Goal: Task Accomplishment & Management: Complete application form

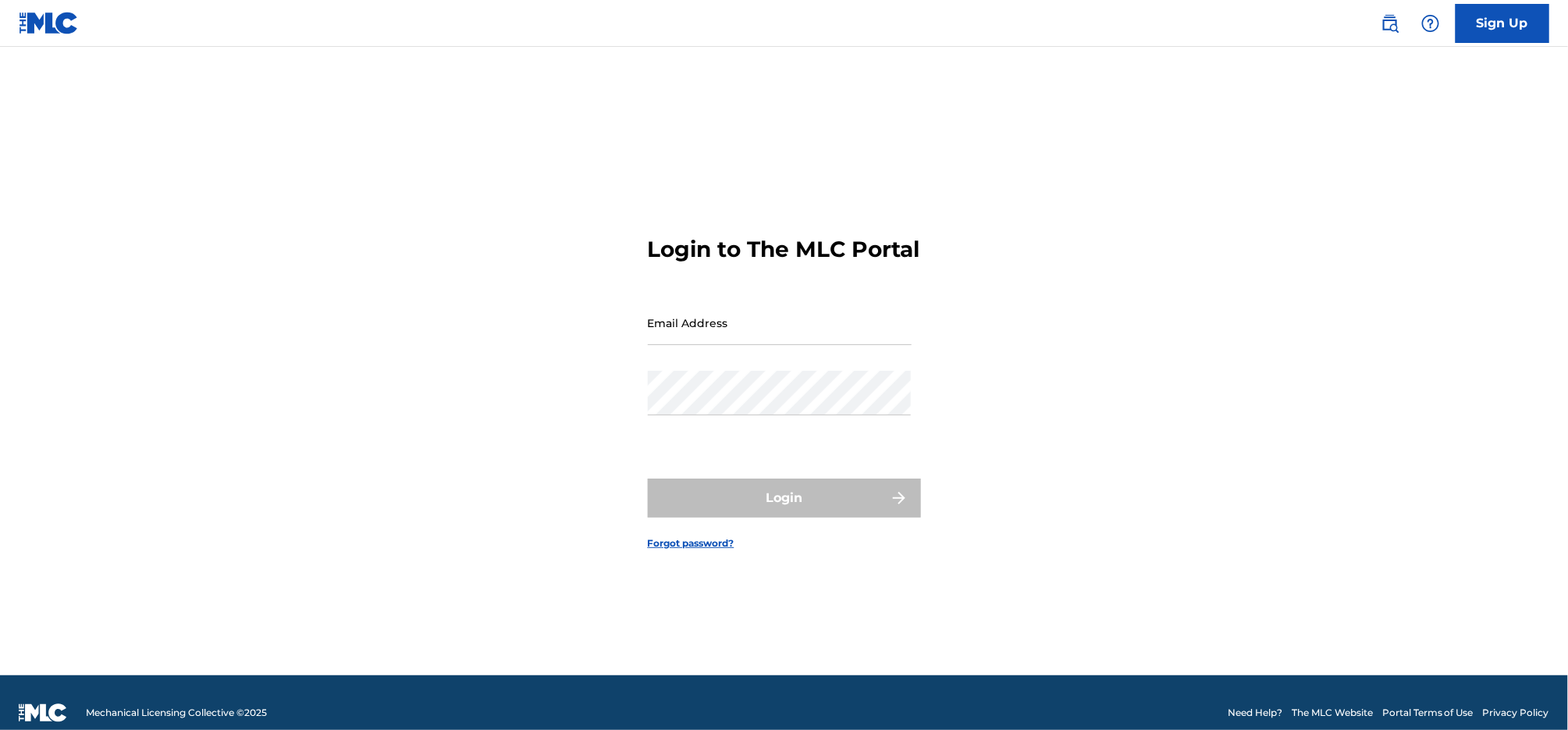
click at [769, 340] on input "Email Address" at bounding box center [780, 323] width 264 height 45
paste input "[EMAIL_ADDRESS][DOMAIN_NAME]"
type input "[EMAIL_ADDRESS][DOMAIN_NAME]"
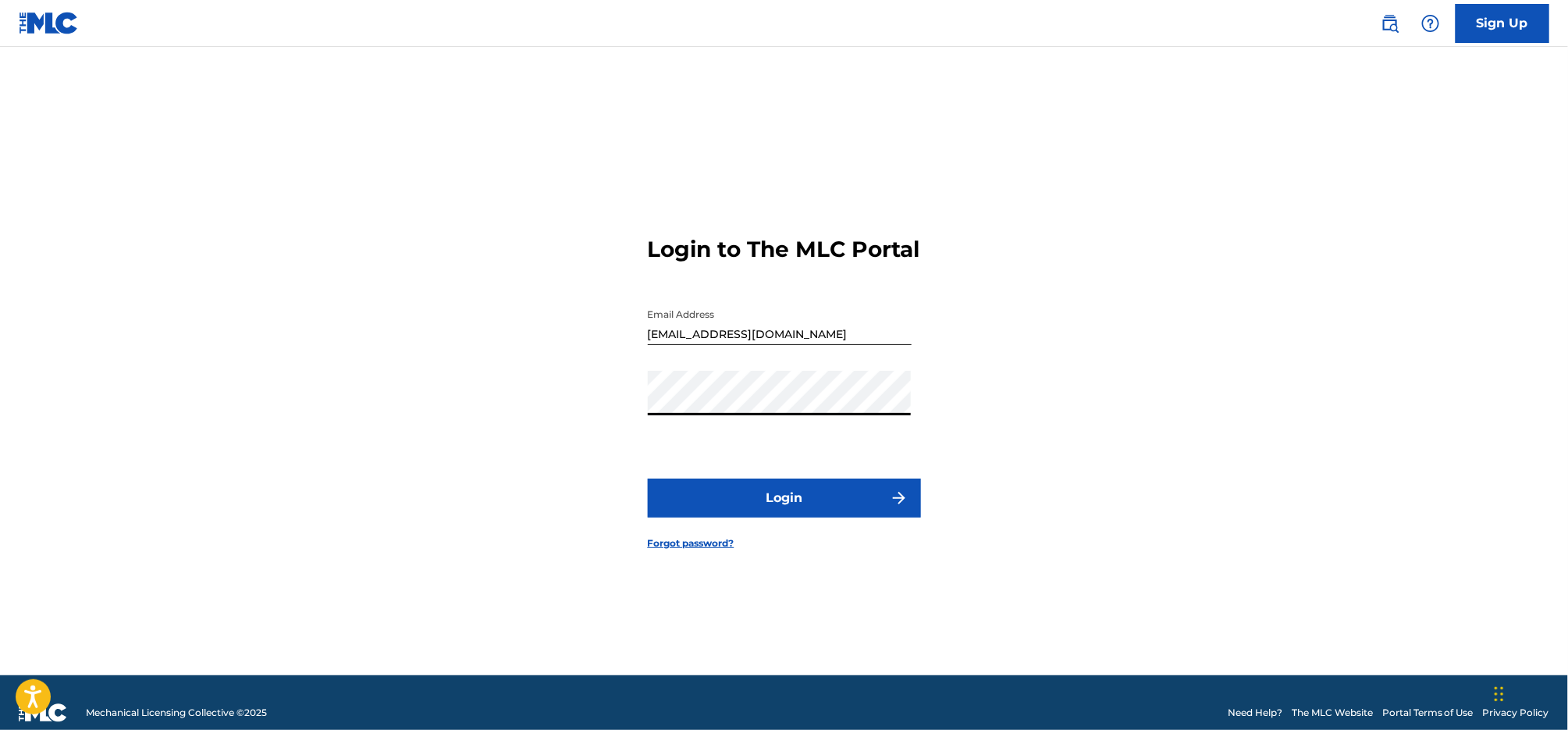
click at [798, 504] on button "Login" at bounding box center [784, 498] width 273 height 39
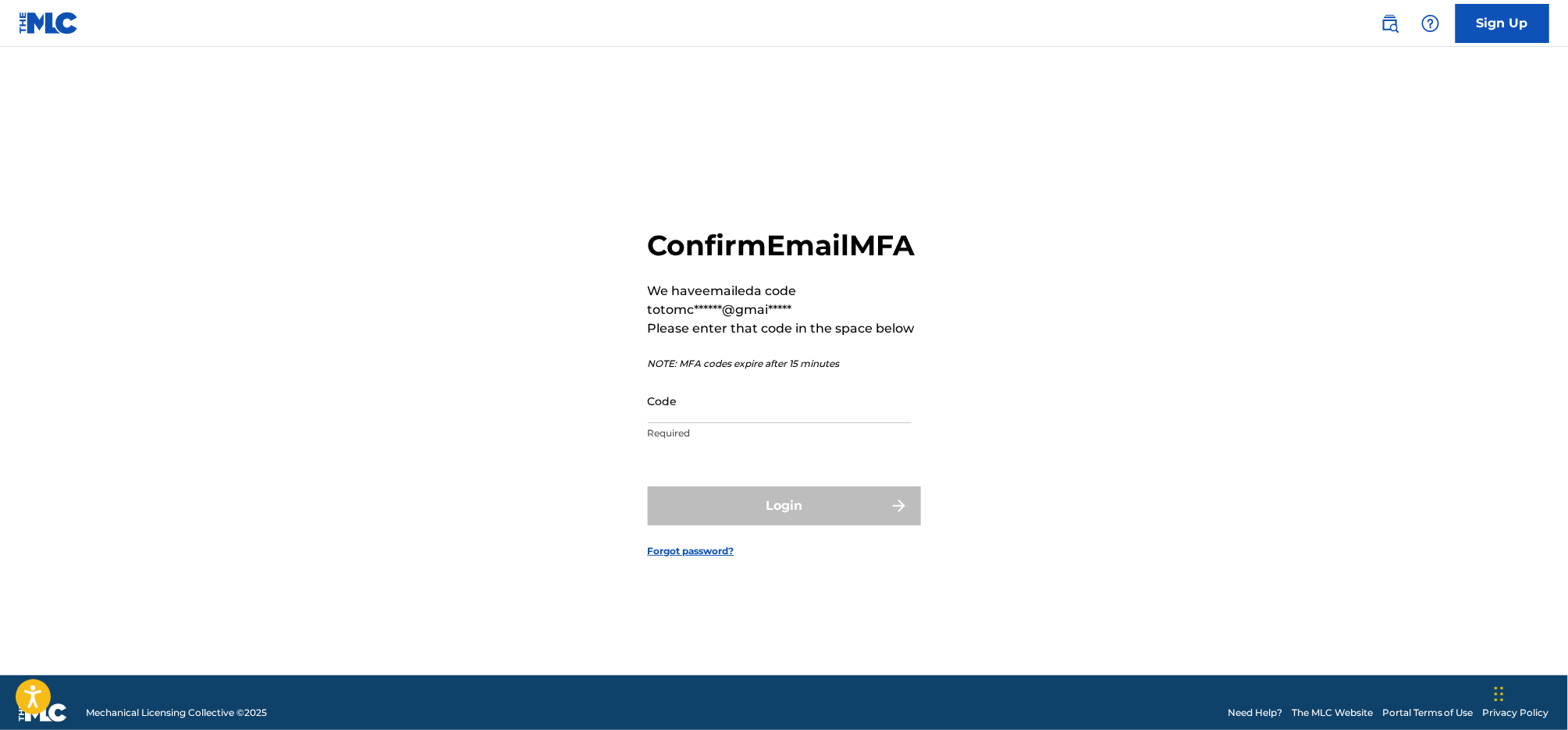
click at [811, 421] on input "Code" at bounding box center [780, 401] width 264 height 45
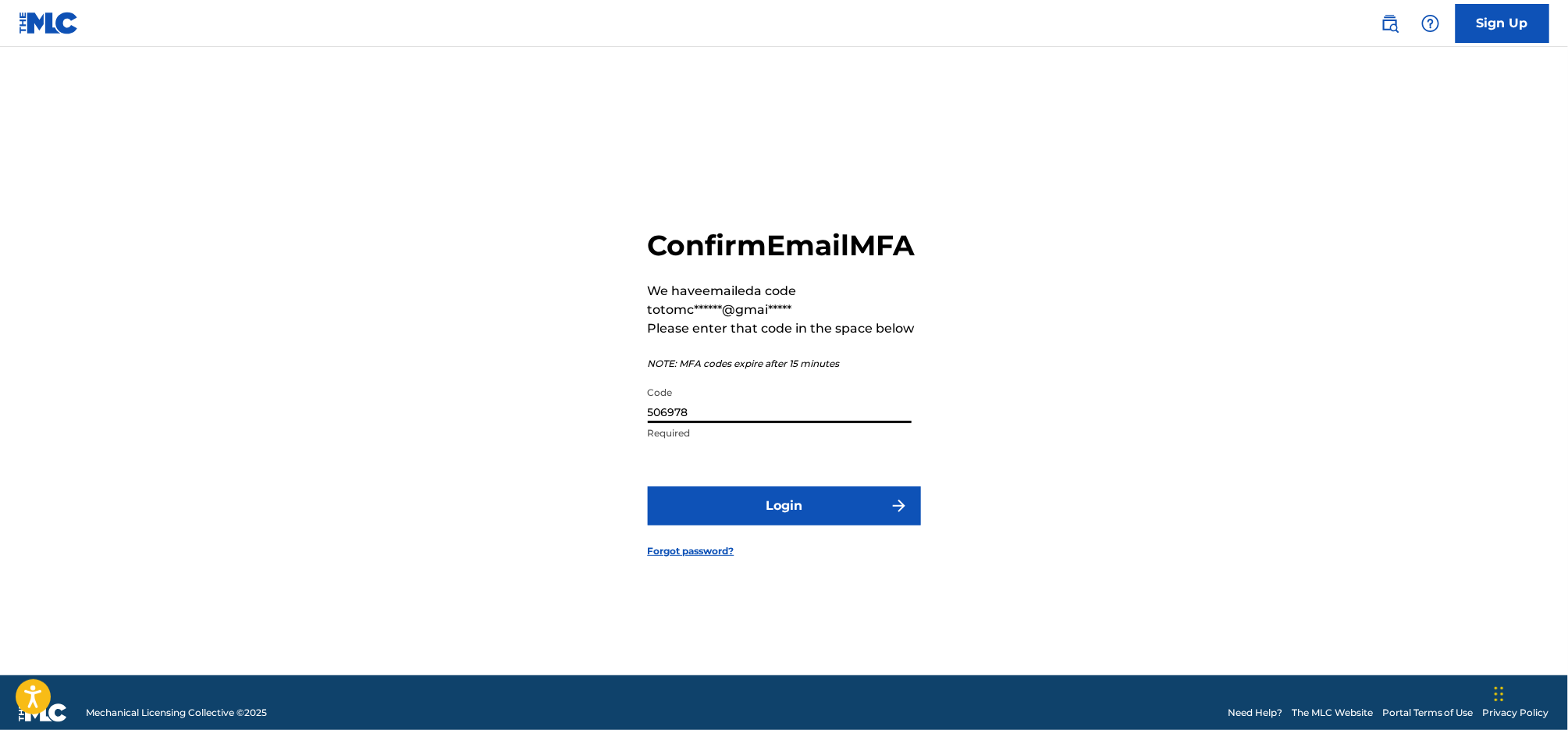
type input "506978"
click at [739, 525] on button "Login" at bounding box center [784, 506] width 273 height 39
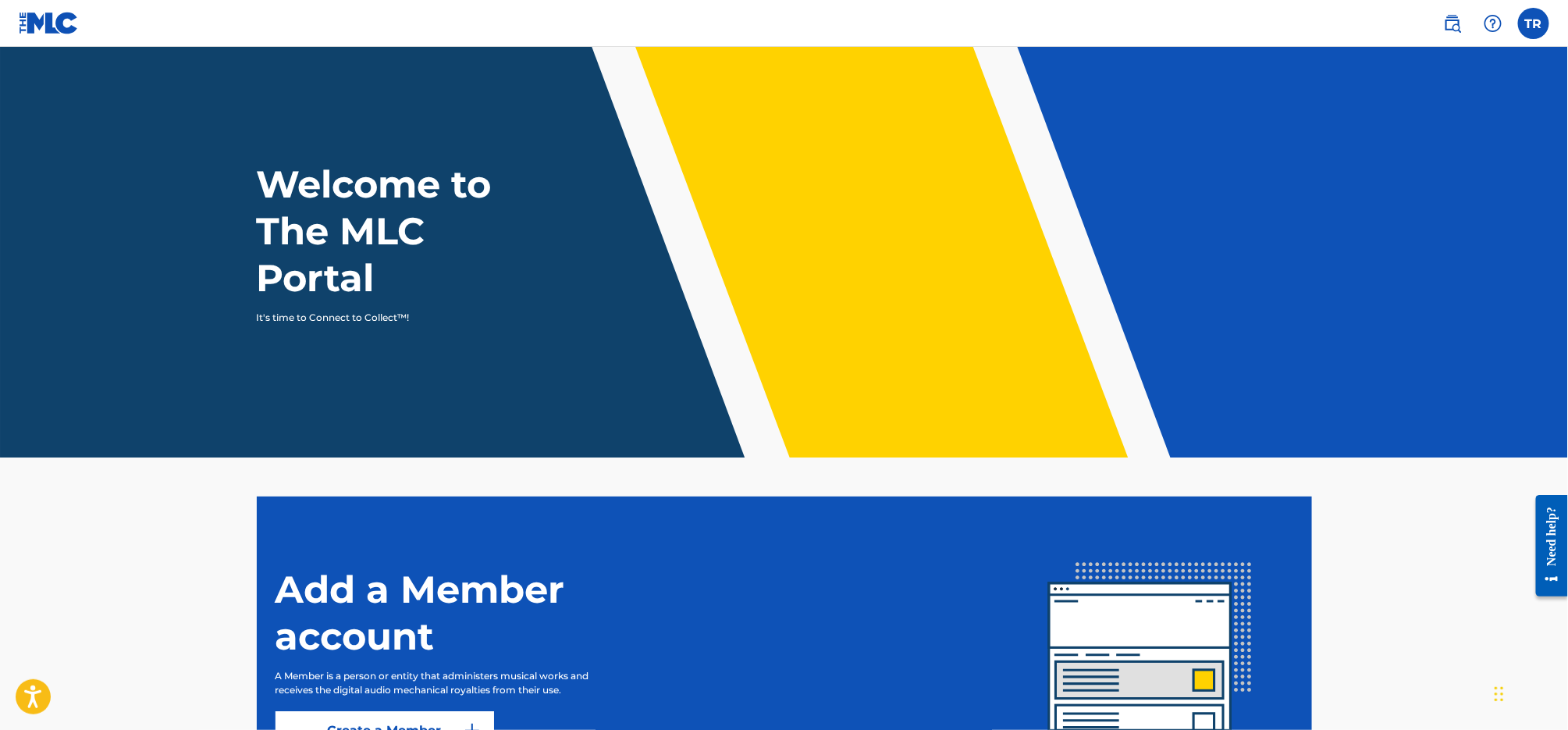
click at [1542, 29] on label at bounding box center [1533, 23] width 31 height 31
click at [1534, 23] on input "TR [PERSON_NAME] [EMAIL_ADDRESS][DOMAIN_NAME] Notification Preferences Profile …" at bounding box center [1534, 23] width 0 height 0
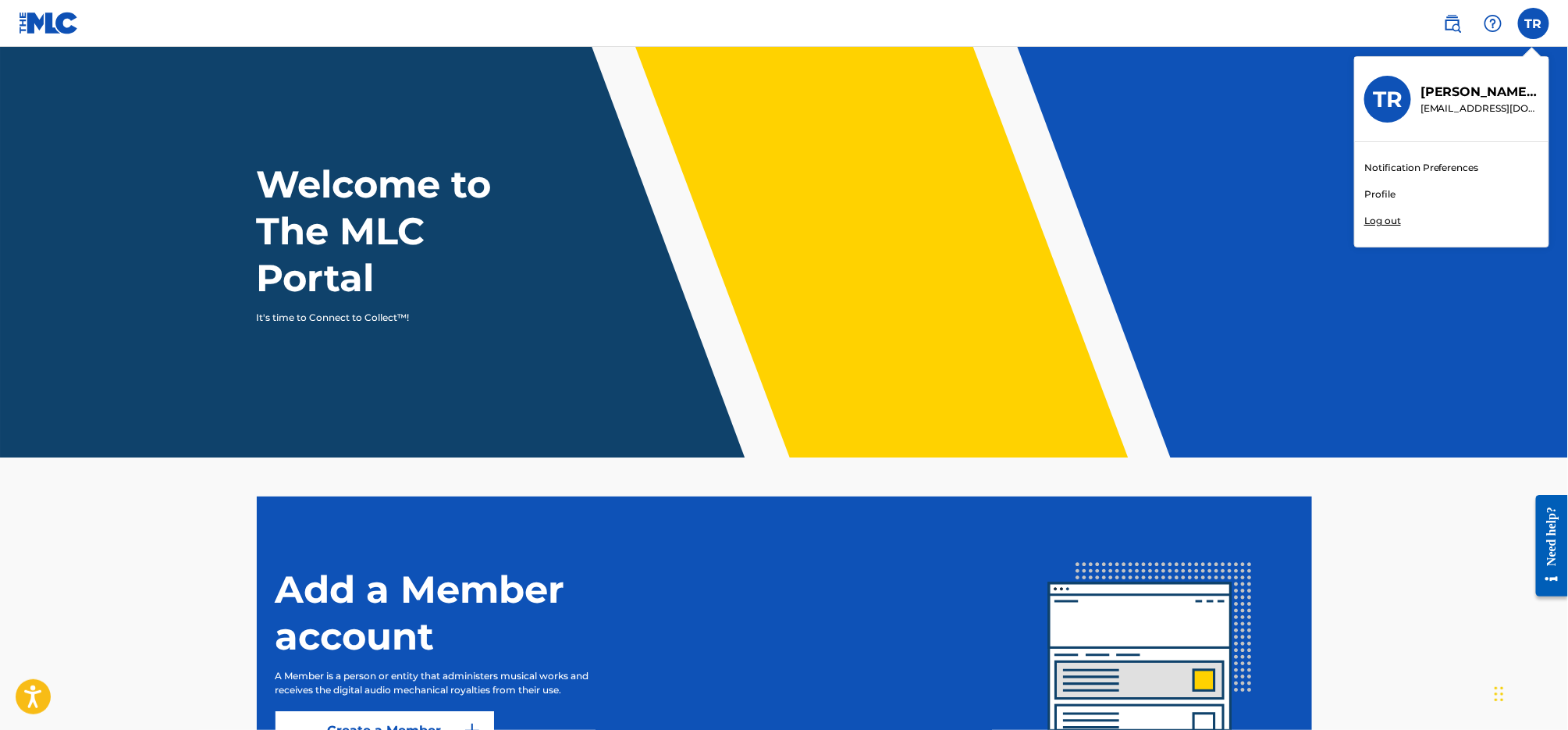
scroll to position [2, 0]
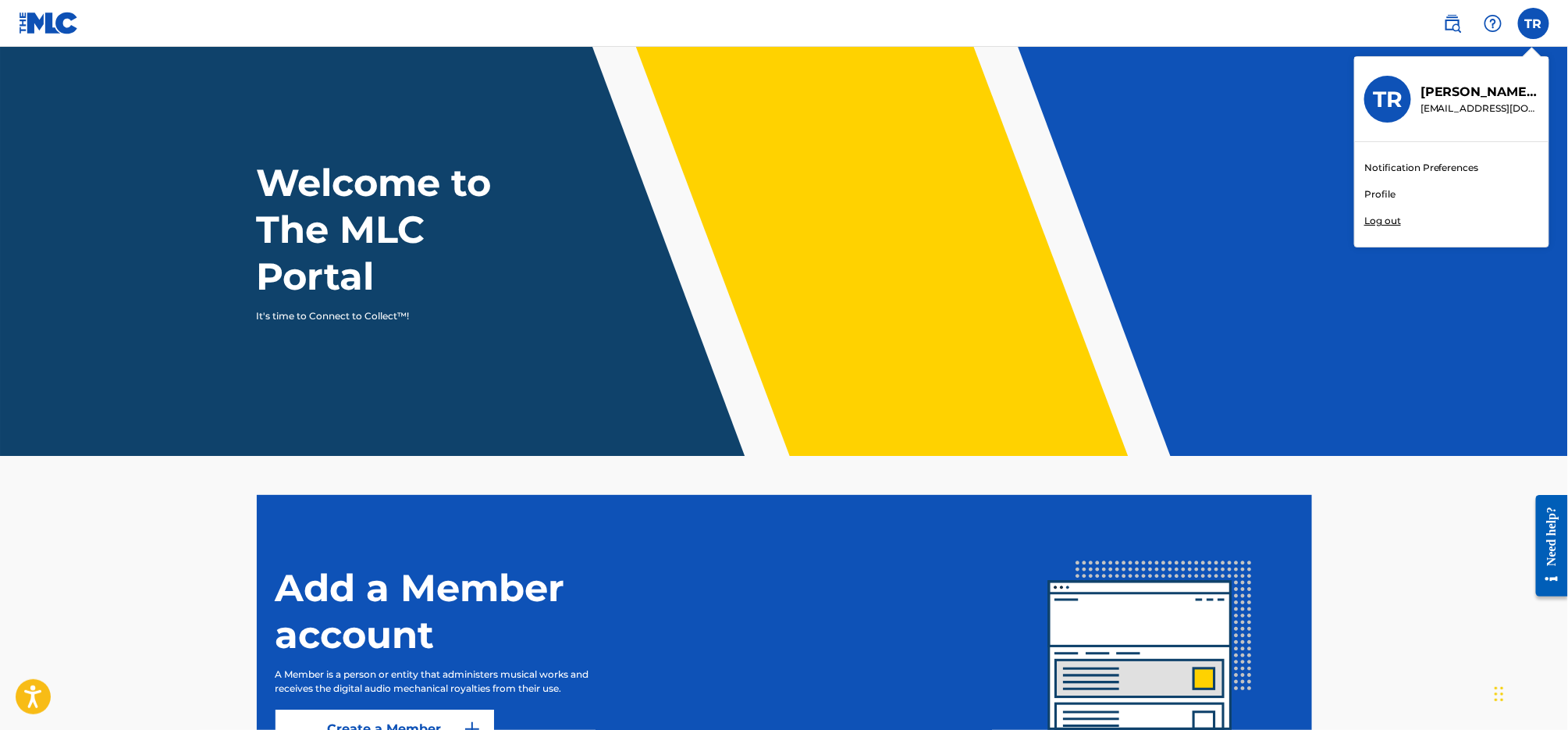
click at [1276, 462] on main "Welcome to The MLC Portal It's time to Connect to Collect™! Add a Member accoun…" at bounding box center [784, 432] width 1568 height 773
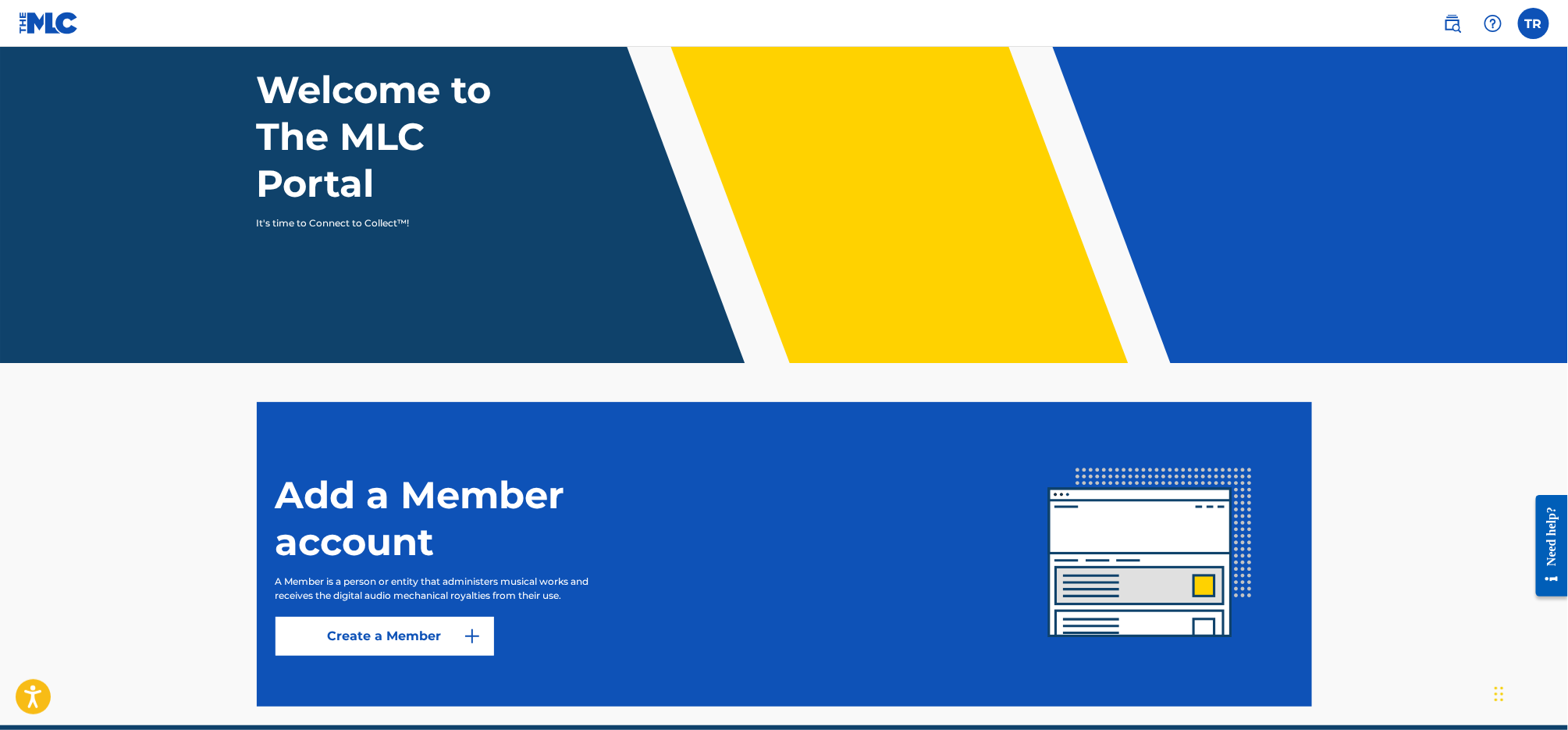
scroll to position [164, 0]
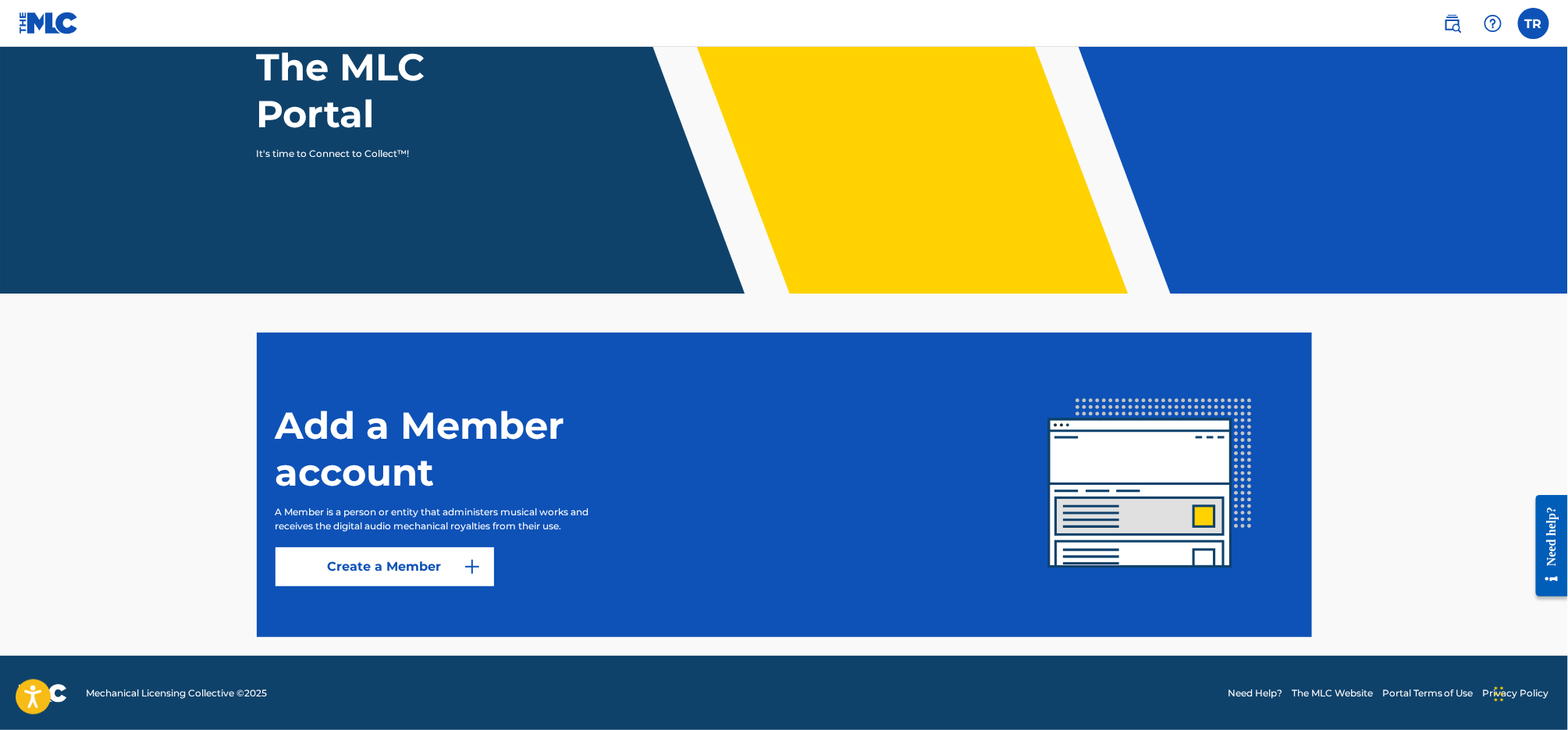
click at [419, 557] on link "Create a Member" at bounding box center [385, 567] width 219 height 39
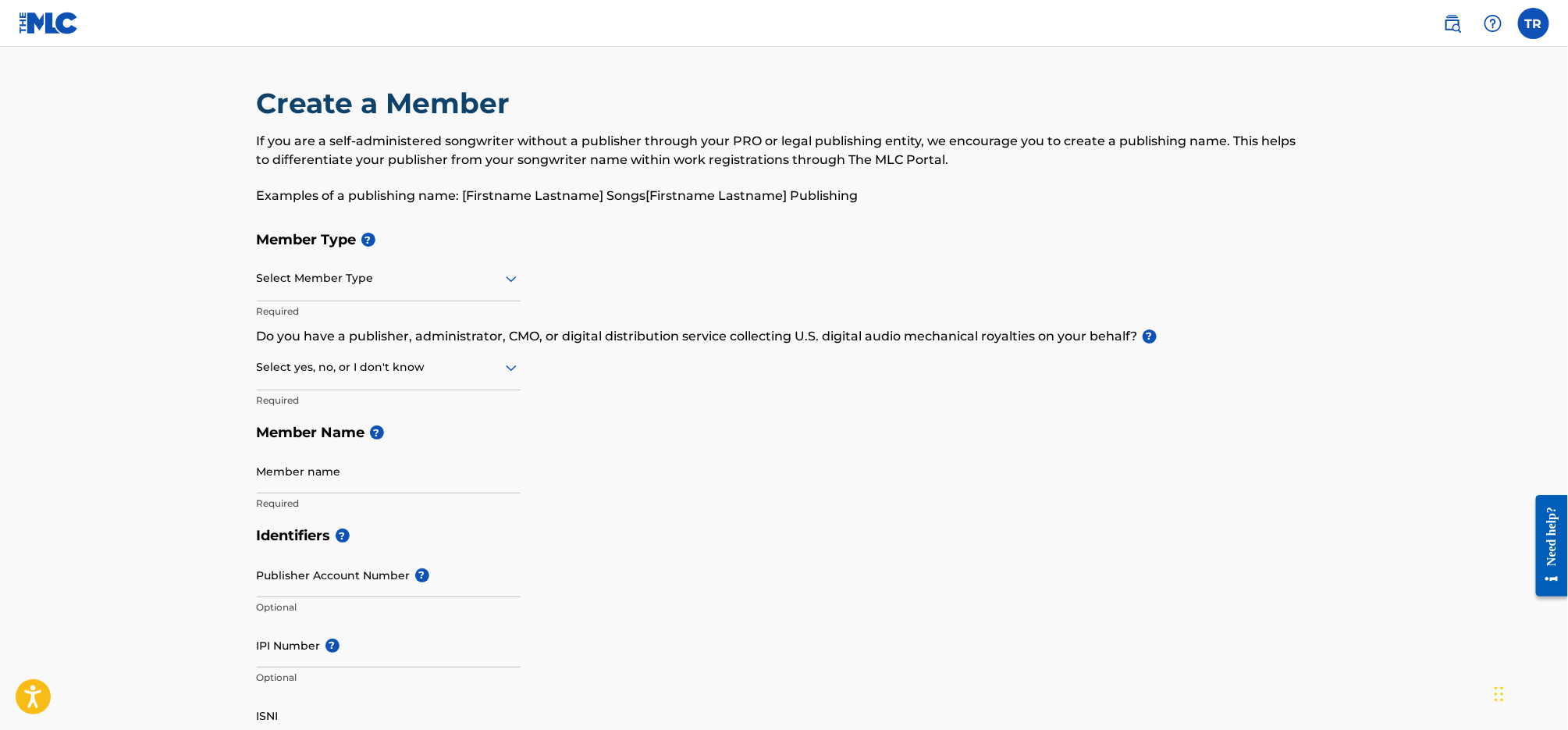
click at [473, 279] on div at bounding box center [389, 278] width 264 height 20
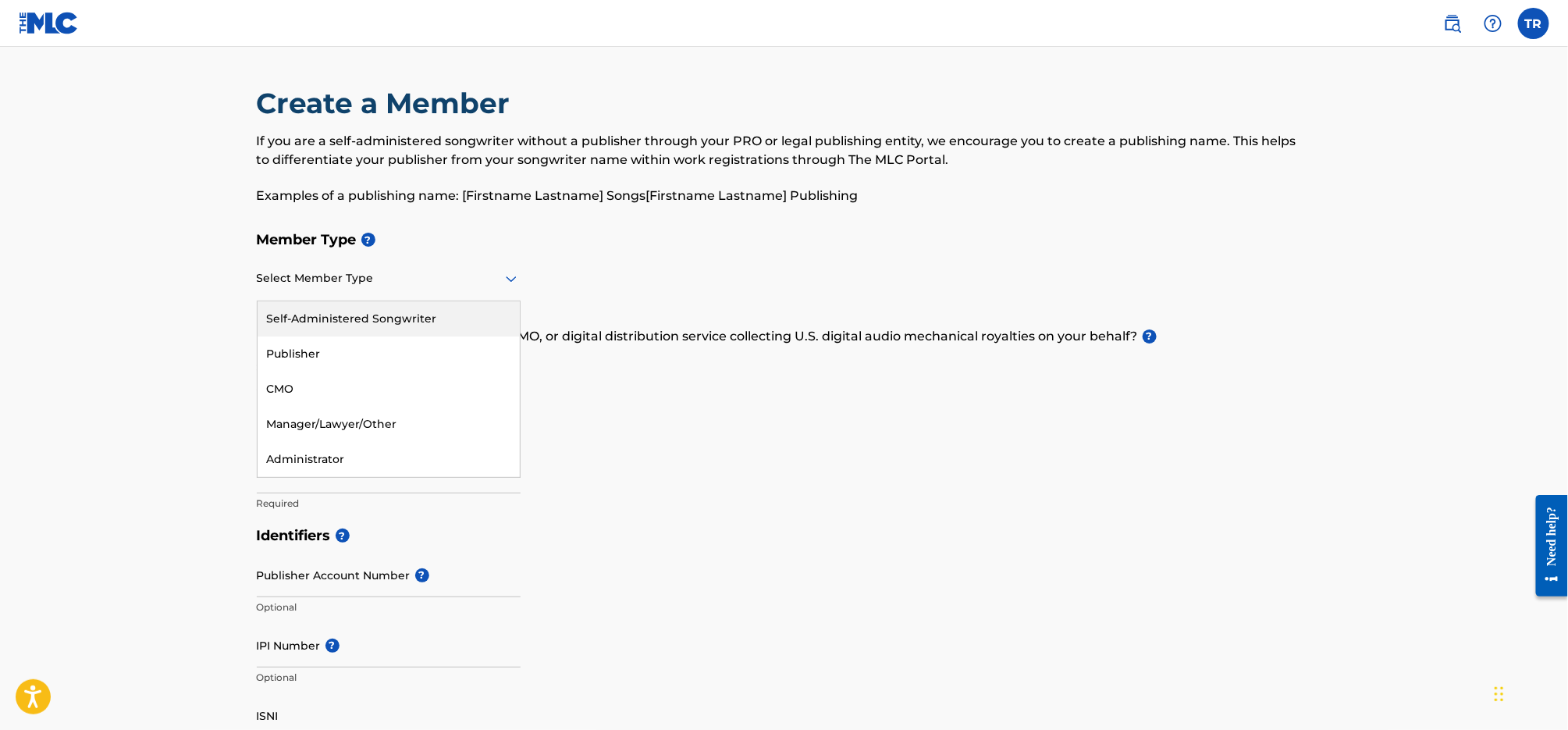
click at [608, 244] on h5 "Member Type ?" at bounding box center [784, 240] width 1055 height 33
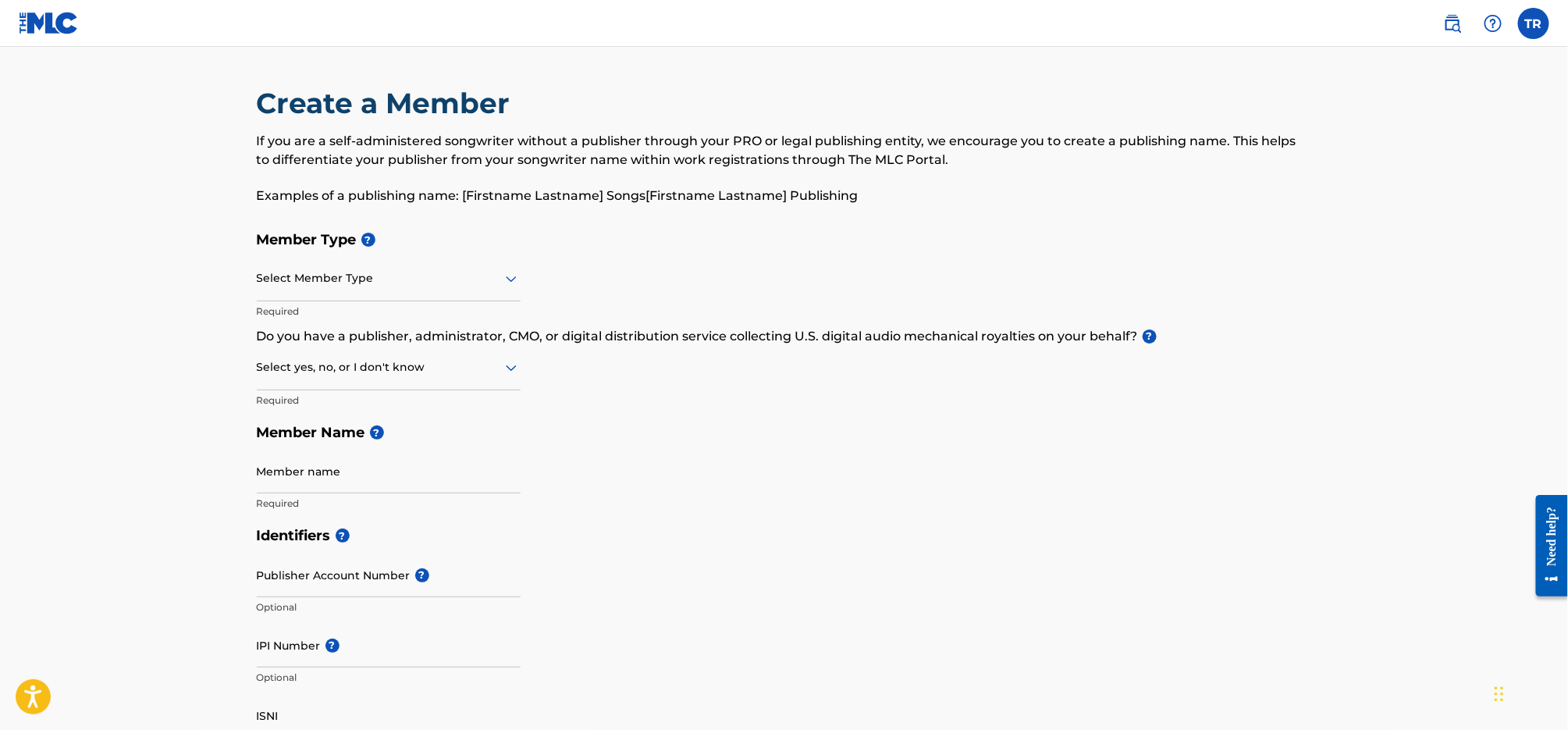
click at [1534, 25] on label at bounding box center [1533, 23] width 31 height 31
click at [1534, 23] on input "TR [PERSON_NAME] [EMAIL_ADDRESS][DOMAIN_NAME] Notification Preferences Profile …" at bounding box center [1534, 23] width 0 height 0
click at [1376, 190] on link "Profile" at bounding box center [1380, 195] width 31 height 14
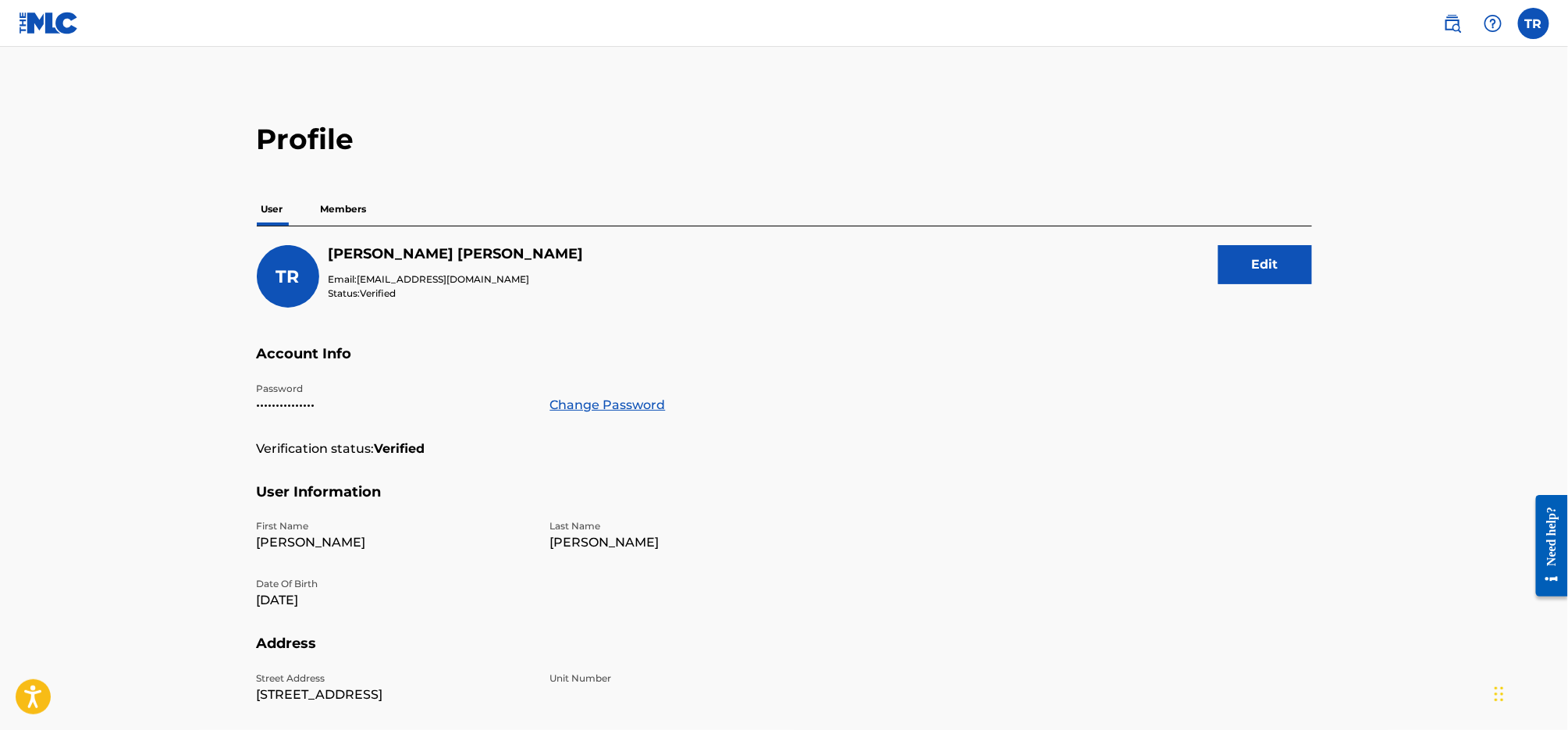
click at [67, 29] on img at bounding box center [49, 23] width 60 height 22
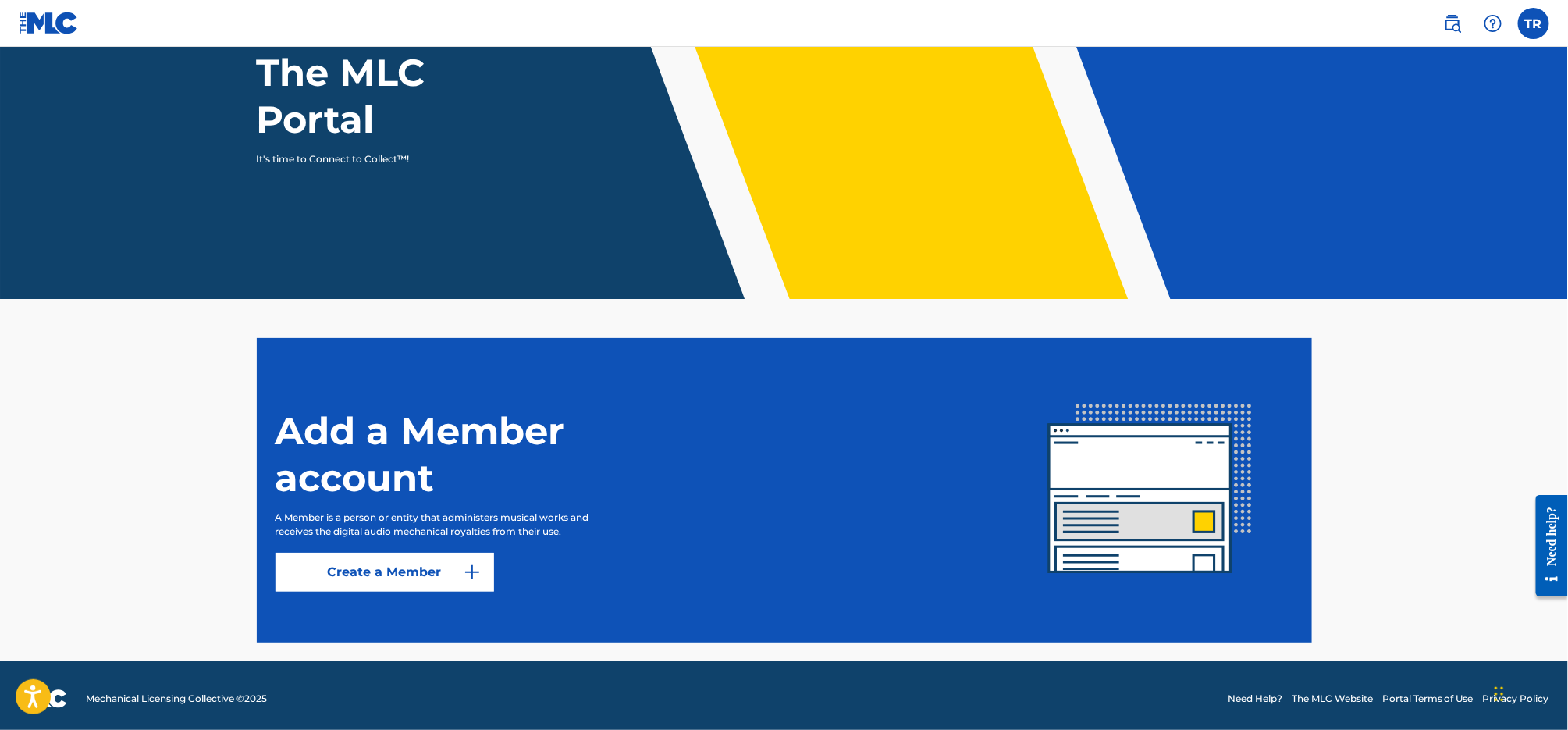
scroll to position [157, 0]
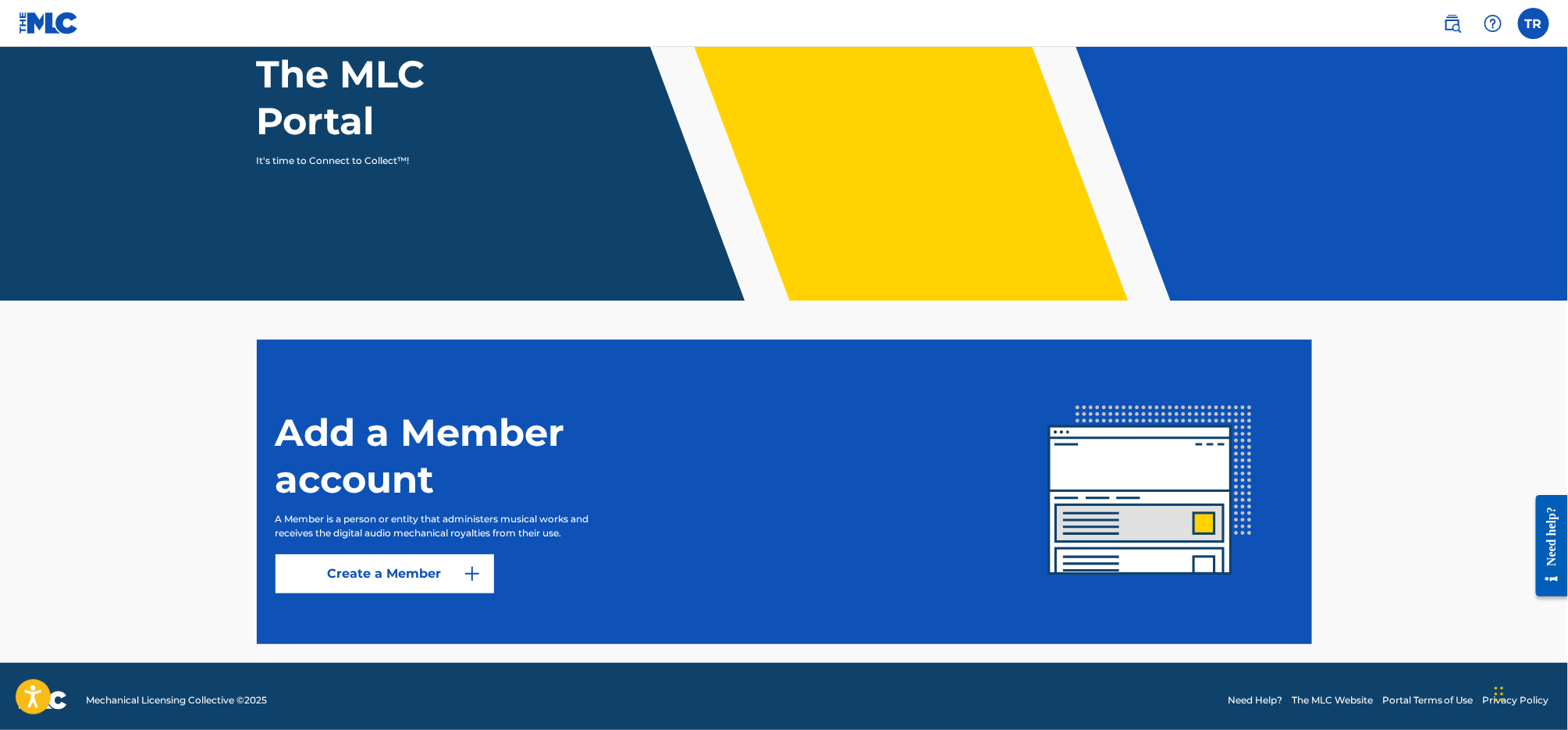
click at [476, 579] on img at bounding box center [472, 574] width 19 height 19
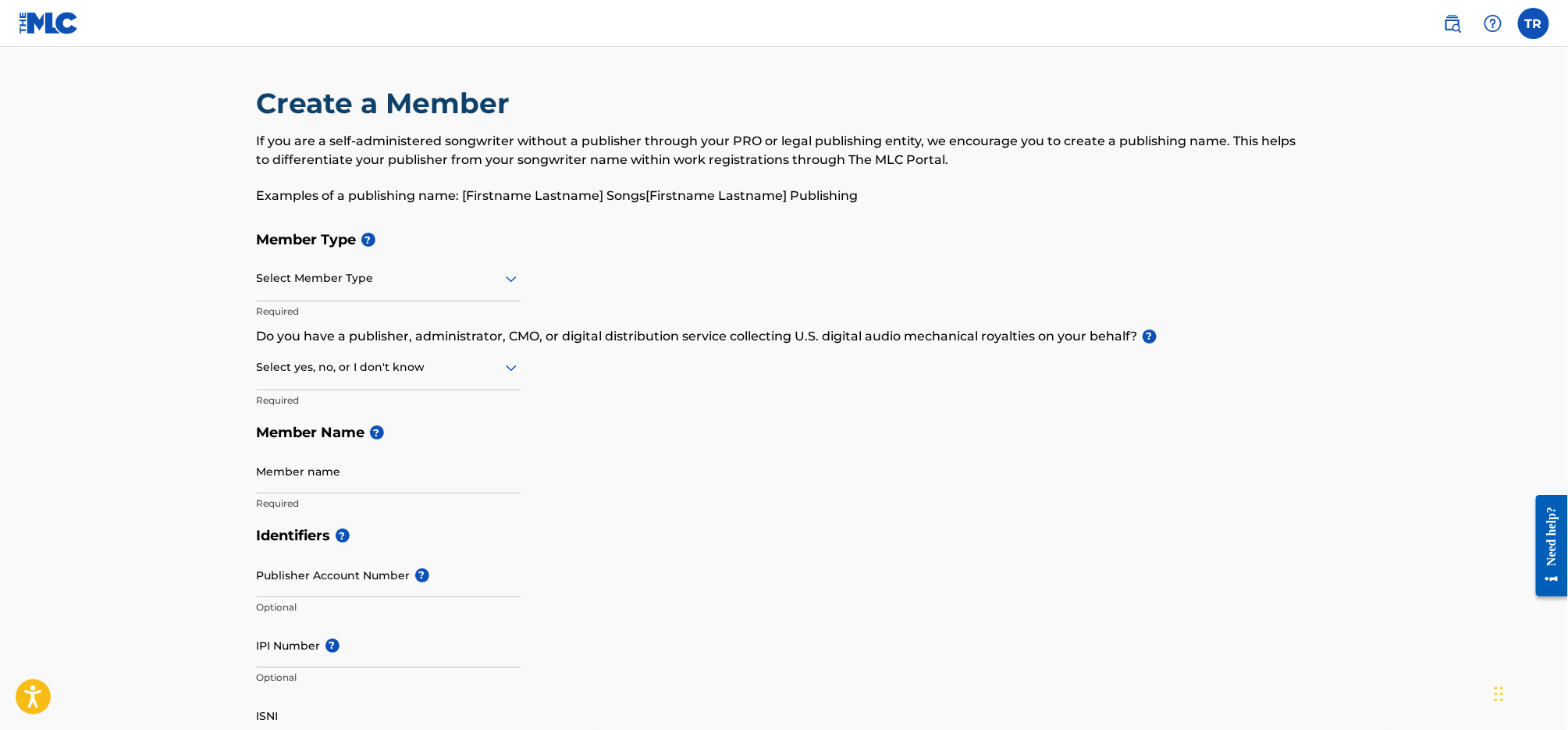
scroll to position [1, 0]
click at [518, 282] on icon at bounding box center [512, 278] width 19 height 19
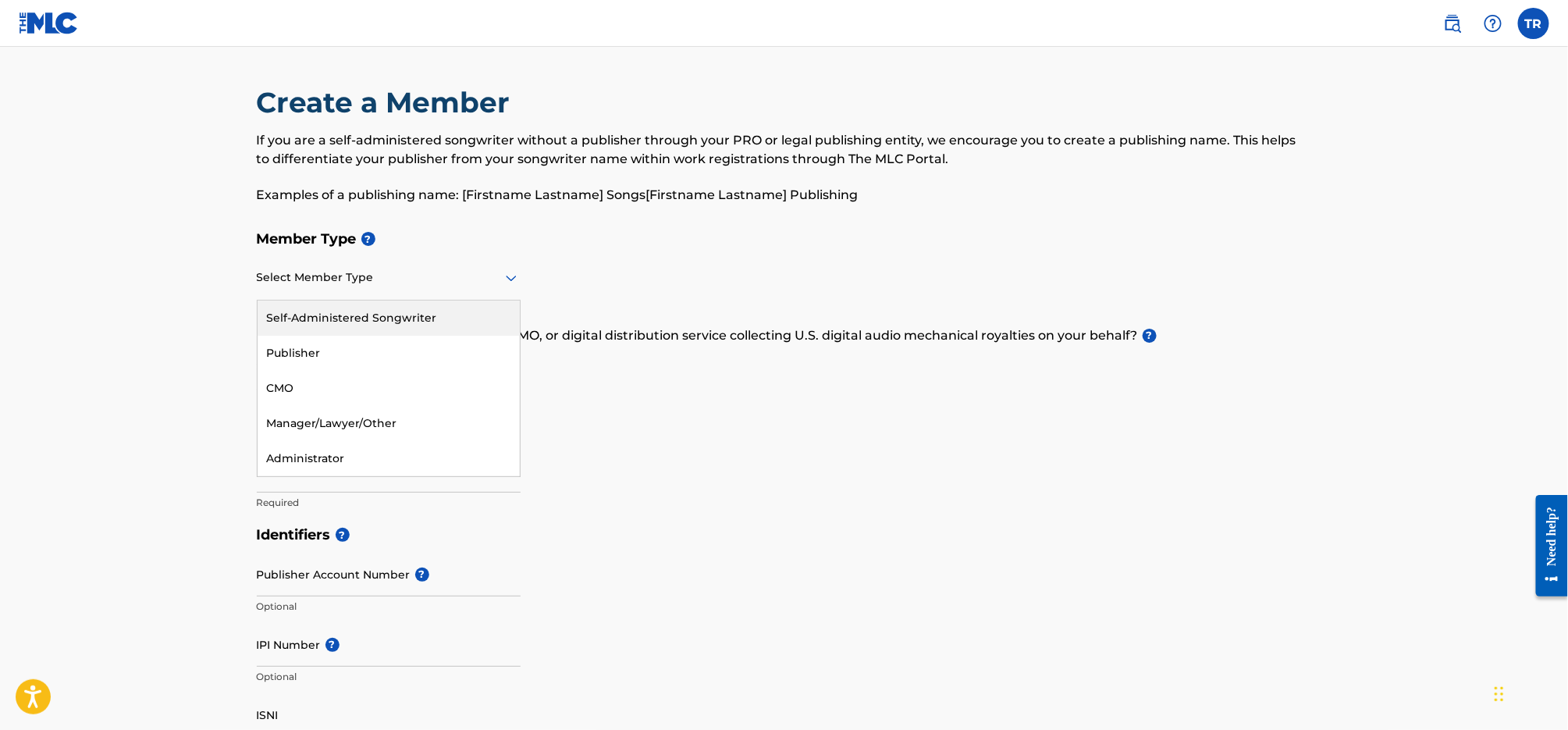
click at [652, 423] on h5 "Member Name ?" at bounding box center [784, 433] width 1055 height 33
click at [422, 282] on div at bounding box center [389, 278] width 264 height 20
click at [657, 243] on h5 "Member Type ?" at bounding box center [784, 239] width 1055 height 33
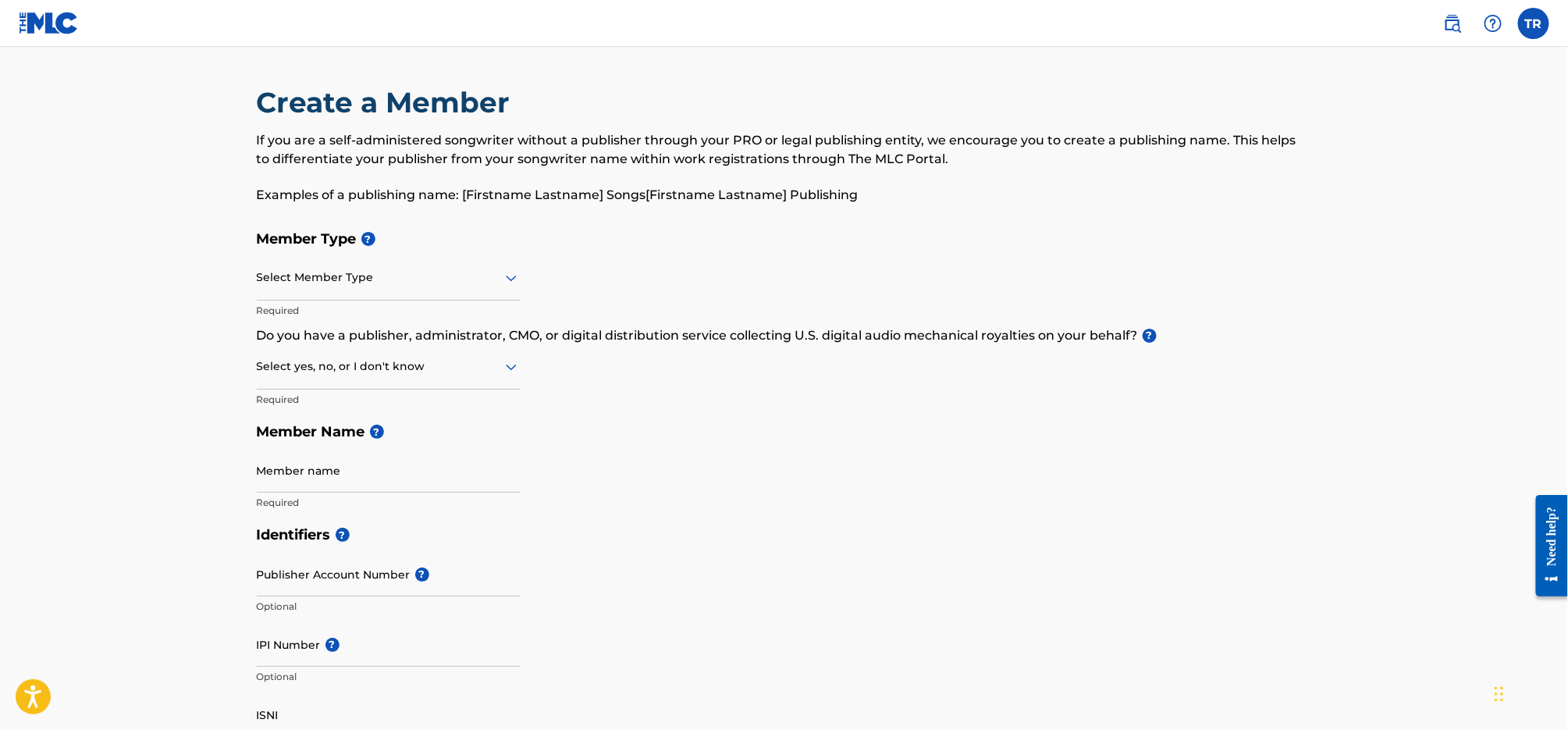
click at [501, 281] on div at bounding box center [389, 278] width 264 height 20
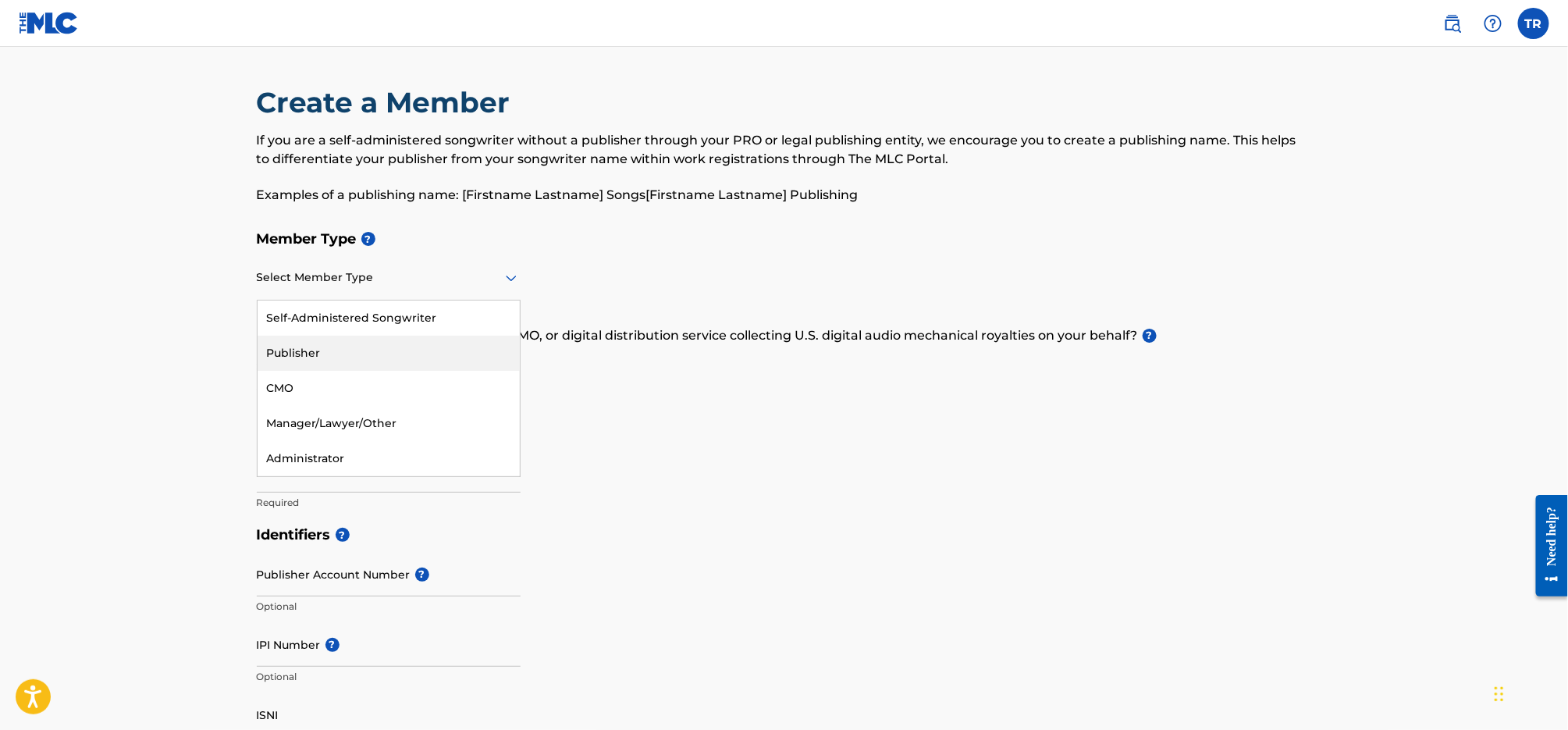
click at [432, 348] on div "Publisher" at bounding box center [389, 353] width 262 height 35
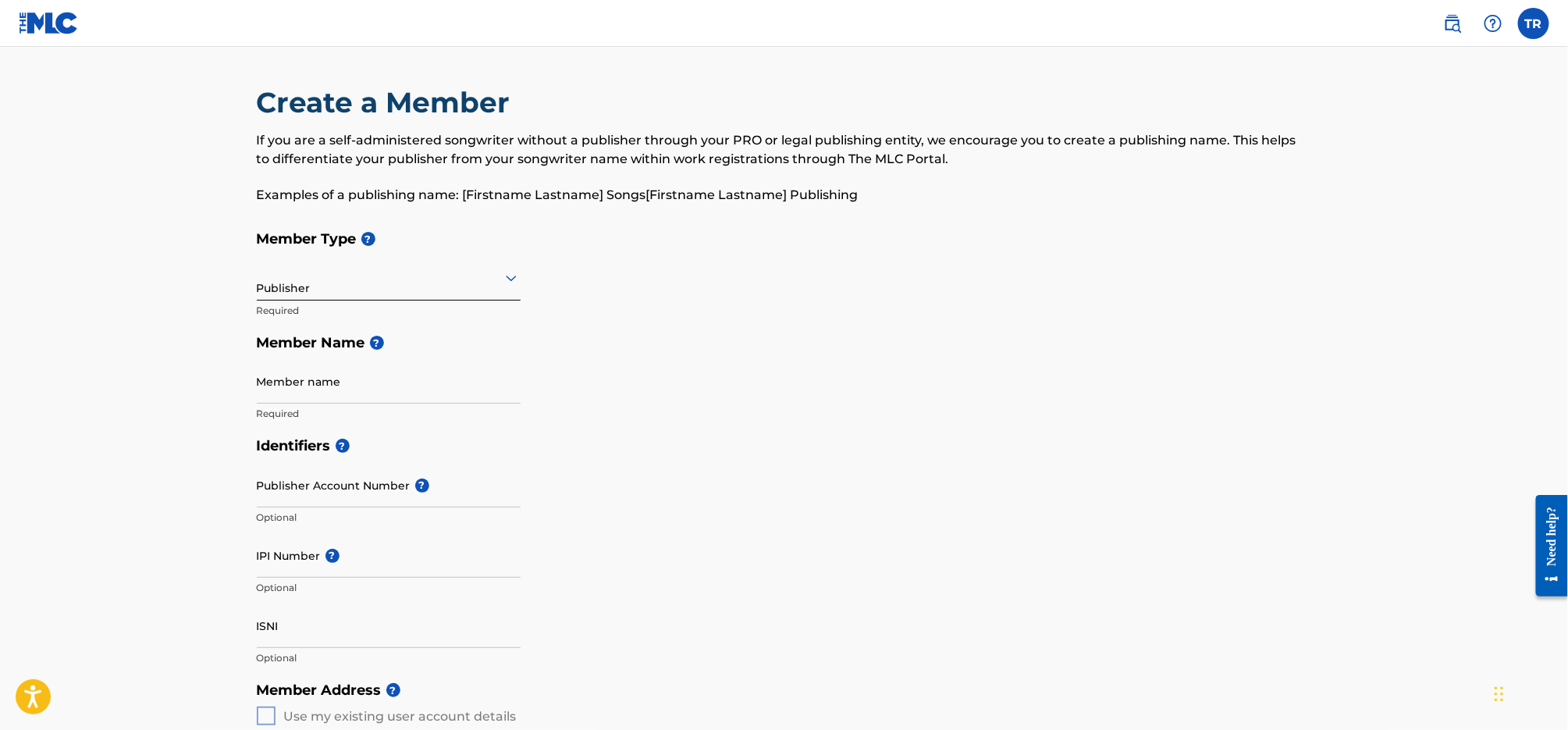
drag, startPoint x: 422, startPoint y: 379, endPoint x: 408, endPoint y: 371, distance: 16.1
click at [422, 379] on input "Member name" at bounding box center [389, 382] width 264 height 45
click at [606, 337] on h5 "Member Name ?" at bounding box center [784, 344] width 1055 height 33
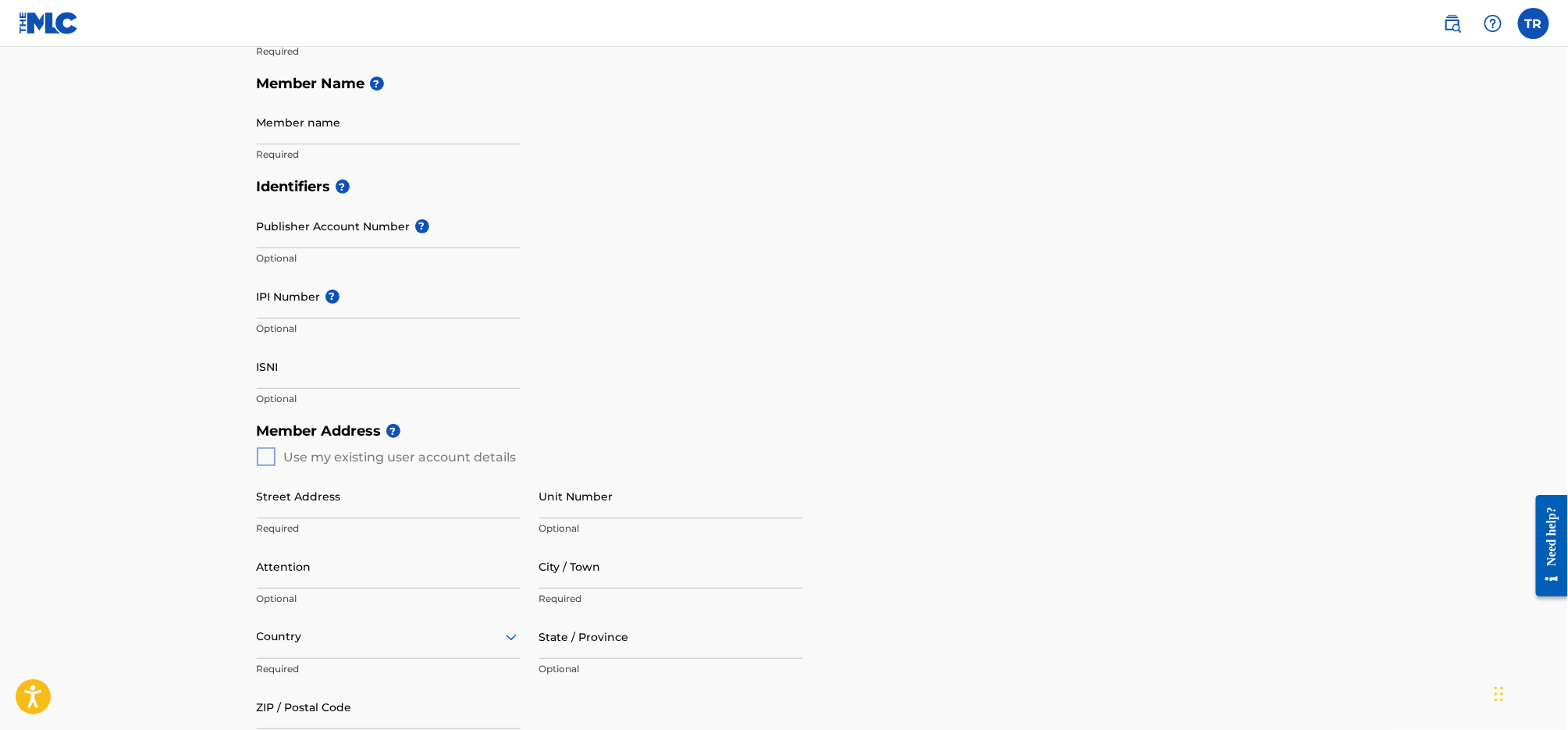
scroll to position [0, 0]
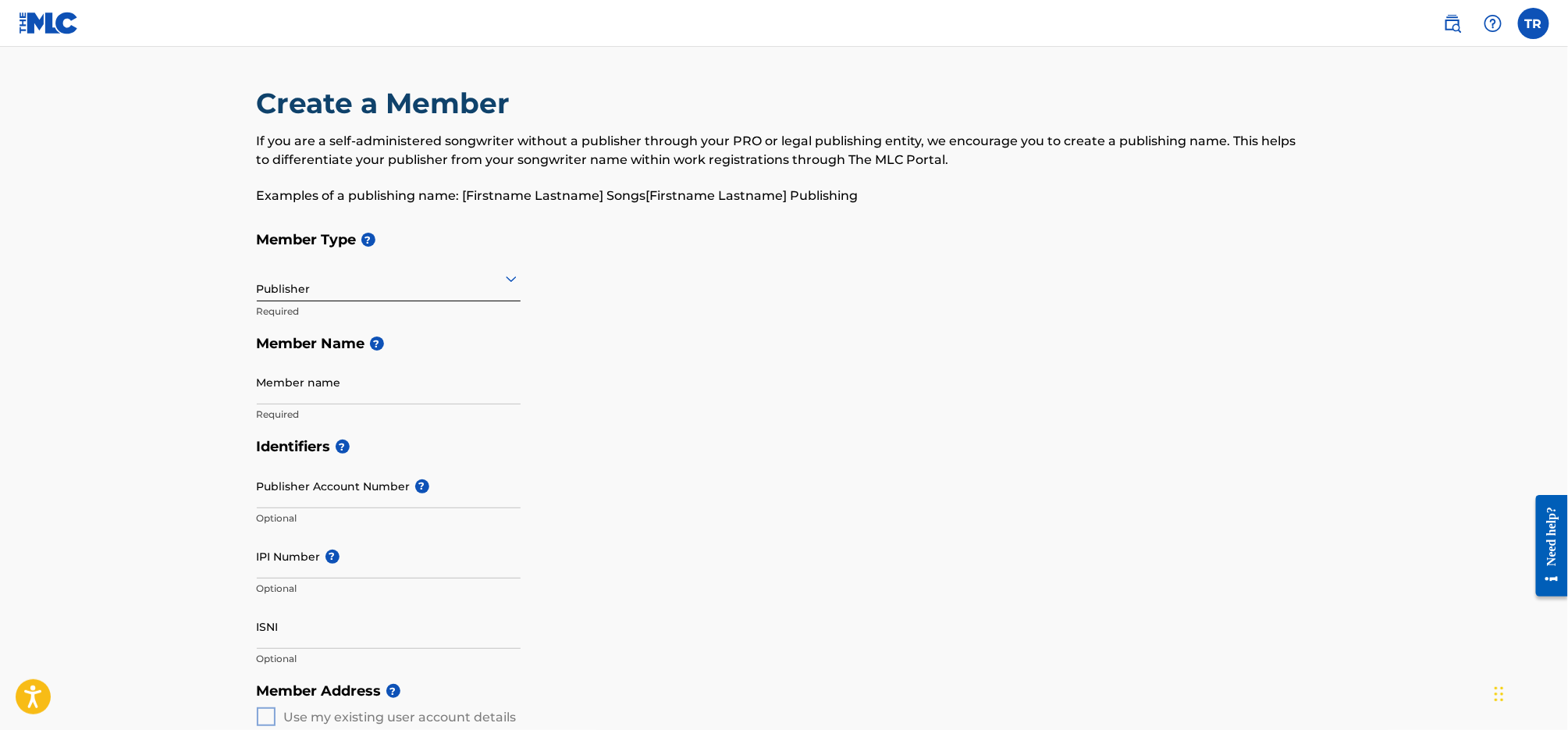
drag, startPoint x: 718, startPoint y: 410, endPoint x: 772, endPoint y: 339, distance: 89.2
click at [718, 410] on div "Member Type ? Publisher Required Member Name ? Member name Required" at bounding box center [784, 327] width 1055 height 207
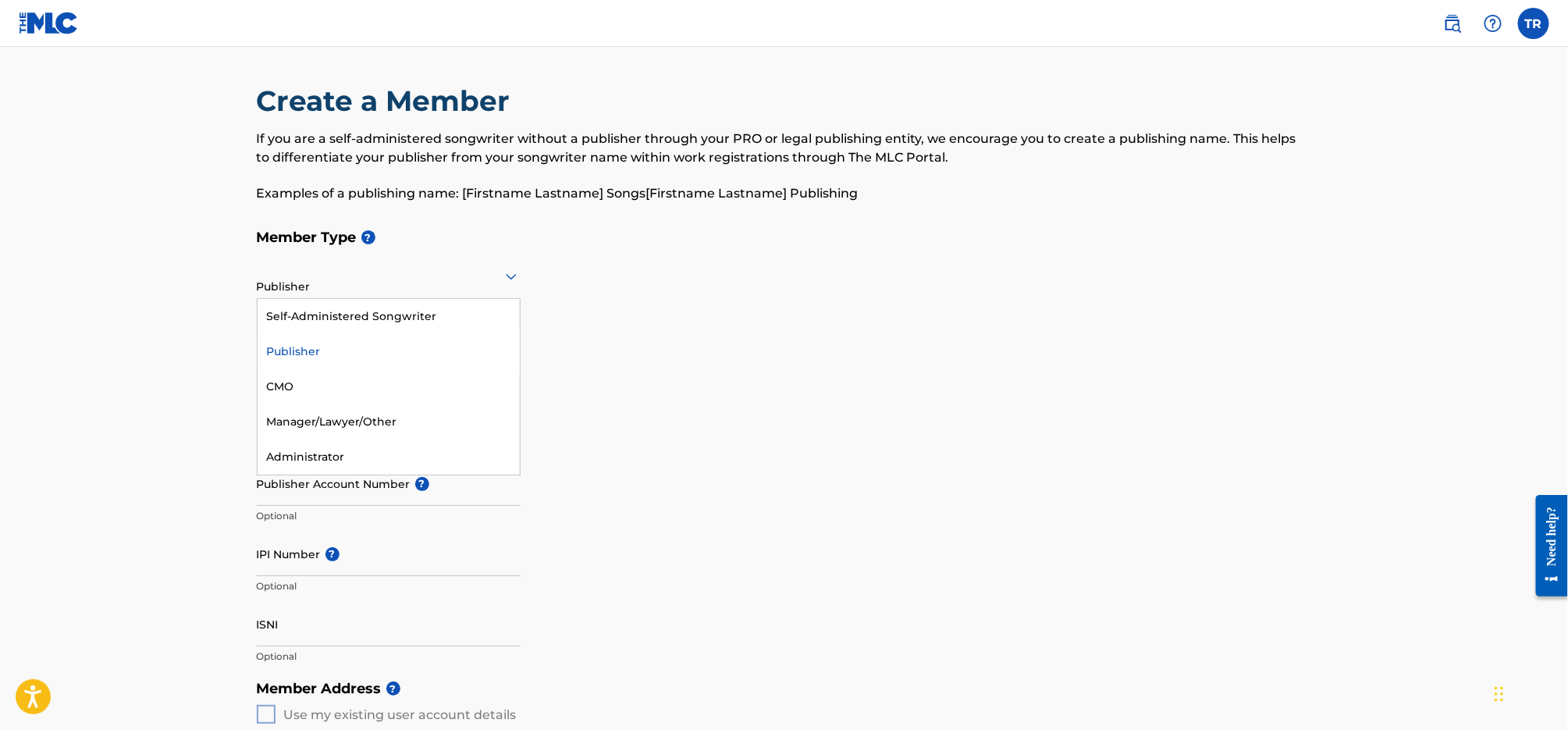
click at [499, 285] on div at bounding box center [389, 276] width 264 height 20
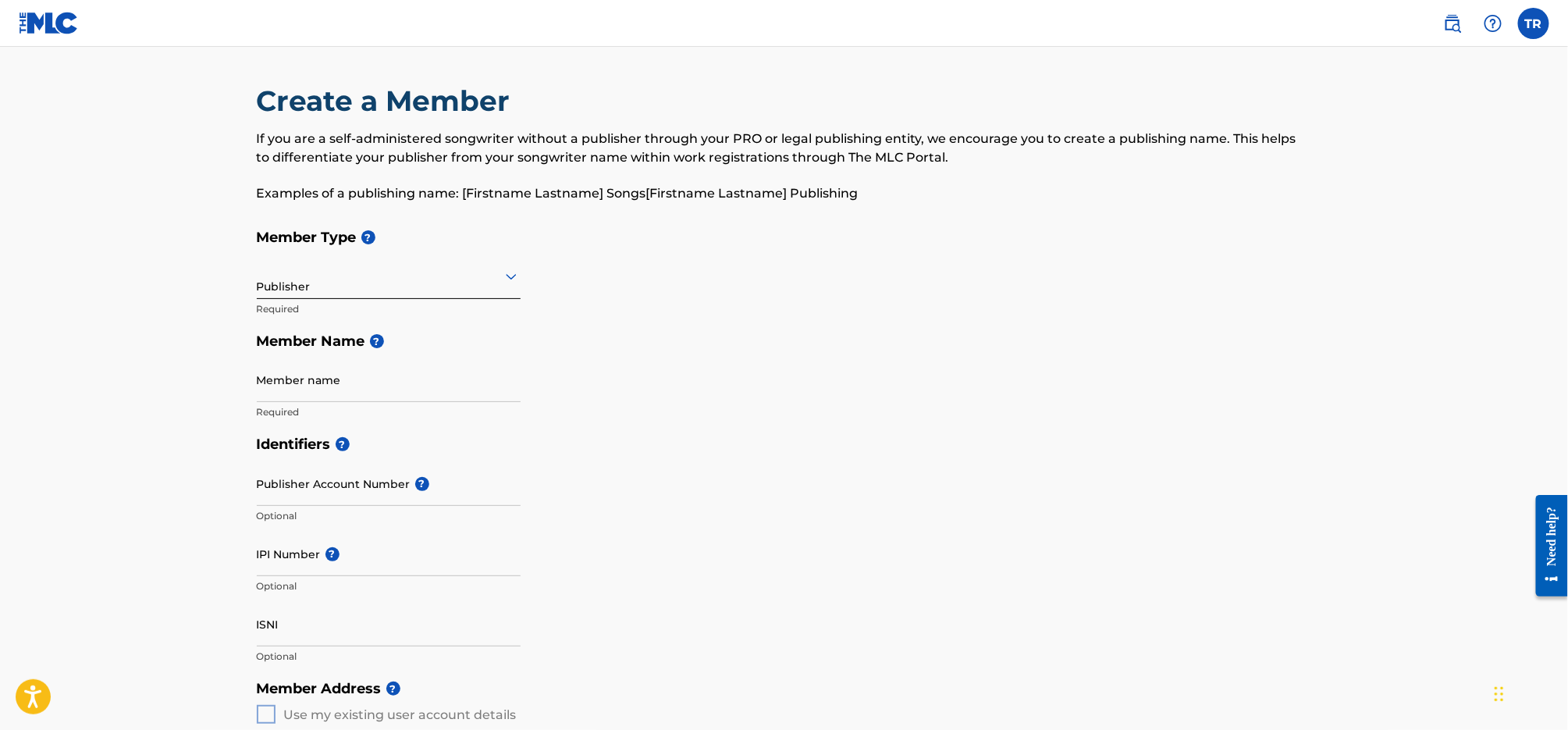
click at [980, 209] on div "Create a Member If you are a self-administered songwriter without a publisher t…" at bounding box center [784, 152] width 1055 height 138
click at [797, 423] on div "Member Type ? Publisher Required Member Name ? Member name Required" at bounding box center [784, 324] width 1055 height 207
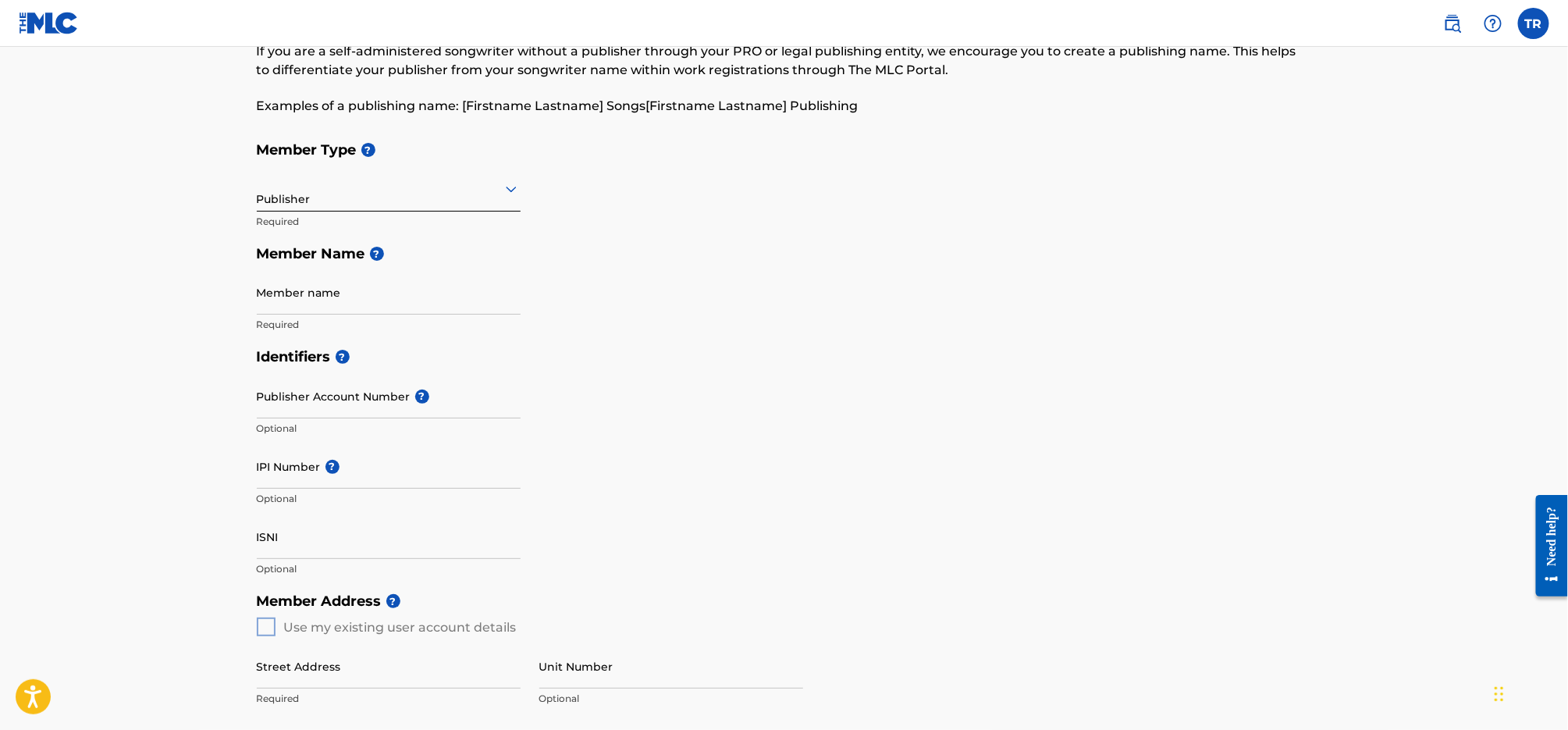
scroll to position [91, 0]
click at [449, 471] on input "IPI Number ?" at bounding box center [389, 466] width 264 height 45
click at [944, 316] on div "Member Type ? Publisher Required Member Name ? Member name Required" at bounding box center [784, 236] width 1055 height 207
click at [730, 443] on div "Identifiers ? Publisher Account Number ? Optional IPI Number ? 3874194 Invalid …" at bounding box center [784, 460] width 1055 height 244
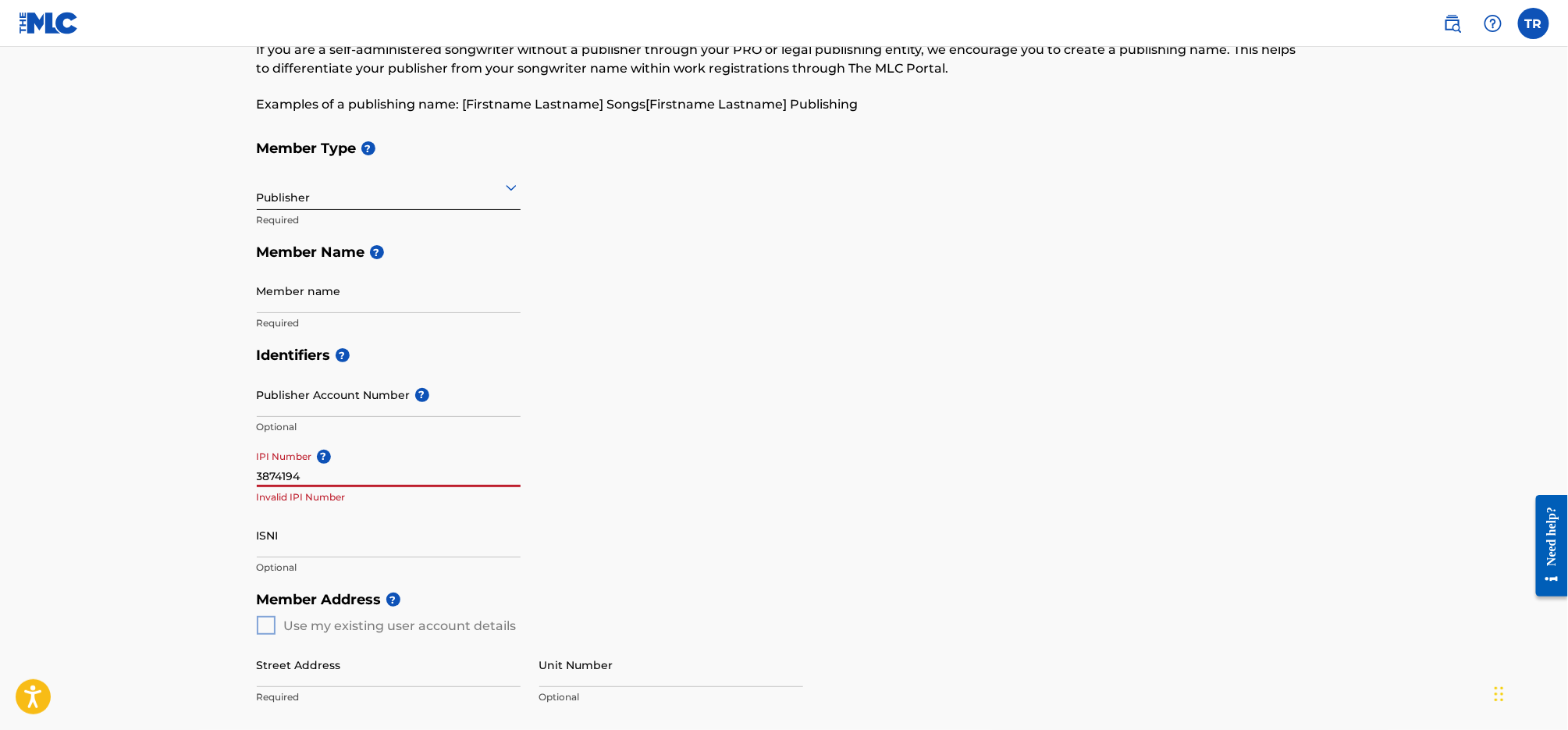
click at [341, 480] on input "3874194" at bounding box center [389, 465] width 264 height 45
click at [853, 452] on div "Identifiers ? Publisher Account Number ? Optional IPI Number ? 3874194 Invalid …" at bounding box center [784, 460] width 1055 height 244
click at [1006, 515] on div "Identifiers ? Publisher Account Number ? Optional IPI Number ? 3874194 Invalid …" at bounding box center [784, 460] width 1055 height 244
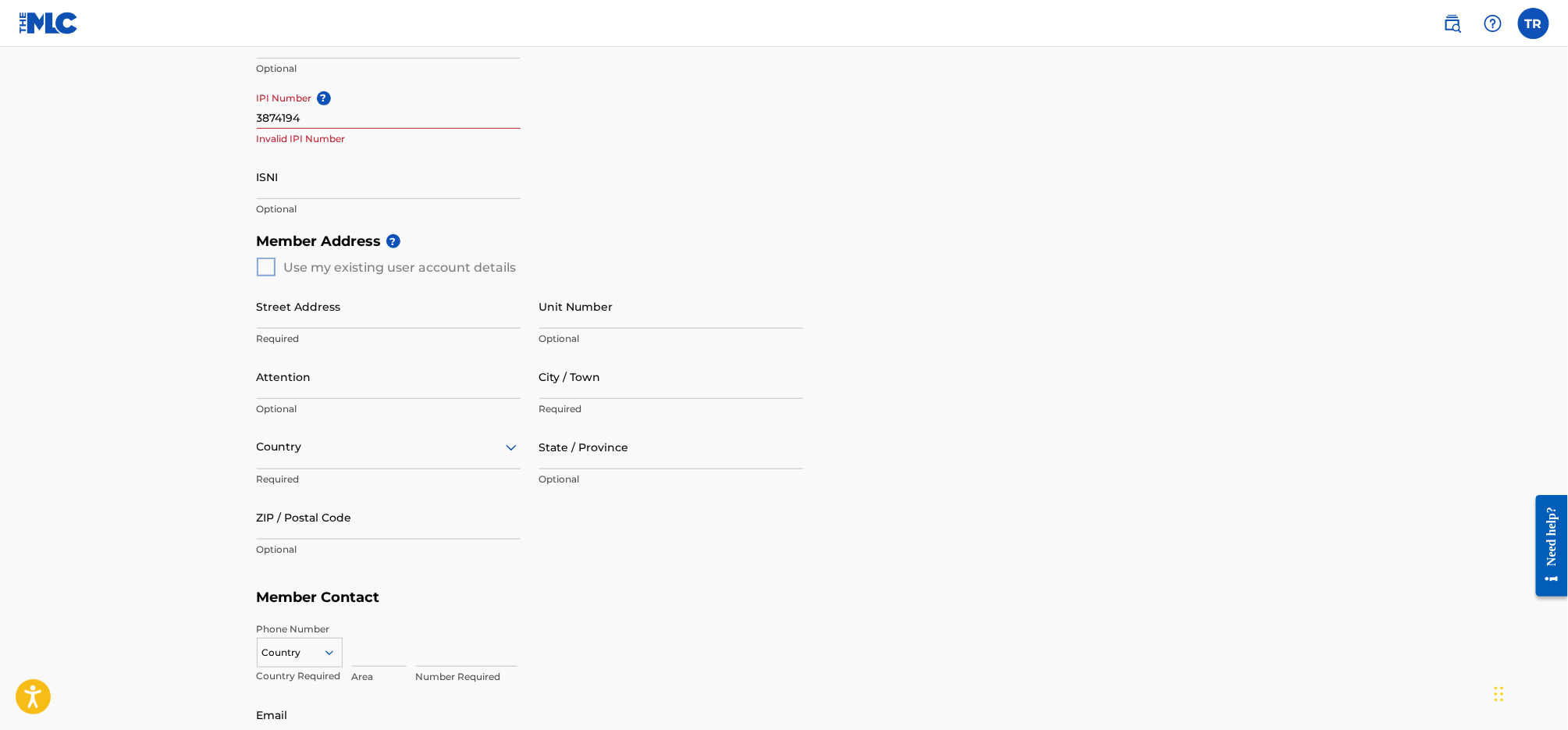
click at [456, 271] on div "Member Address ? Use my existing user account details Street Address Required U…" at bounding box center [784, 403] width 1055 height 357
click at [265, 263] on div "Member Address ? Use my existing user account details Street Address Required U…" at bounding box center [784, 403] width 1055 height 357
click at [267, 271] on div "Member Address ? Use my existing user account details Street Address Required U…" at bounding box center [784, 403] width 1055 height 357
click at [267, 270] on div "Member Address ? Use my existing user account details Street Address Required U…" at bounding box center [784, 403] width 1055 height 357
click at [267, 270] on div "Member Address ? Use my existing user account details Street Address Required U…" at bounding box center [784, 403] width 1055 height 357
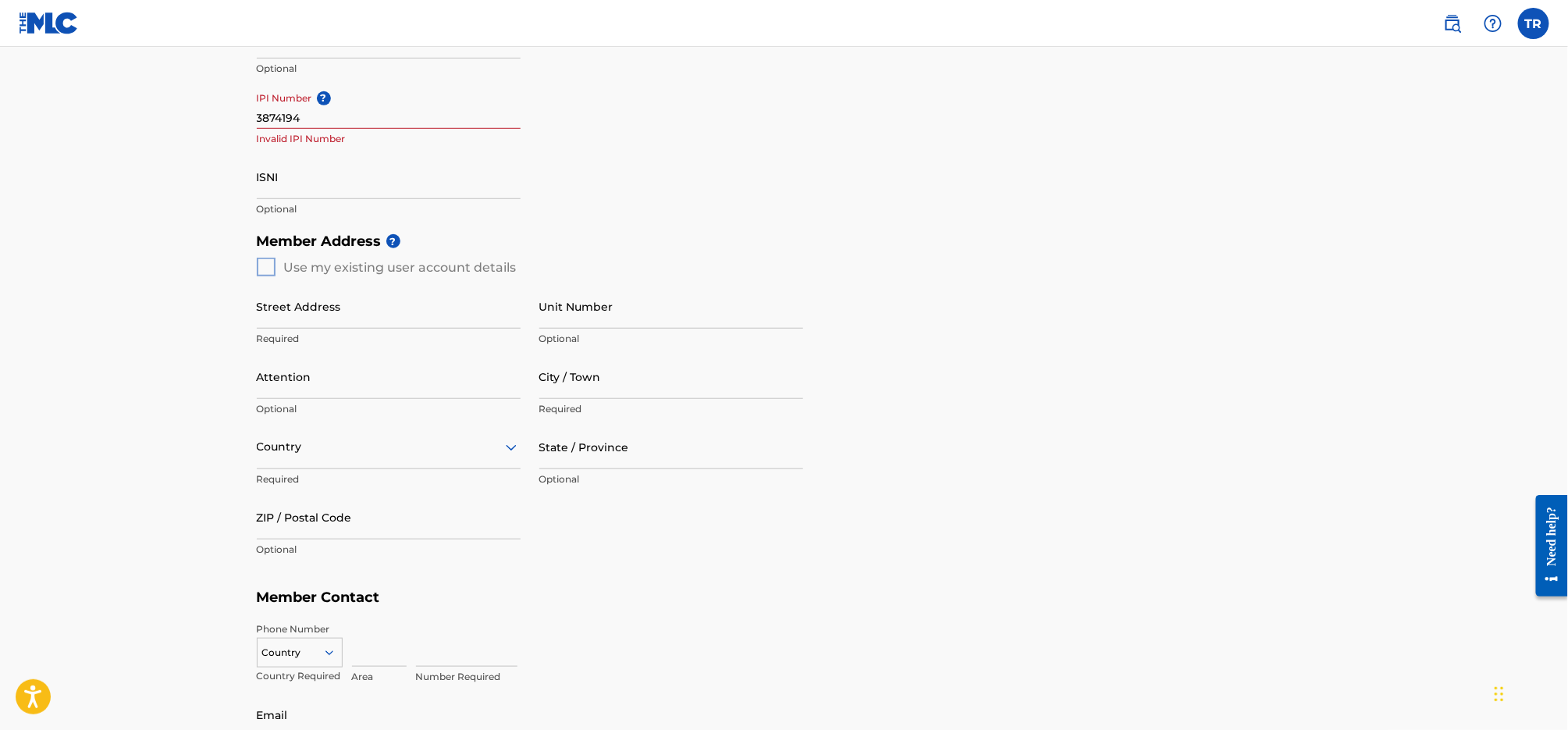
drag, startPoint x: 438, startPoint y: 254, endPoint x: 402, endPoint y: 246, distance: 36.9
click at [436, 254] on h5 "Member Address ?" at bounding box center [784, 242] width 1055 height 33
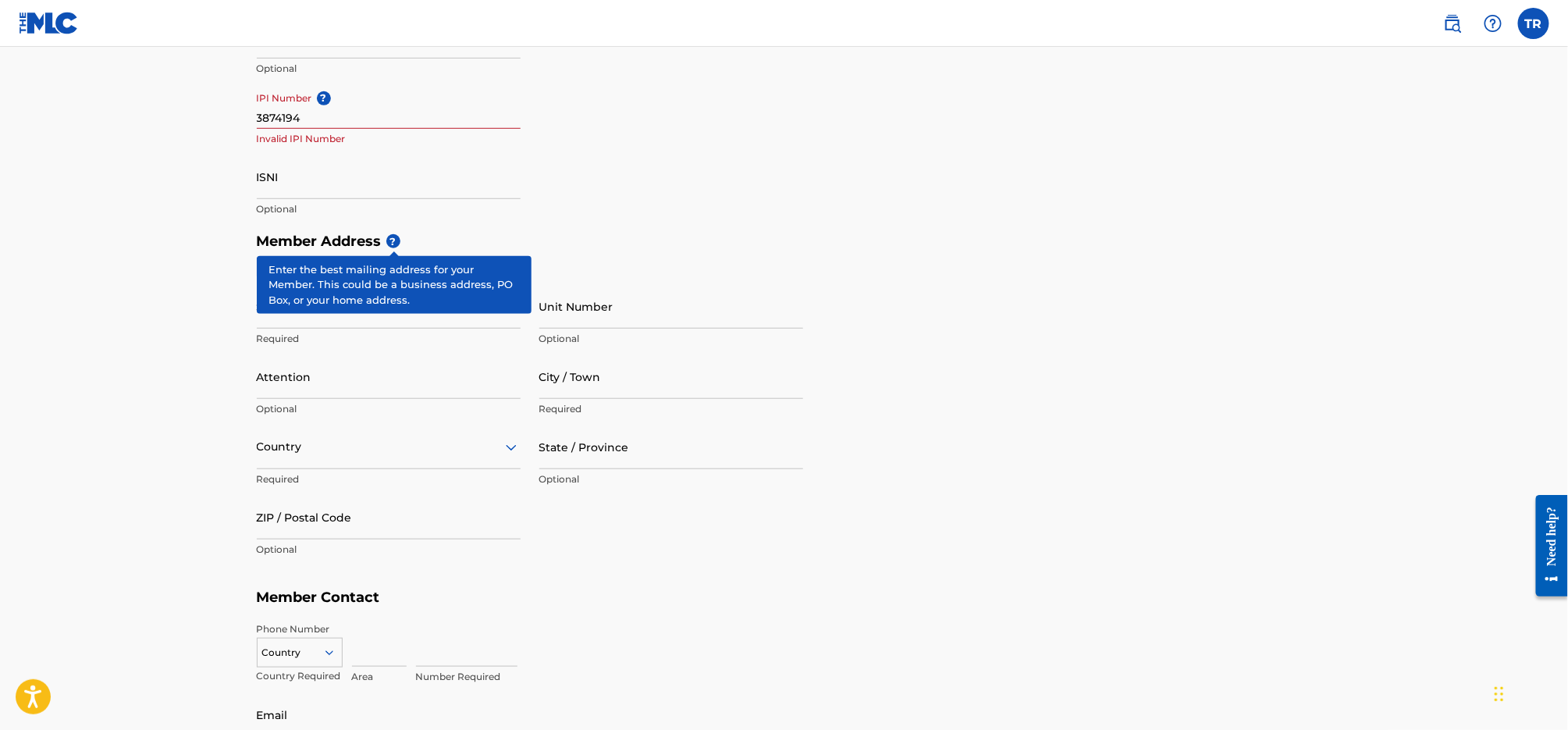
click at [399, 244] on span "?" at bounding box center [393, 242] width 14 height 14
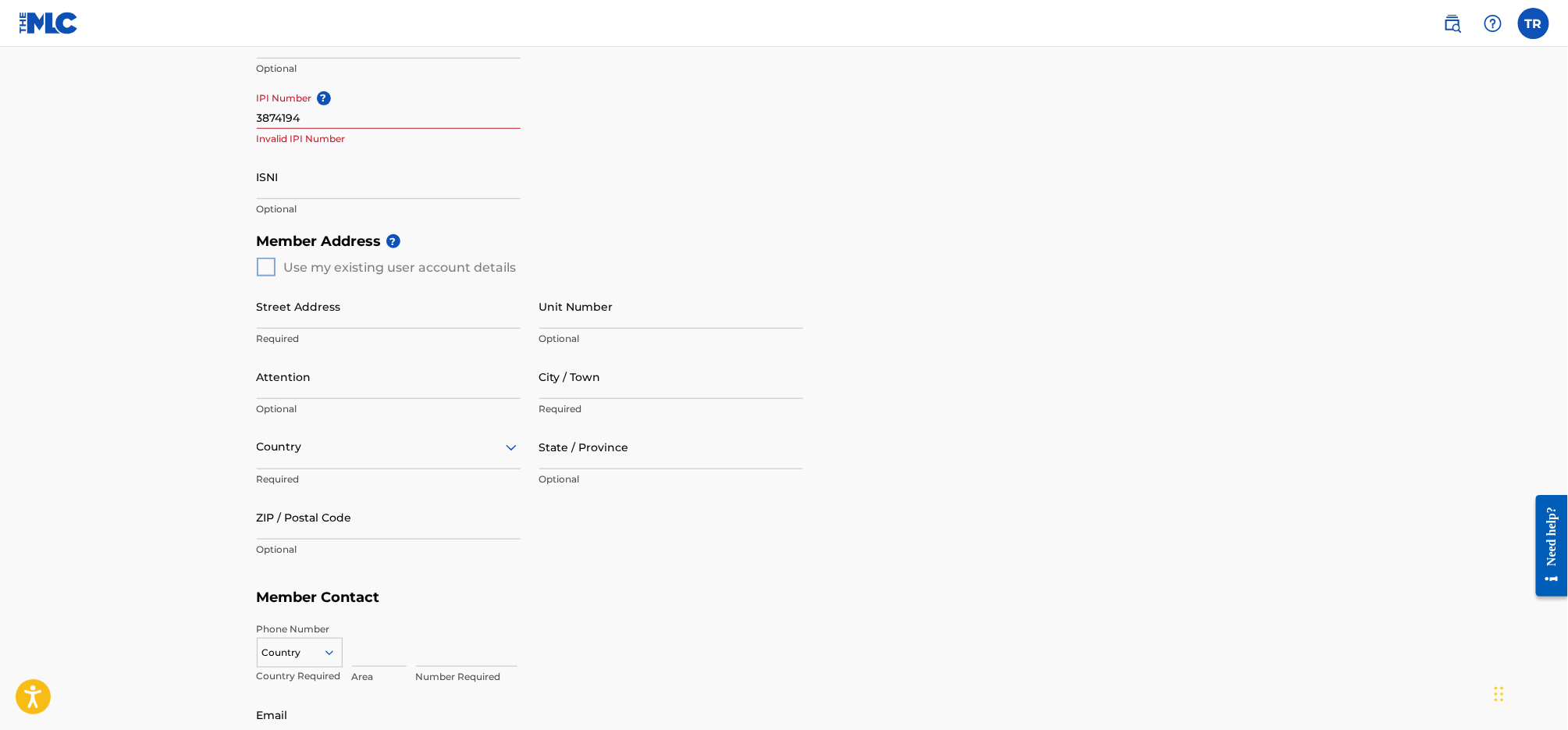
click at [556, 245] on h5 "Member Address ?" at bounding box center [784, 242] width 1055 height 33
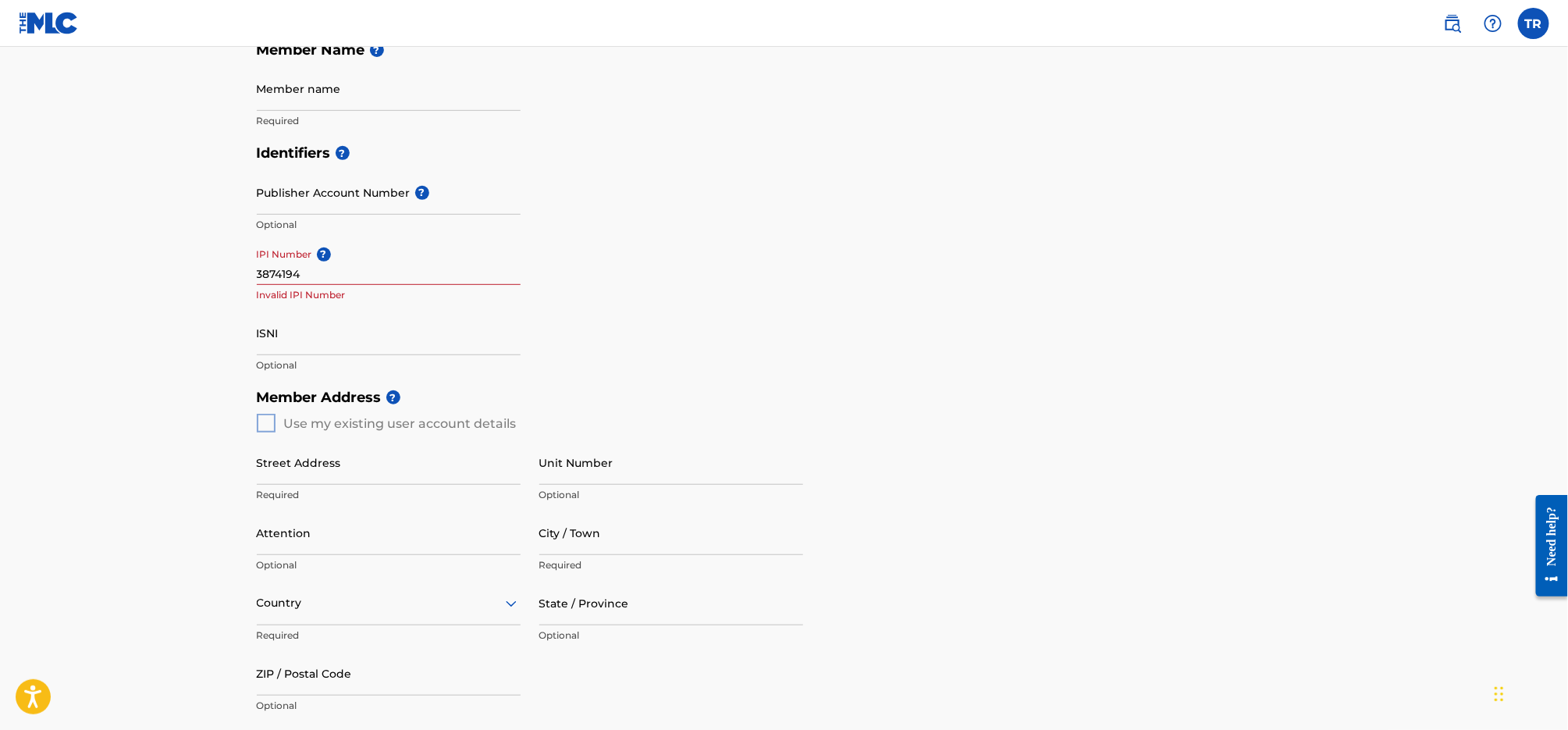
scroll to position [0, 0]
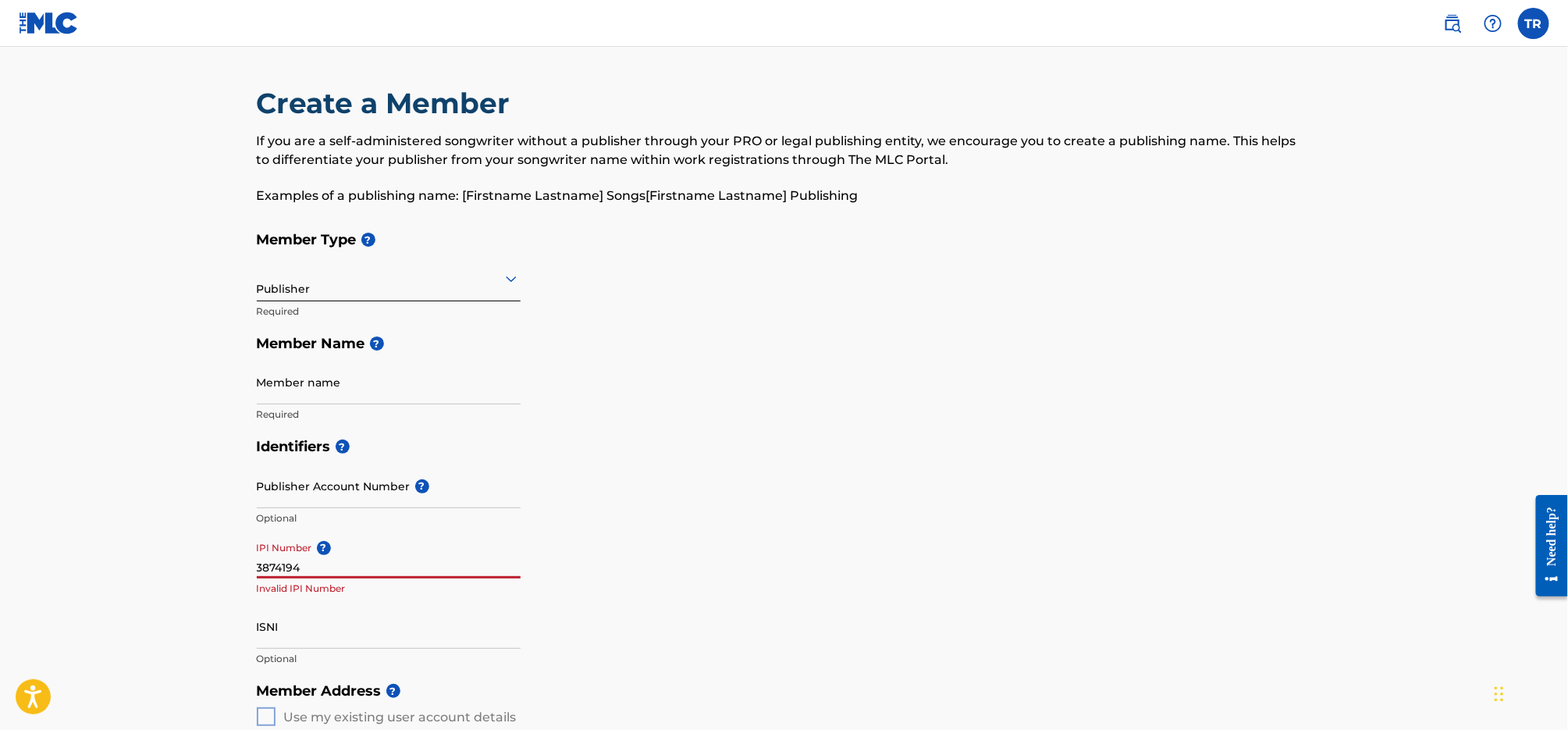
drag, startPoint x: 329, startPoint y: 569, endPoint x: 307, endPoint y: 573, distance: 22.4
click at [328, 568] on input "3874194" at bounding box center [389, 557] width 264 height 45
drag, startPoint x: 312, startPoint y: 568, endPoint x: 200, endPoint y: 562, distance: 112.2
click at [198, 564] on main "Create a Member If you are a self-administered songwriter without a publisher t…" at bounding box center [784, 704] width 1568 height 1314
type input "01299055515"
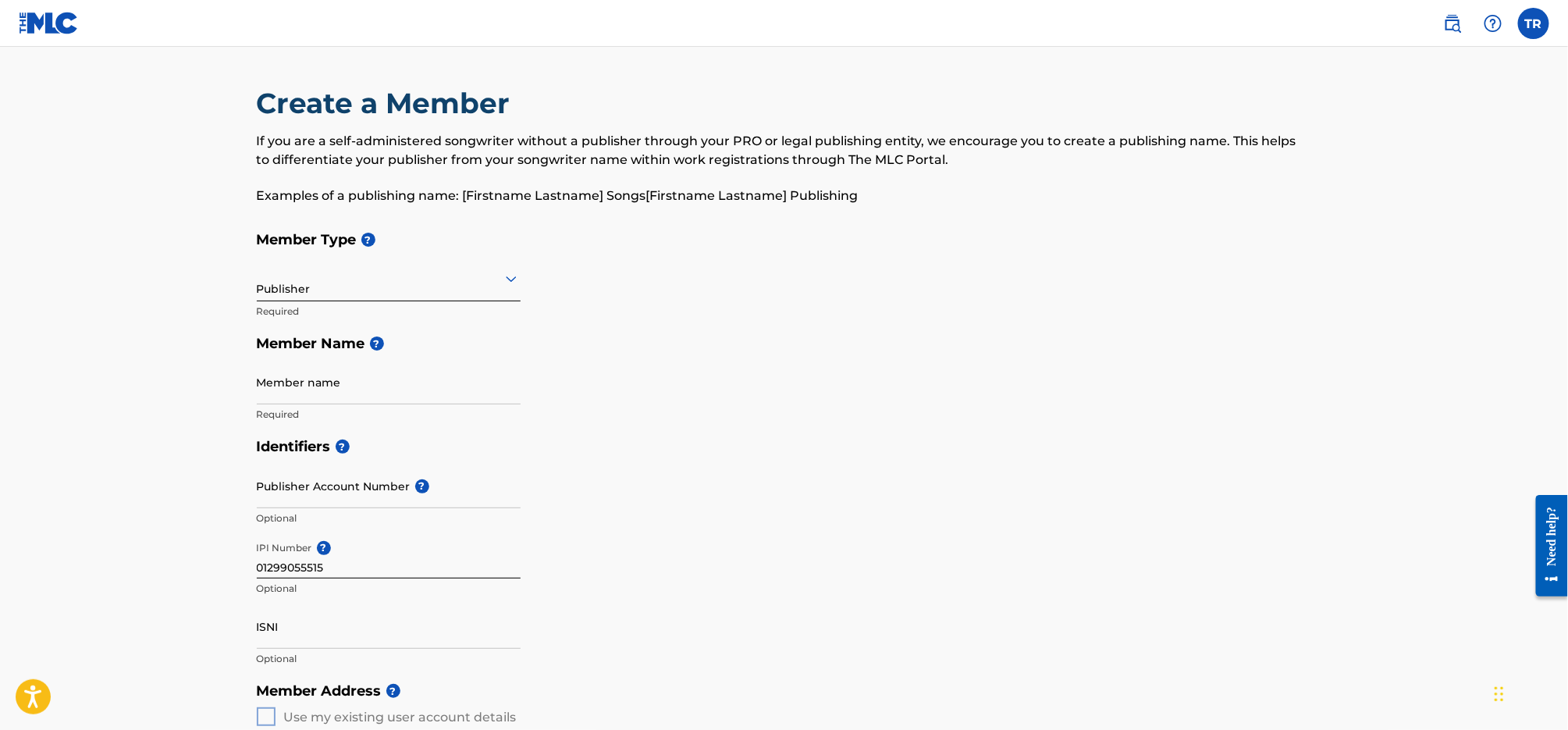
click at [593, 518] on div "Identifiers ? Publisher Account Number ? Optional IPI Number ? 01299055515 Opti…" at bounding box center [784, 552] width 1055 height 244
click at [401, 387] on input "Member name" at bounding box center [389, 382] width 264 height 45
type input "[PERSON_NAME] Music"
click at [894, 275] on div "Member Type ? Publisher Required Member Name ? Member name [PERSON_NAME] Music …" at bounding box center [784, 327] width 1055 height 207
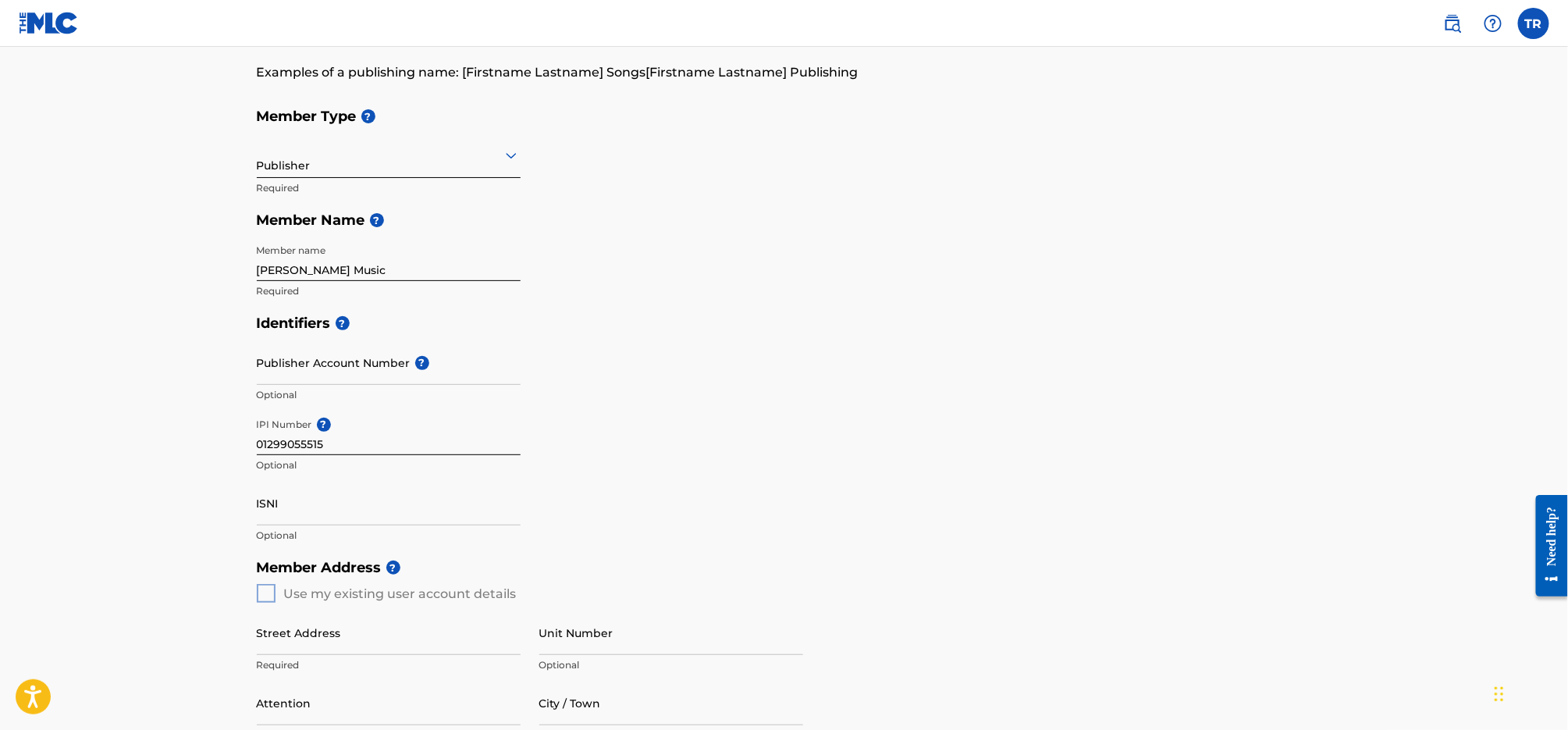
scroll to position [125, 0]
click at [271, 592] on div "Member Address ? Use my existing user account details Street Address Required U…" at bounding box center [784, 728] width 1055 height 357
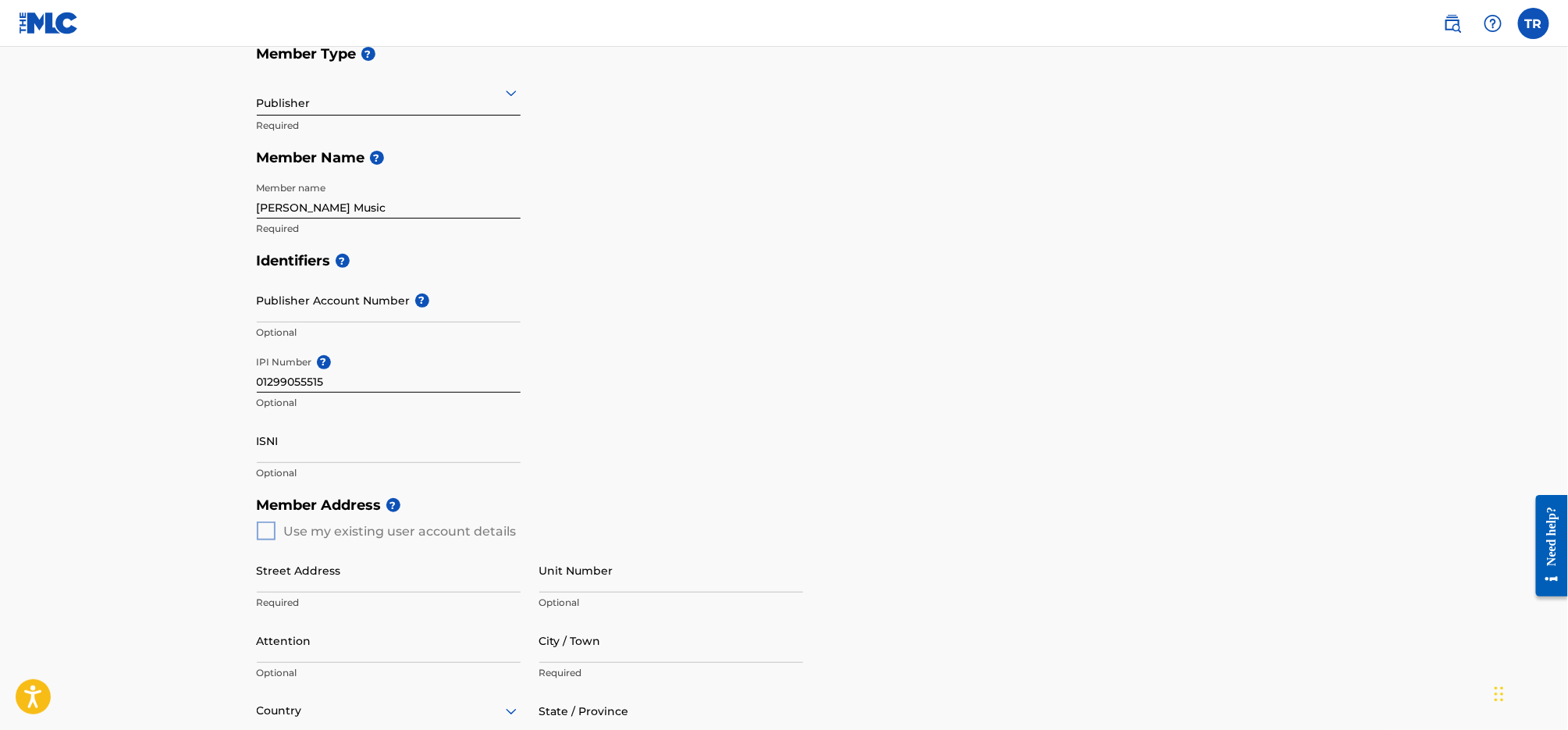
click at [687, 499] on h5 "Member Address ?" at bounding box center [784, 506] width 1055 height 33
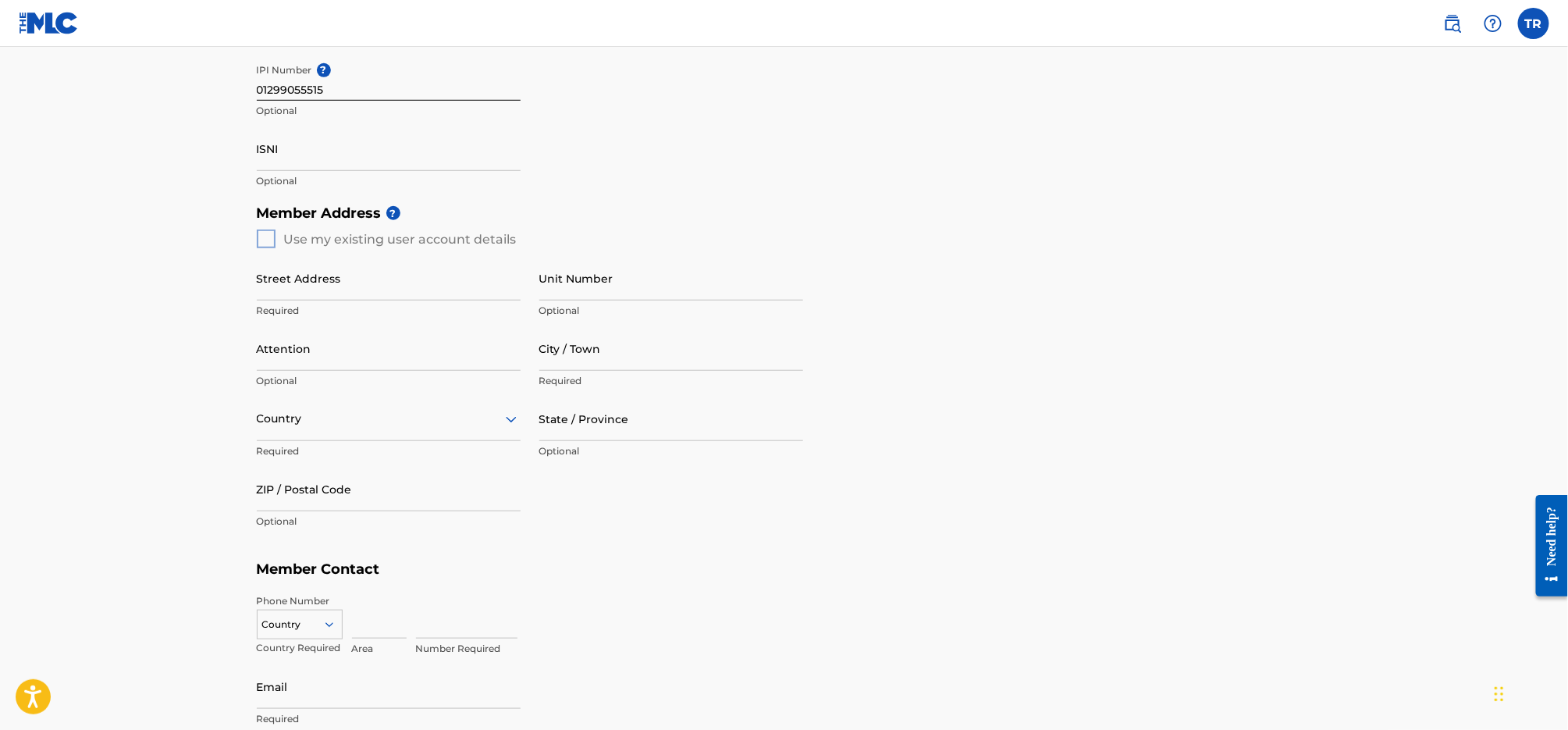
scroll to position [704, 0]
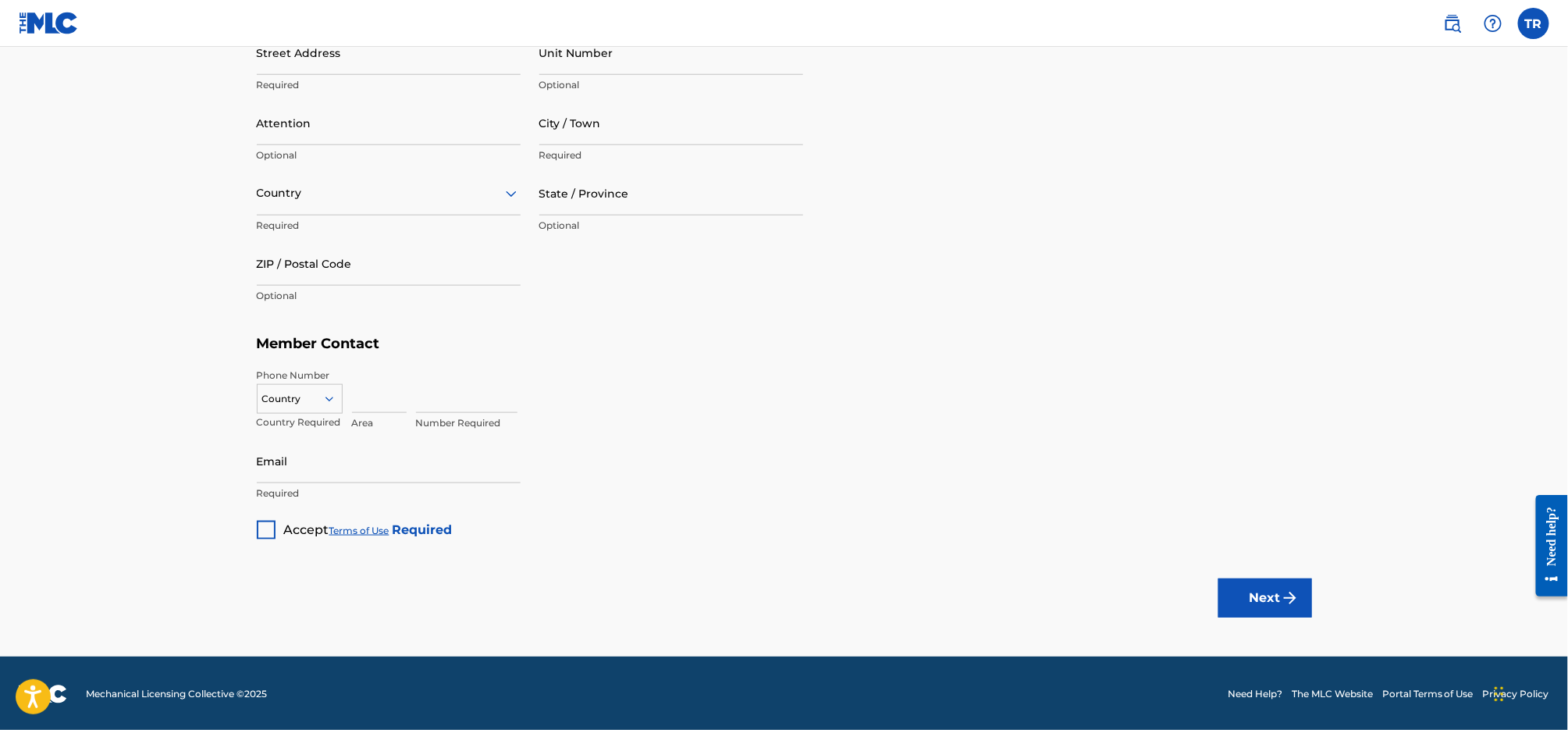
click at [370, 395] on input at bounding box center [379, 391] width 55 height 45
click at [292, 466] on input "Email" at bounding box center [389, 461] width 264 height 45
paste input "[EMAIL_ADDRESS][DOMAIN_NAME]"
type input "[EMAIL_ADDRESS][DOMAIN_NAME]"
click at [291, 393] on div at bounding box center [300, 399] width 84 height 17
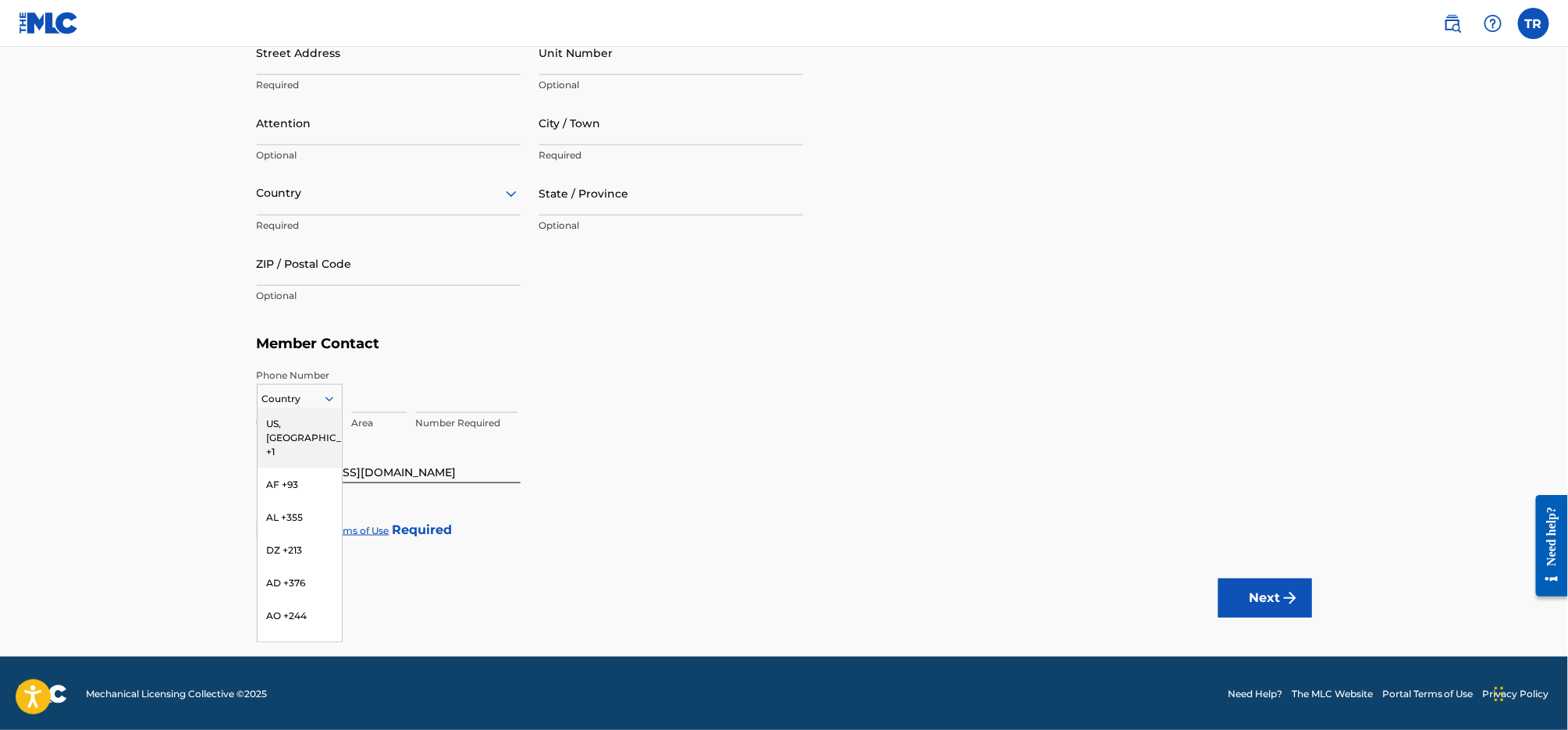
click at [298, 425] on div "US, [GEOGRAPHIC_DATA] +1" at bounding box center [300, 438] width 84 height 61
click at [366, 396] on input at bounding box center [379, 391] width 55 height 45
type input "717"
click at [472, 395] on input at bounding box center [467, 391] width 102 height 45
type input "7159510"
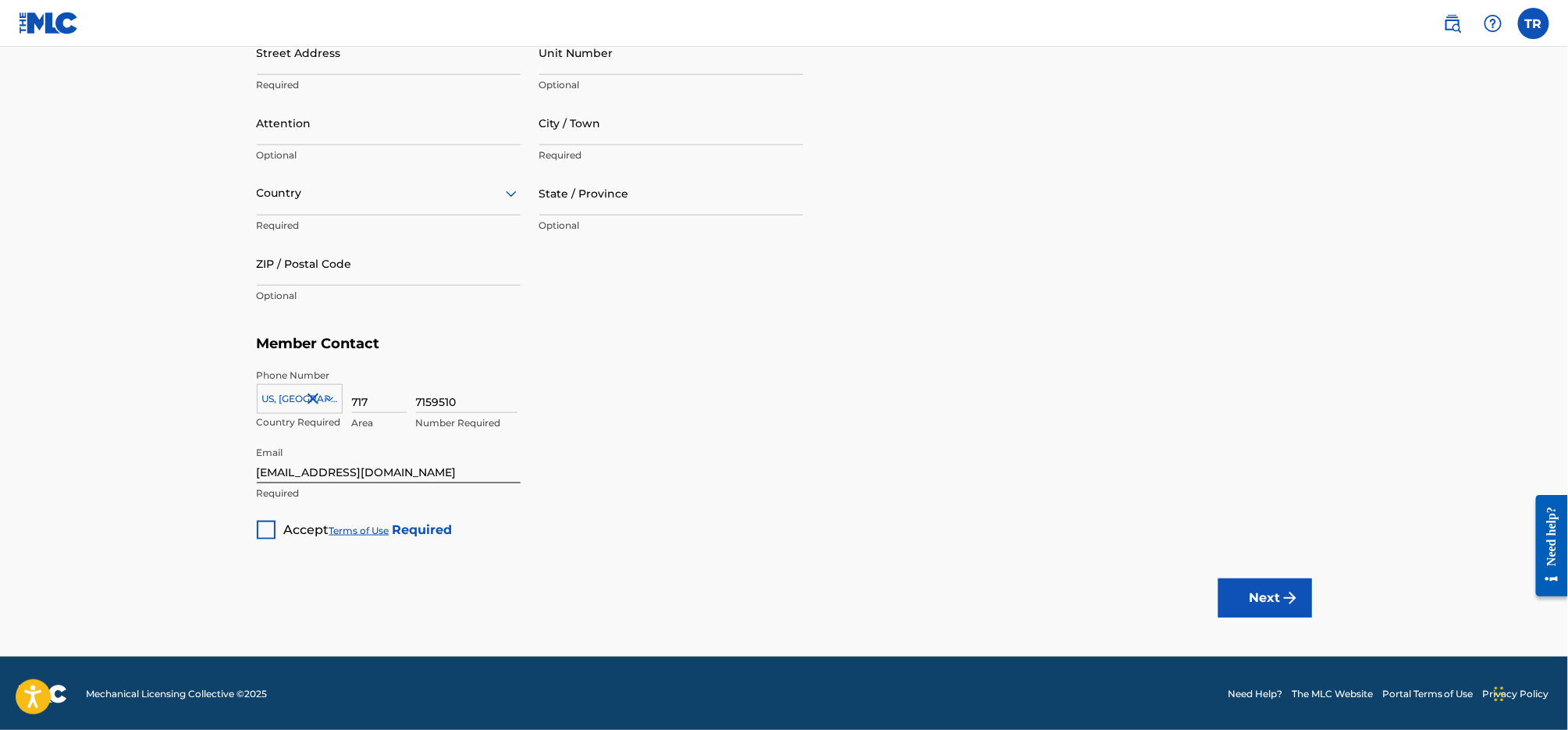
click at [856, 340] on h5 "Member Contact" at bounding box center [784, 344] width 1055 height 33
click at [269, 530] on div at bounding box center [266, 530] width 19 height 19
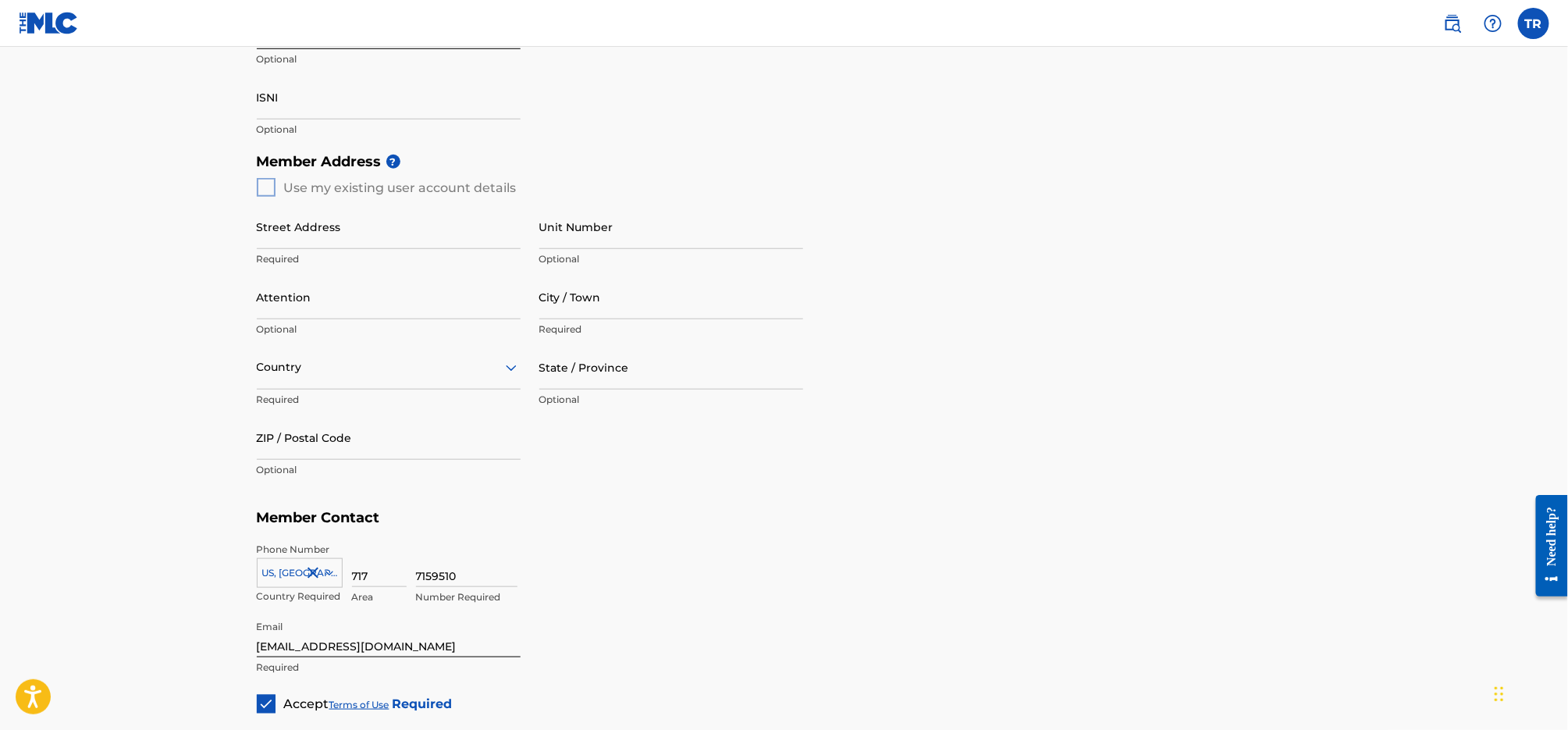
click at [831, 581] on div "7159510 Number Required" at bounding box center [865, 578] width 896 height 70
click at [268, 188] on div "Member Address ? Use my existing user account details Street Address Required U…" at bounding box center [784, 324] width 1055 height 357
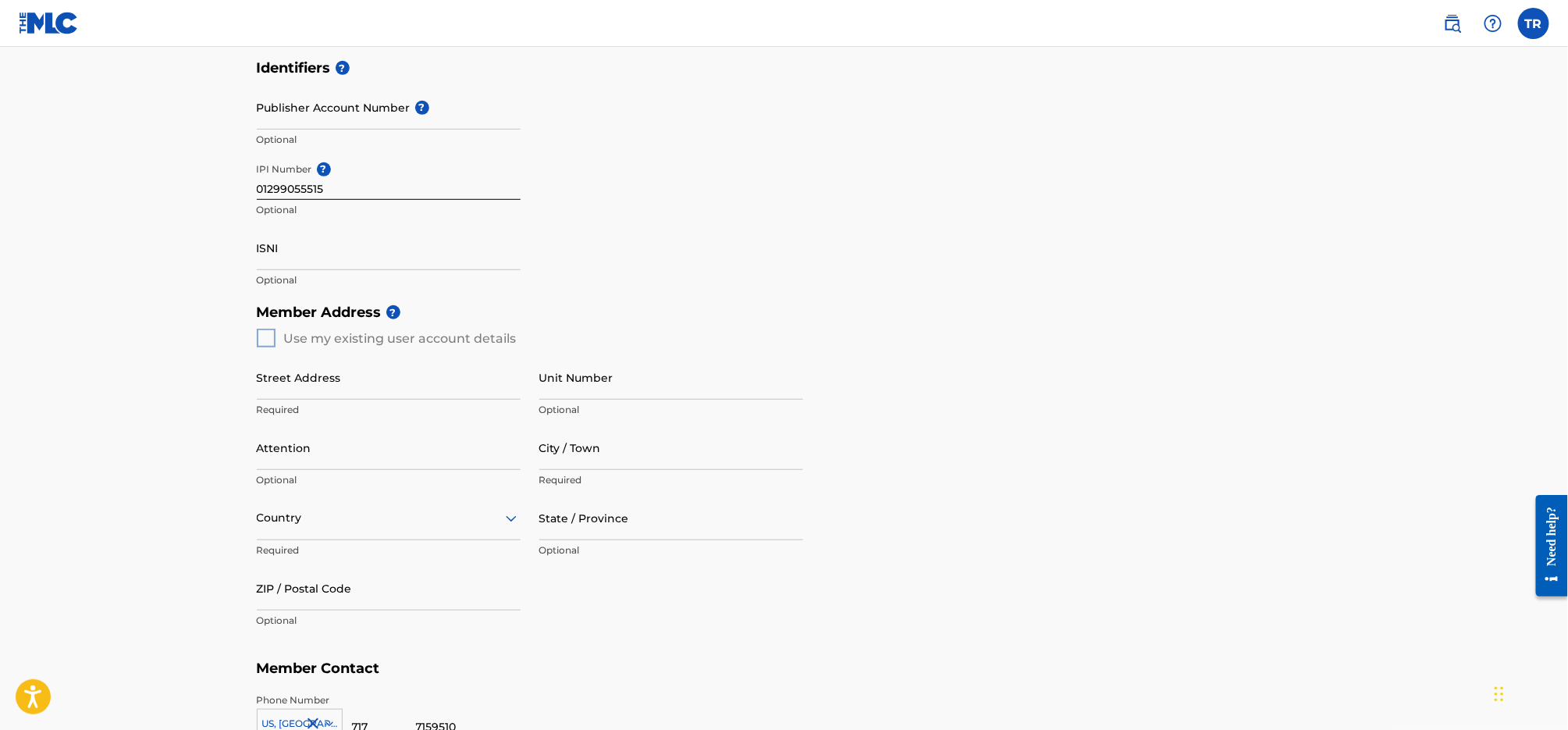
scroll to position [704, 0]
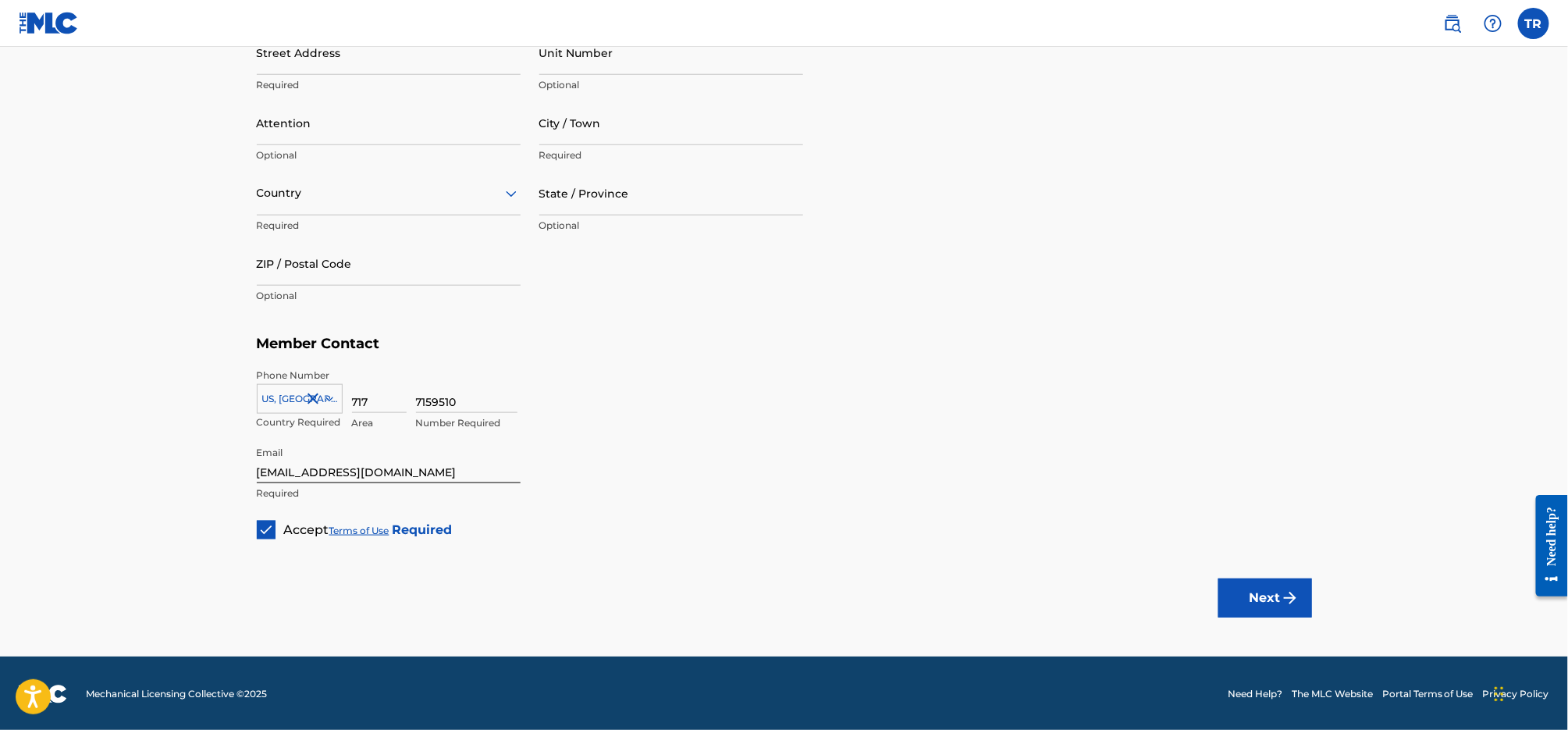
click at [1234, 597] on button "Next" at bounding box center [1265, 598] width 94 height 39
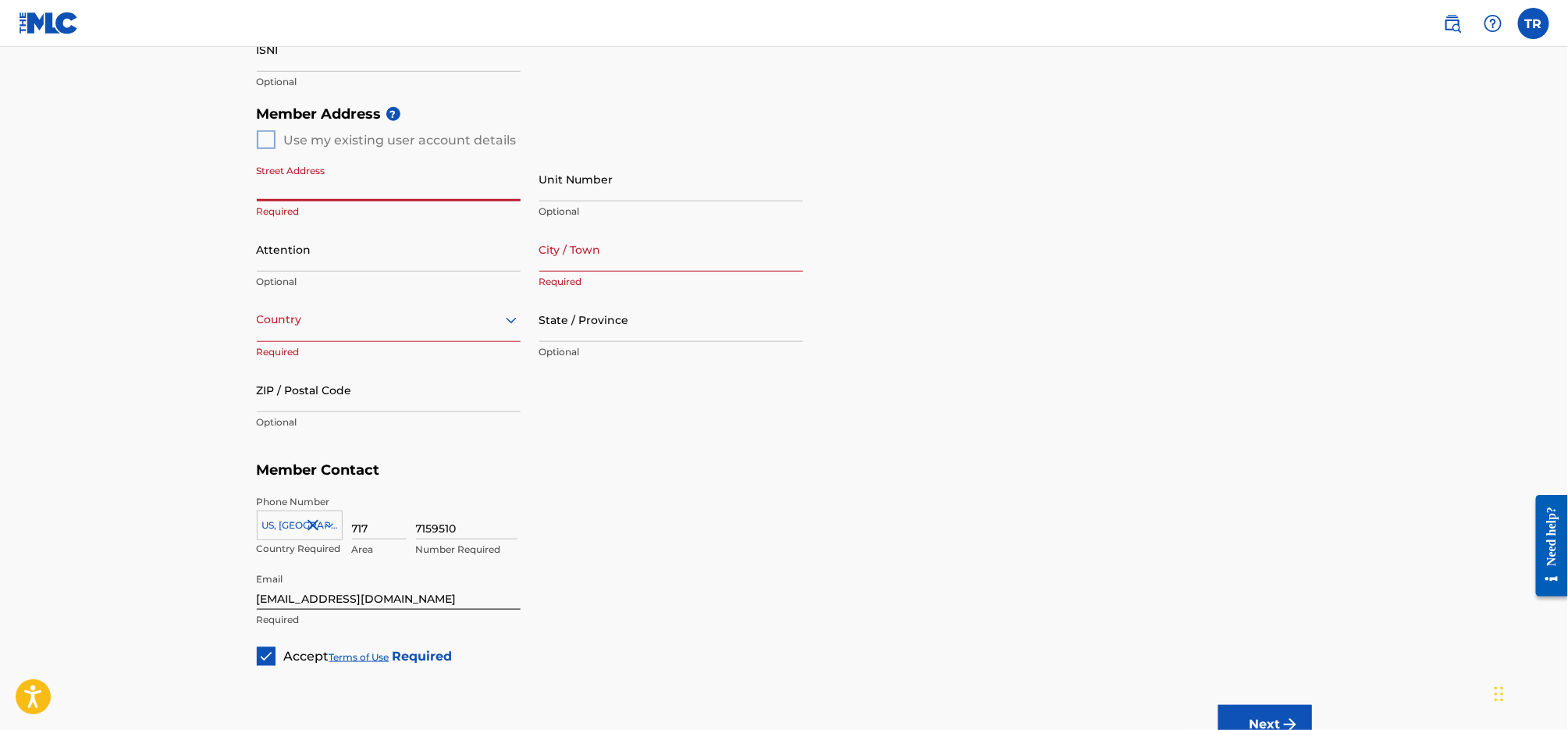
scroll to position [514, 0]
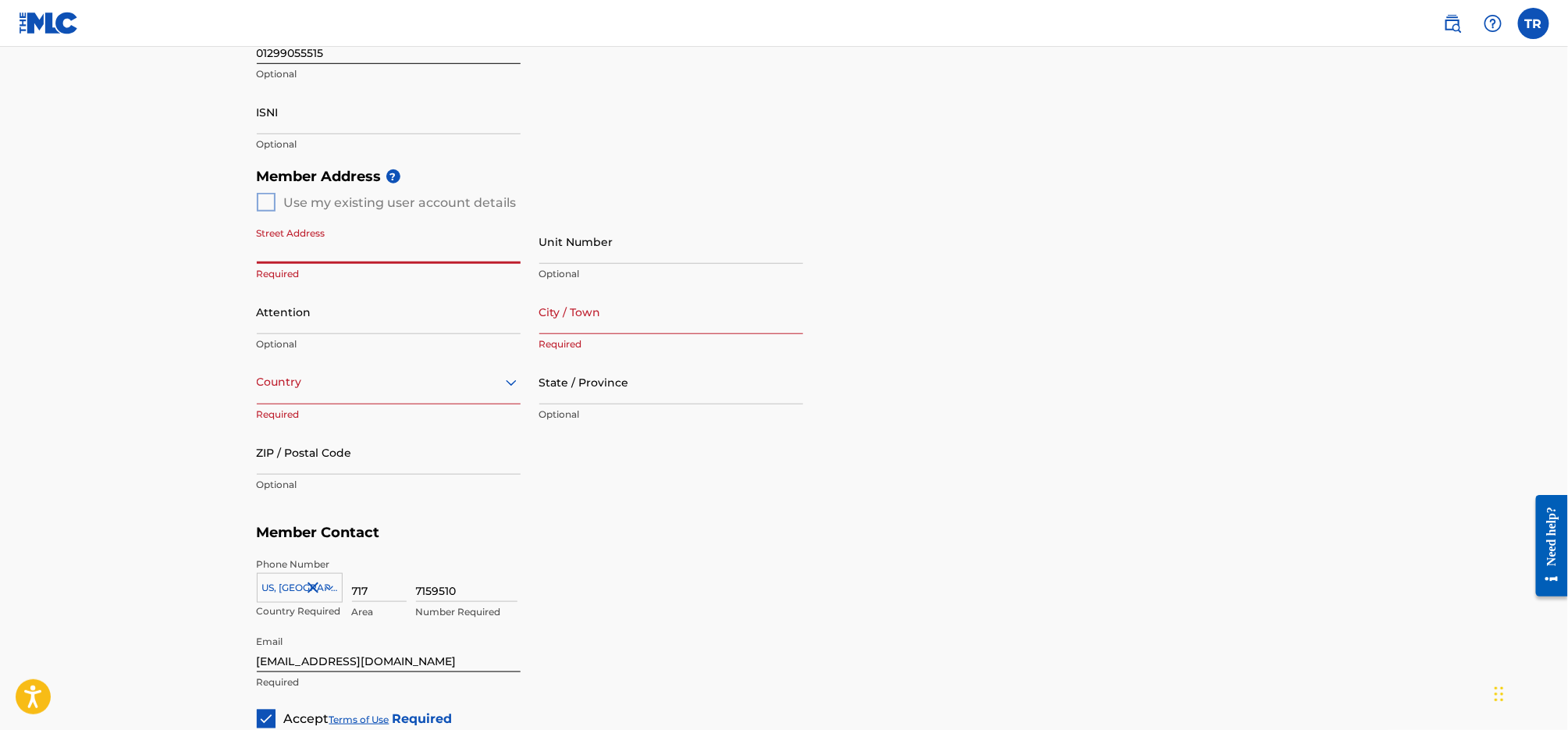
click at [902, 573] on div "7159510 Number Required" at bounding box center [865, 592] width 896 height 70
click at [652, 324] on input "City / Town" at bounding box center [672, 312] width 264 height 45
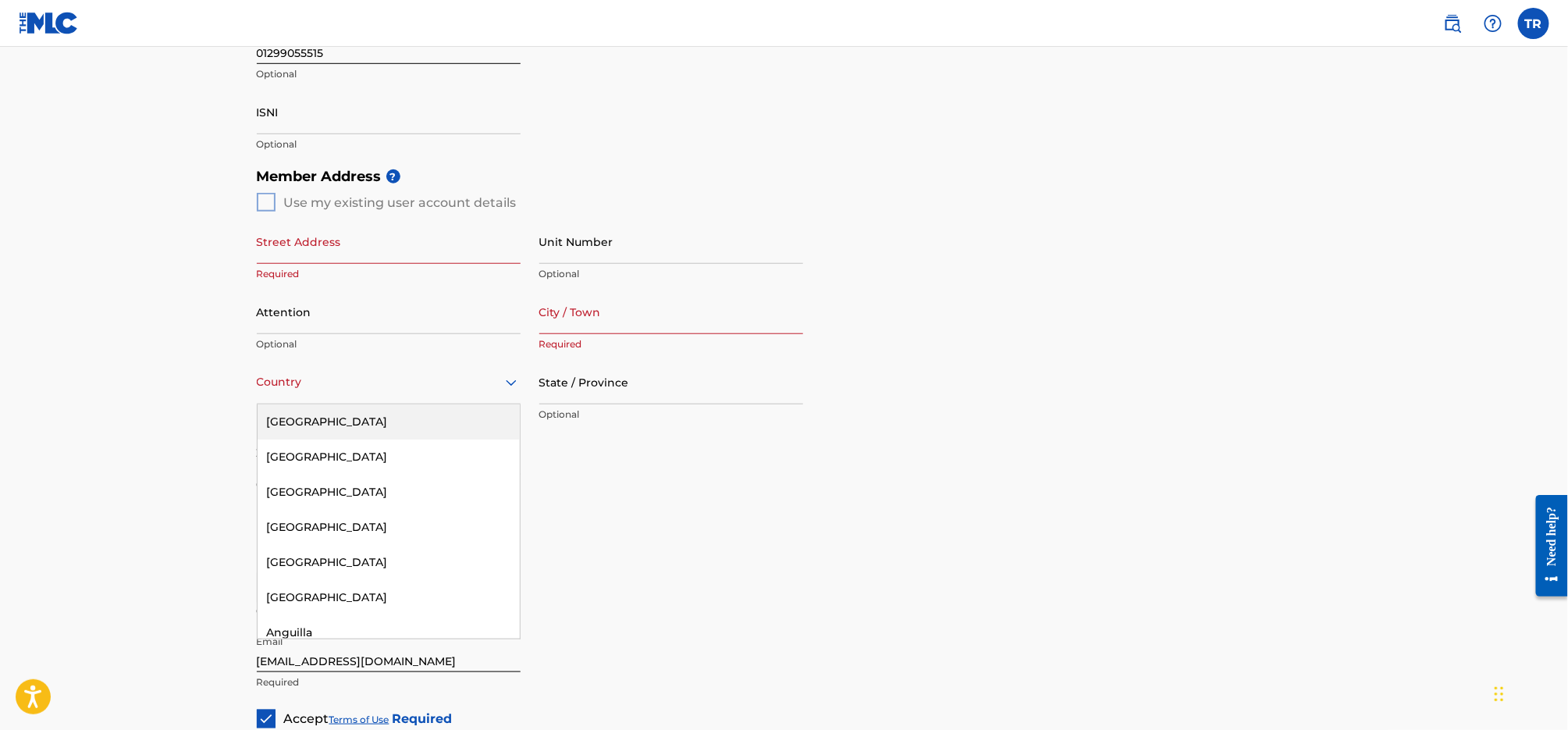
click at [426, 385] on div at bounding box center [389, 382] width 264 height 20
click at [417, 414] on div "[GEOGRAPHIC_DATA]" at bounding box center [389, 422] width 262 height 35
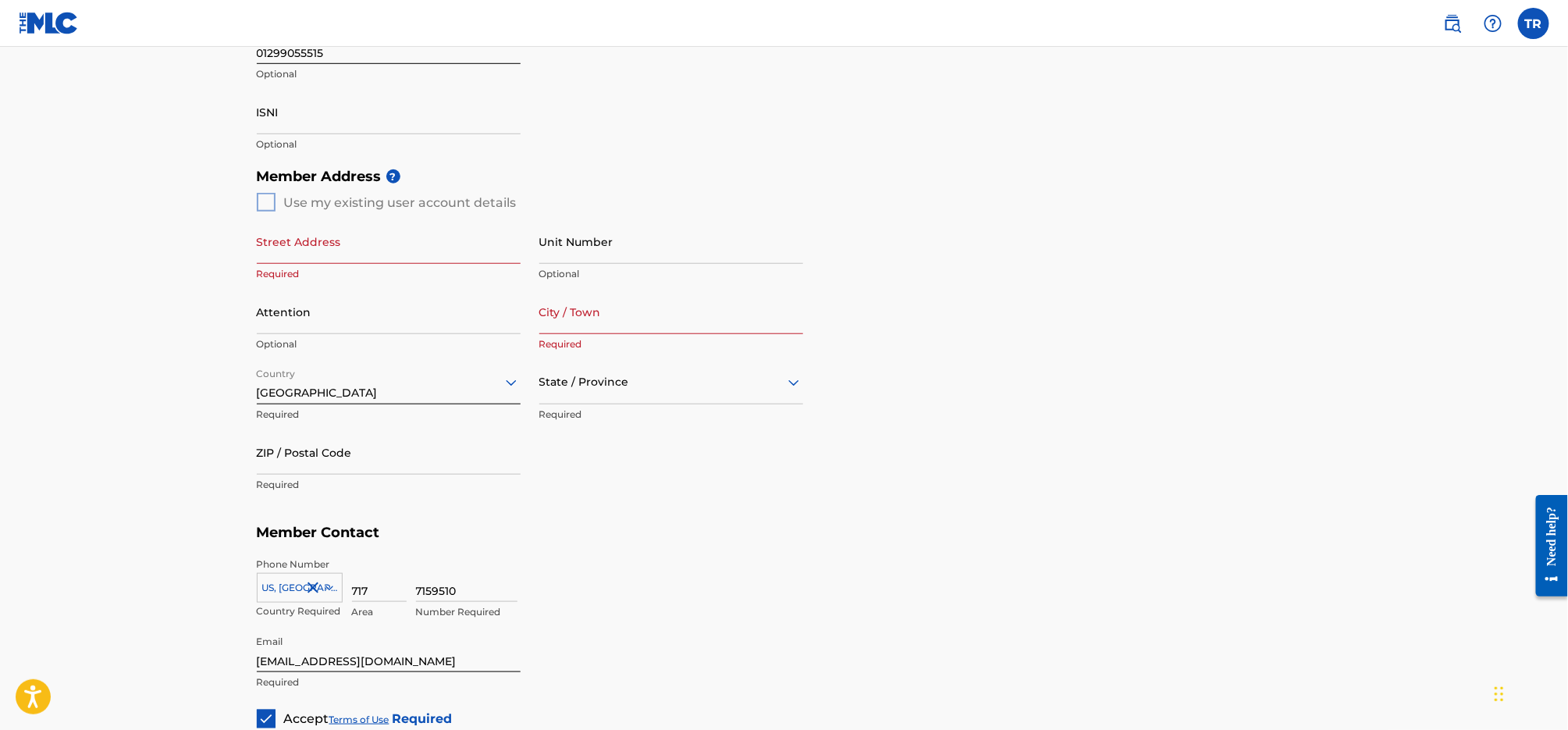
click at [606, 308] on input "City / Town" at bounding box center [672, 312] width 264 height 45
click at [552, 476] on div "Street Address Required Unit Number Optional Attention Optional City / Town Req…" at bounding box center [530, 359] width 547 height 297
click at [352, 247] on input "Street Address" at bounding box center [389, 242] width 264 height 45
type input "[STREET_ADDRESS]"
click at [625, 313] on input "City / Town" at bounding box center [672, 312] width 264 height 45
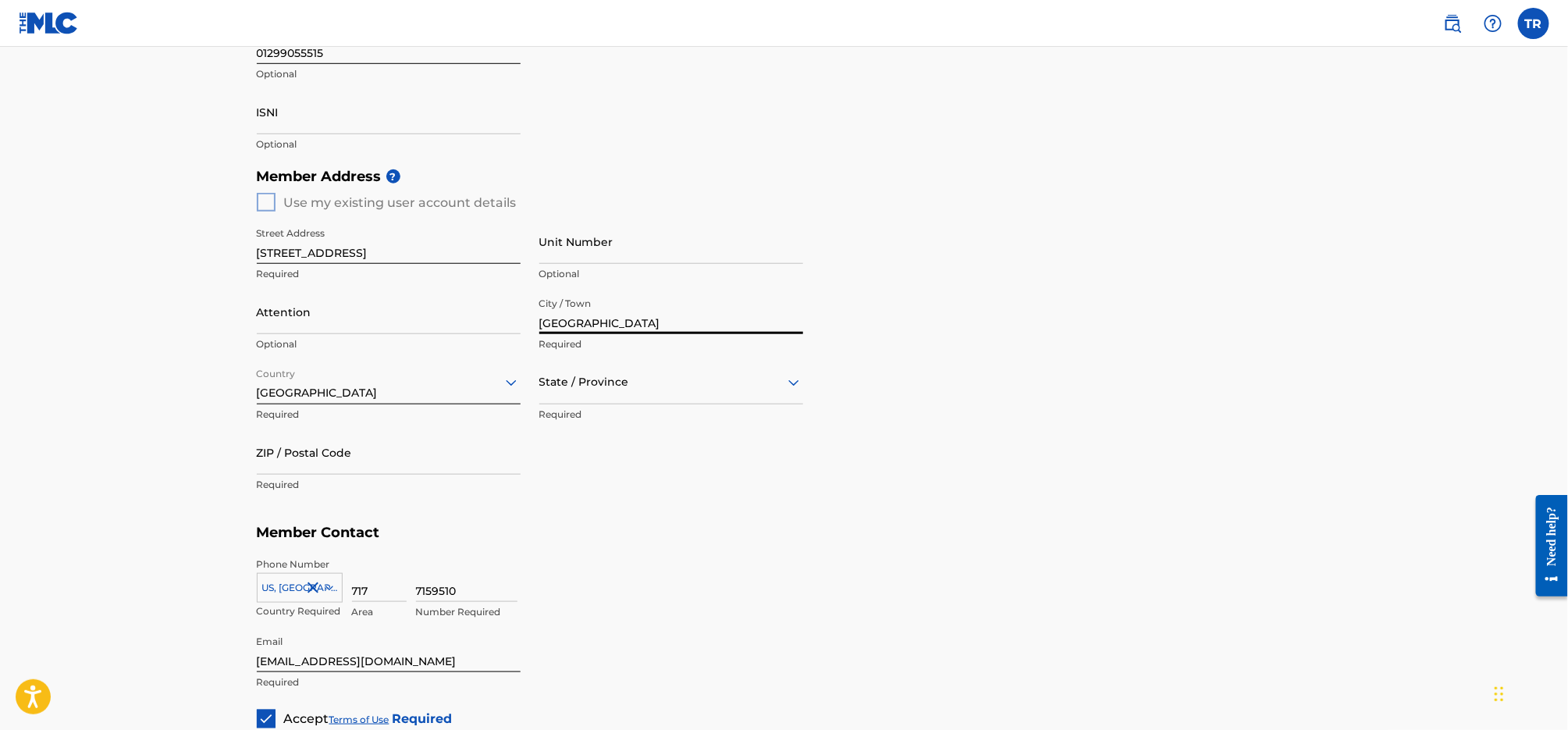
type input "[GEOGRAPHIC_DATA]"
drag, startPoint x: 629, startPoint y: 370, endPoint x: 629, endPoint y: 379, distance: 9.0
click at [629, 372] on div "State / Province" at bounding box center [672, 382] width 264 height 45
click at [645, 503] on div "[US_STATE]" at bounding box center [672, 505] width 262 height 35
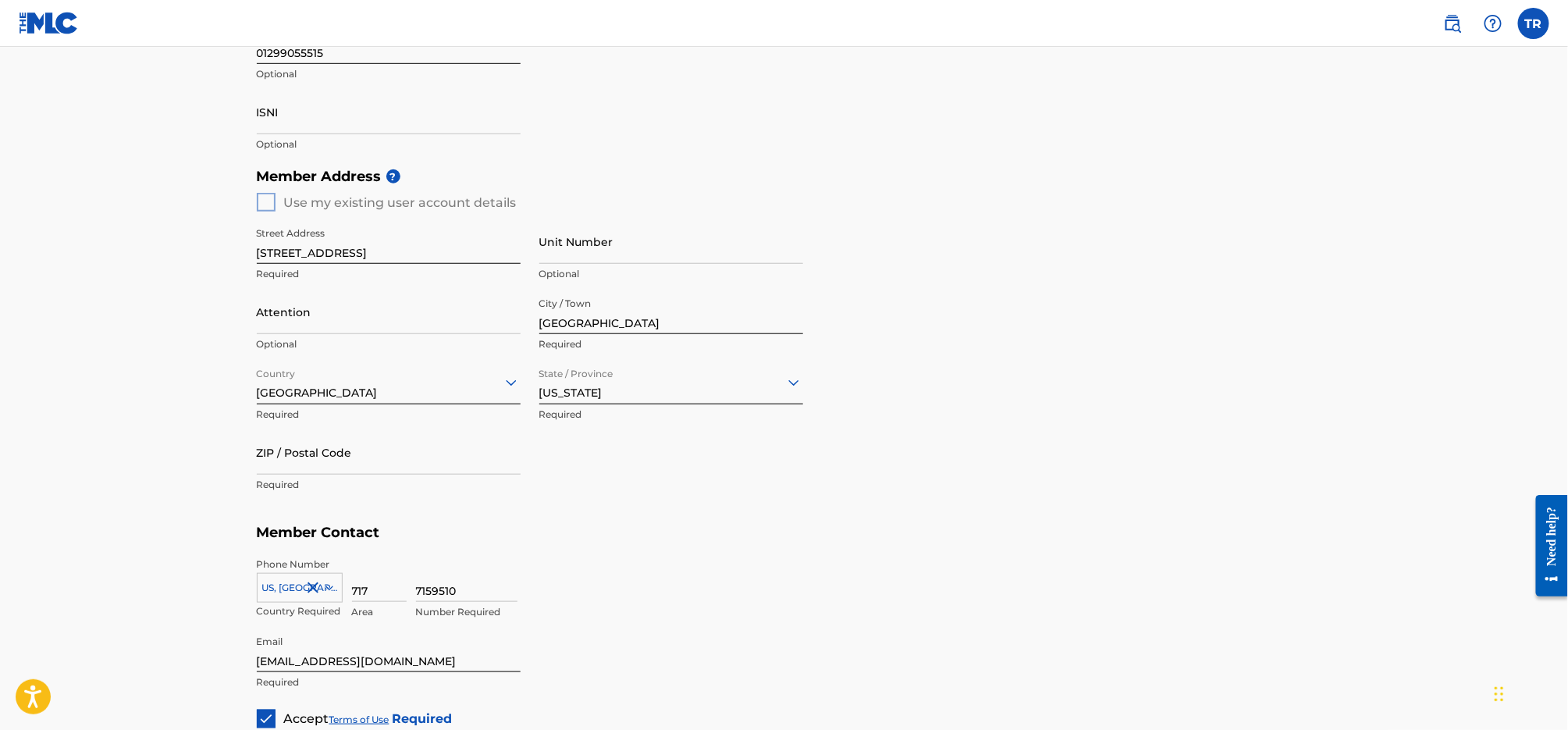
click at [397, 461] on input "ZIP / Postal Code" at bounding box center [389, 452] width 264 height 45
type input "17602"
click at [814, 571] on div "7159510 Number Required" at bounding box center [865, 592] width 896 height 70
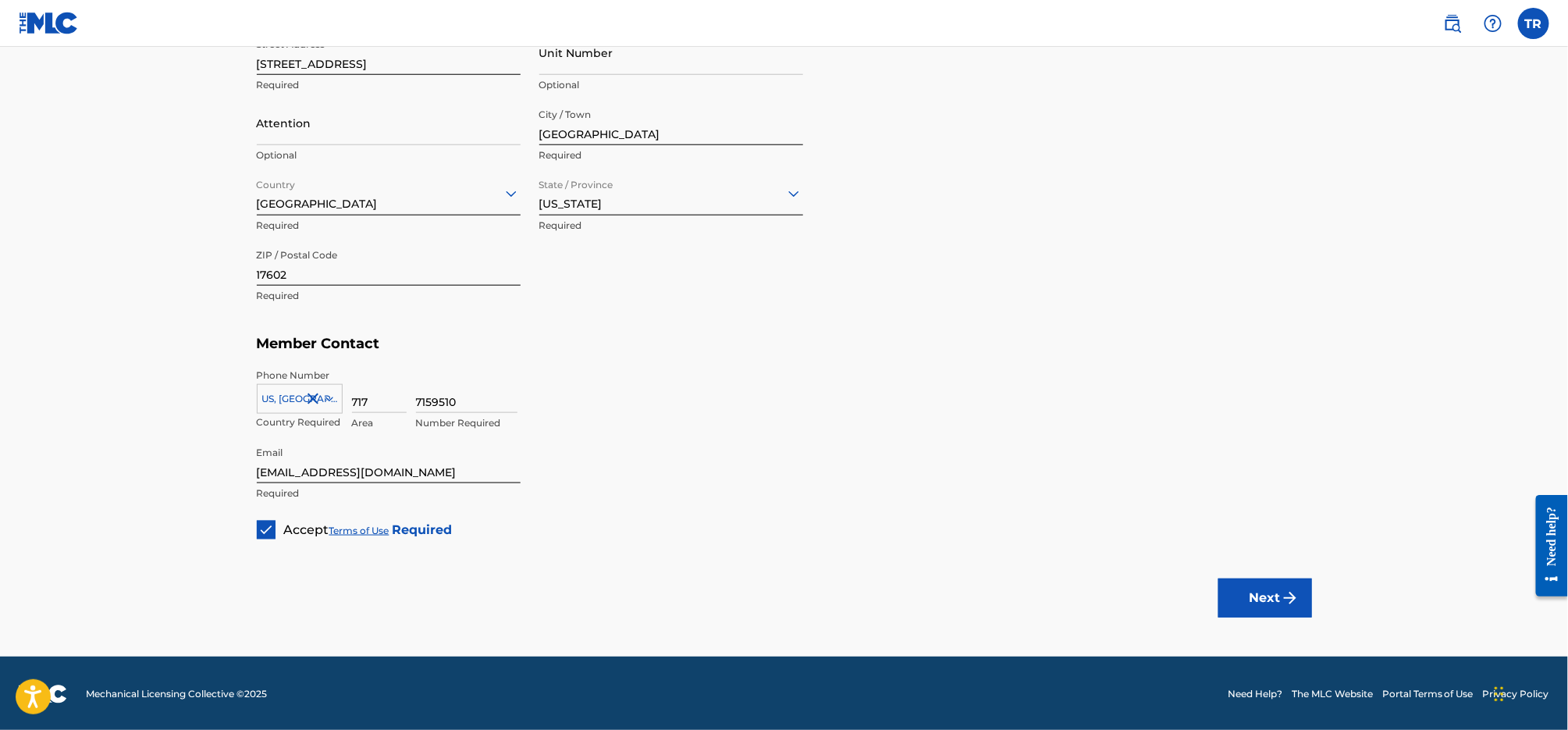
click at [1290, 595] on img "submit" at bounding box center [1291, 599] width 19 height 19
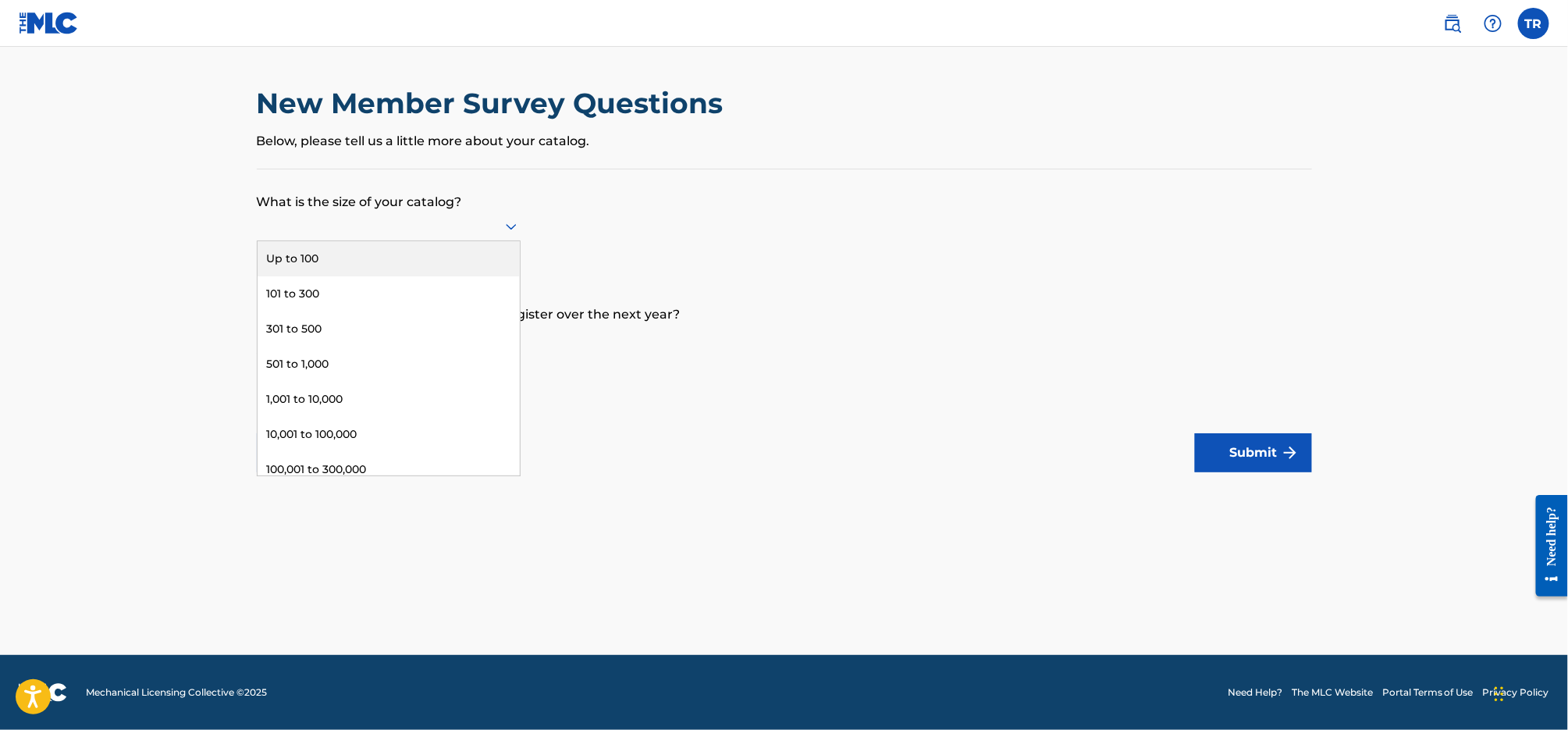
click at [469, 219] on div at bounding box center [389, 226] width 264 height 20
click at [397, 258] on div "Up to 100" at bounding box center [389, 258] width 262 height 35
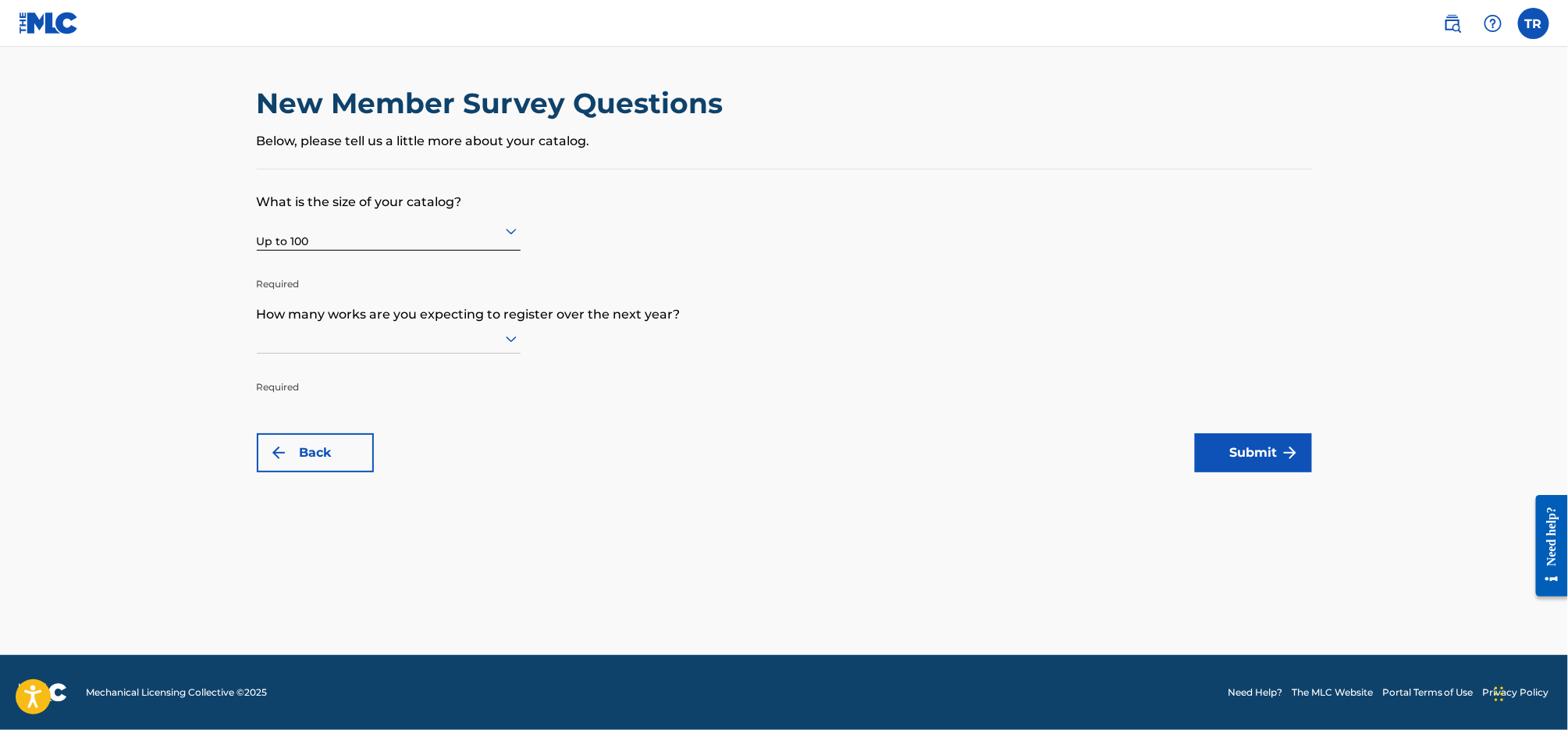
click at [459, 340] on div at bounding box center [389, 339] width 264 height 20
click at [438, 364] on div "Up to 100" at bounding box center [389, 371] width 262 height 35
click at [1290, 448] on img "submit" at bounding box center [1291, 453] width 19 height 19
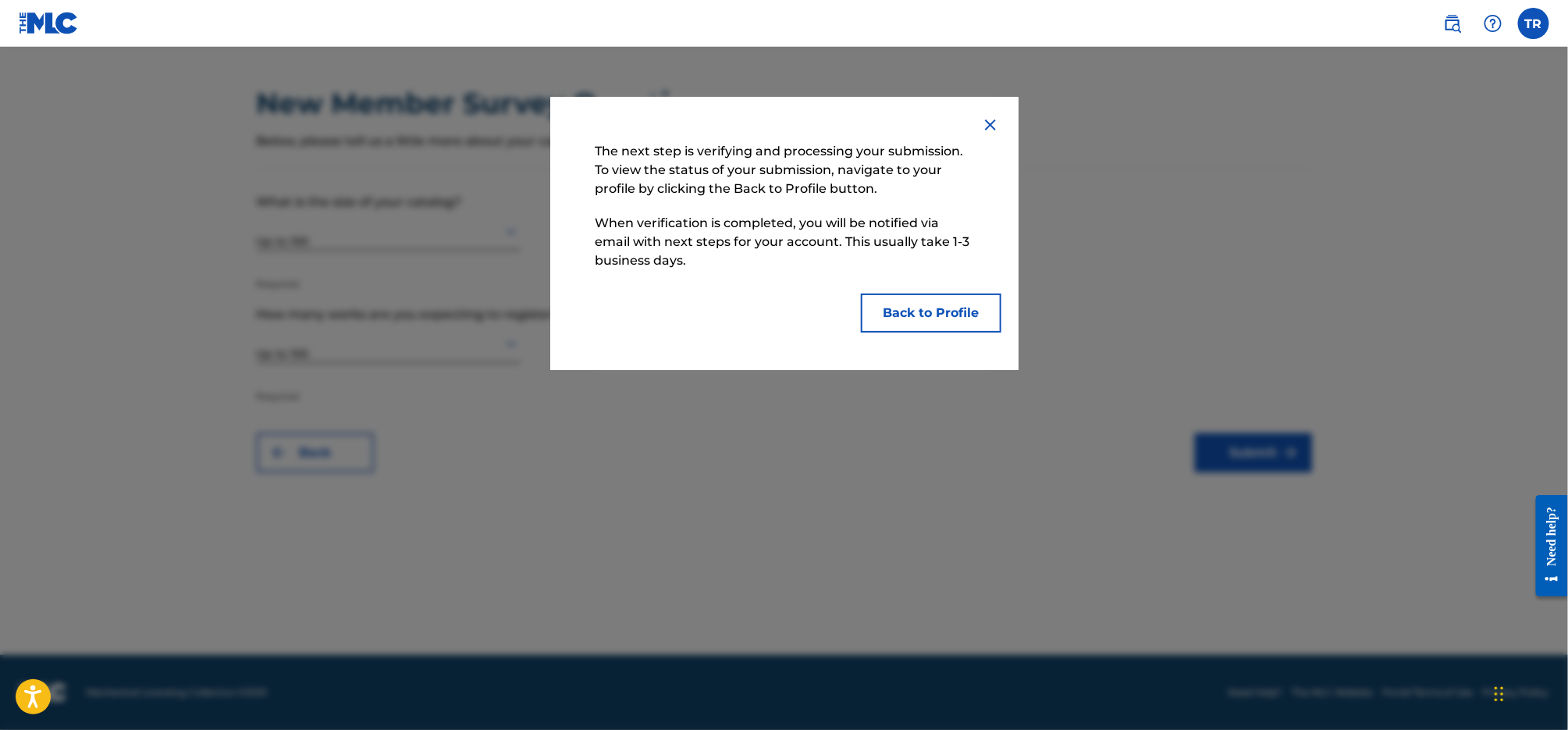
click at [903, 307] on button "Back to Profile" at bounding box center [931, 313] width 141 height 39
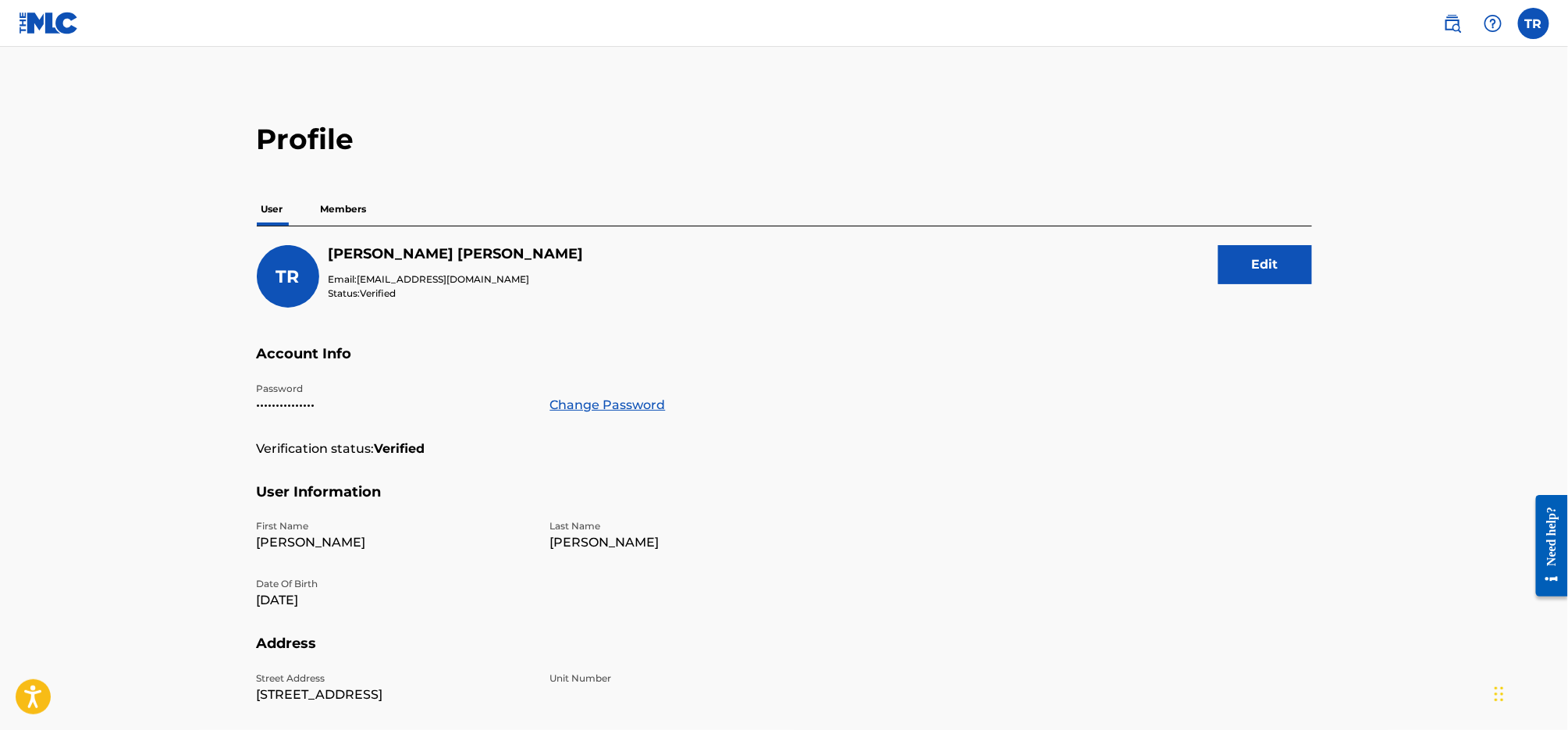
click at [344, 208] on p "Members" at bounding box center [344, 209] width 56 height 33
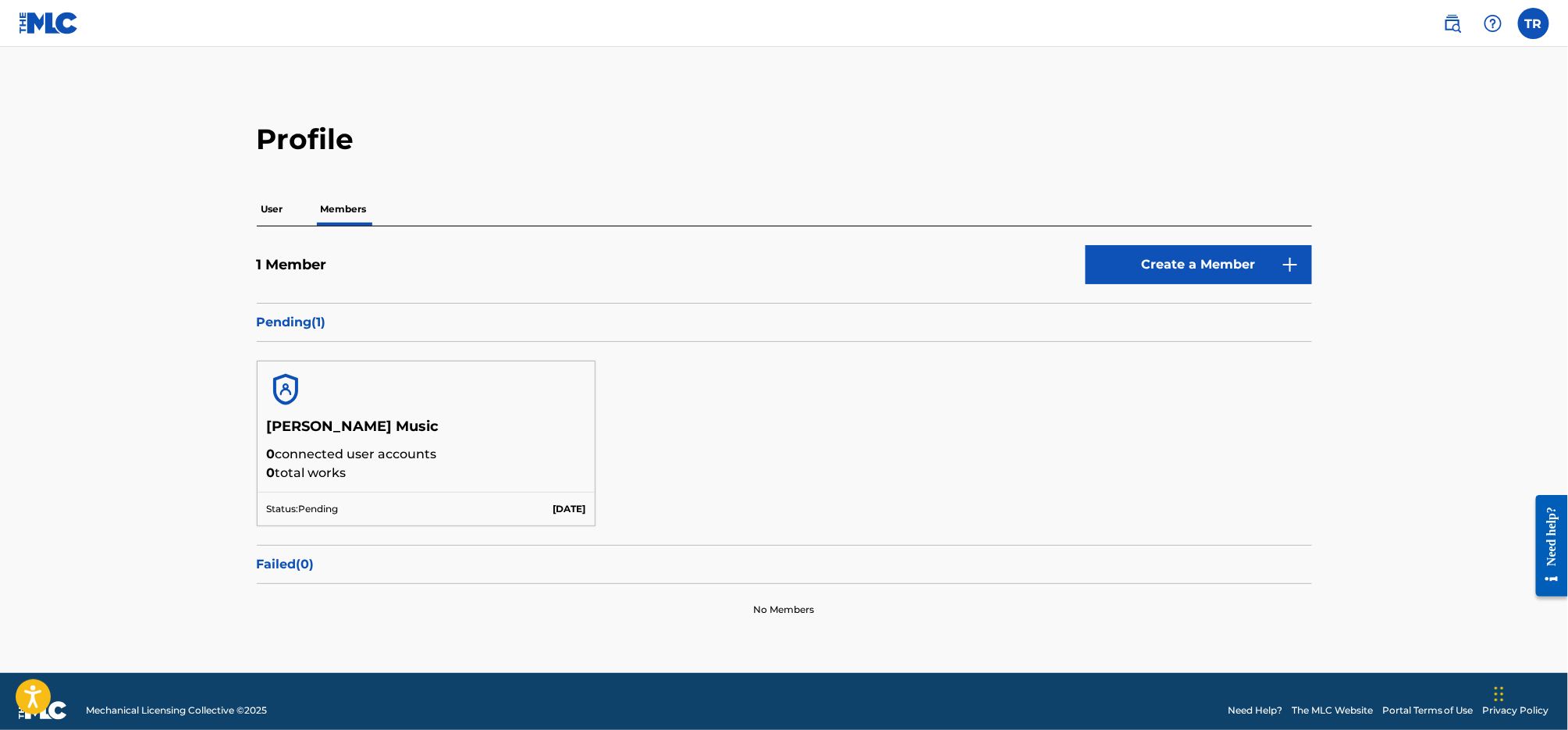
click at [1528, 13] on label at bounding box center [1533, 23] width 31 height 31
click at [1534, 23] on input "TR [PERSON_NAME] [EMAIL_ADDRESS][DOMAIN_NAME] Notification Preferences Profile …" at bounding box center [1534, 23] width 0 height 0
click at [1528, 13] on div "TR TR [PERSON_NAME] [EMAIL_ADDRESS][DOMAIN_NAME] Notification Preferences Profi…" at bounding box center [1533, 23] width 31 height 31
click at [656, 172] on div "Profile User Members 1 Member Create a Member Pending ( 1 ) [PERSON_NAME] Music…" at bounding box center [784, 379] width 1093 height 514
click at [54, 22] on img at bounding box center [49, 23] width 60 height 22
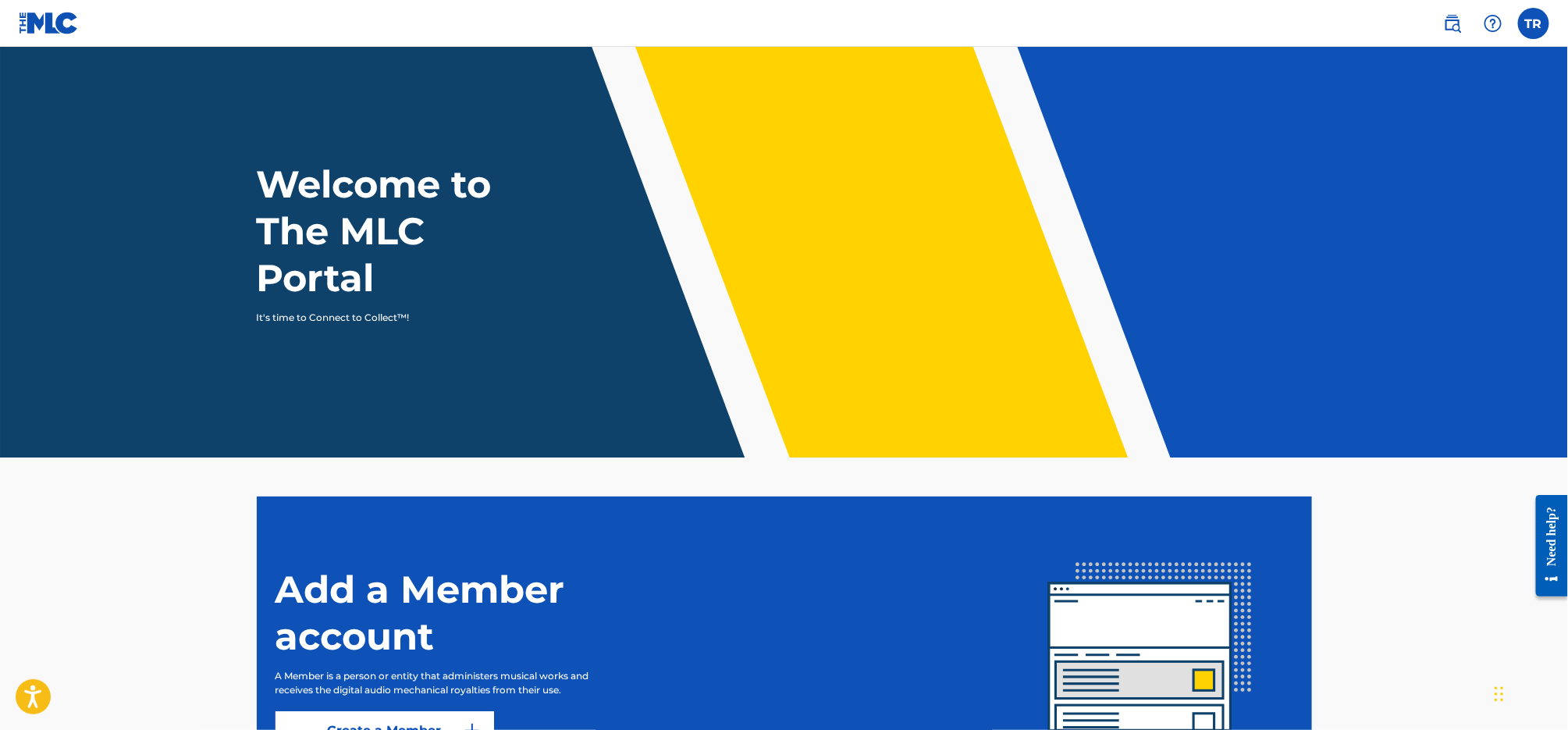
scroll to position [164, 0]
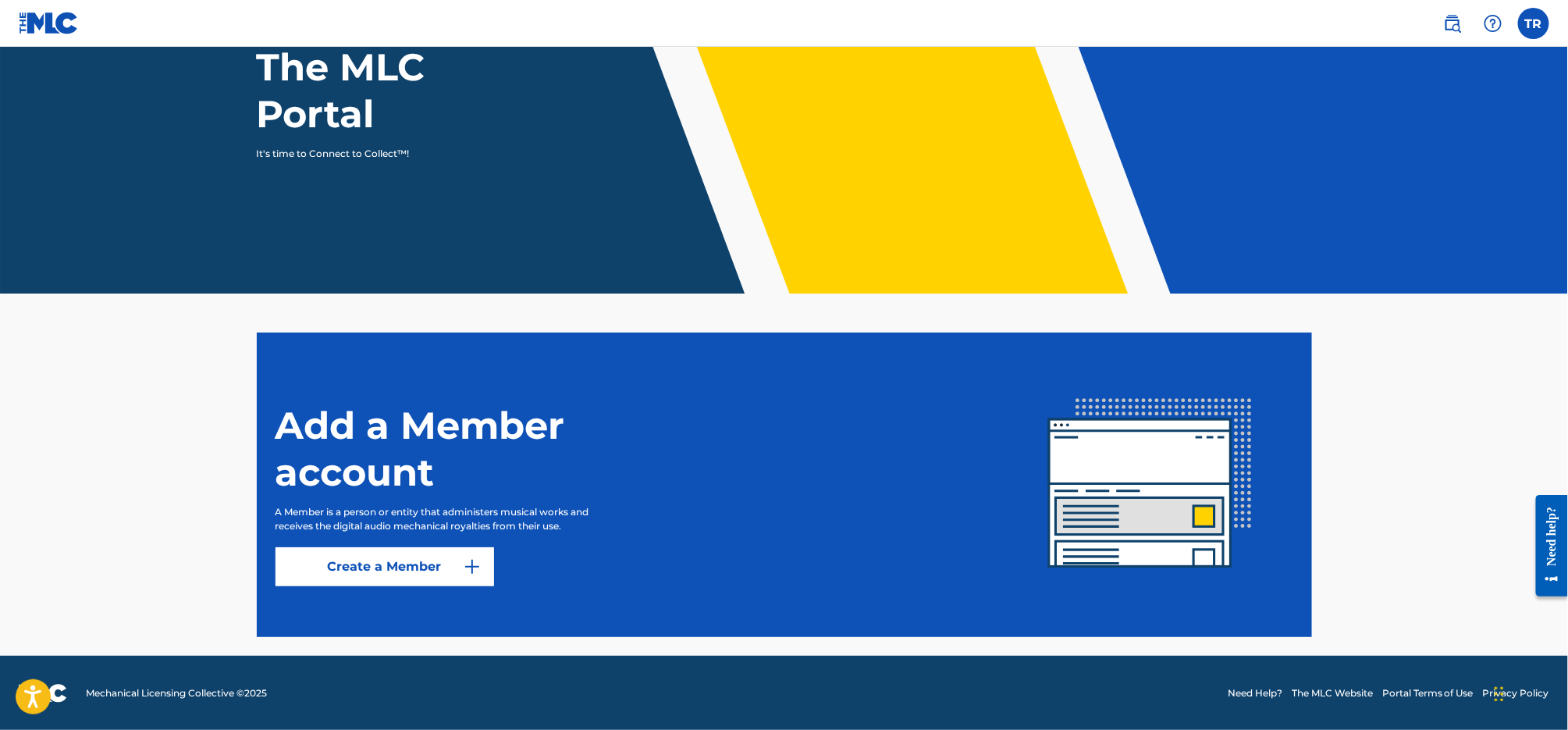
click at [439, 575] on link "Create a Member" at bounding box center [385, 567] width 219 height 39
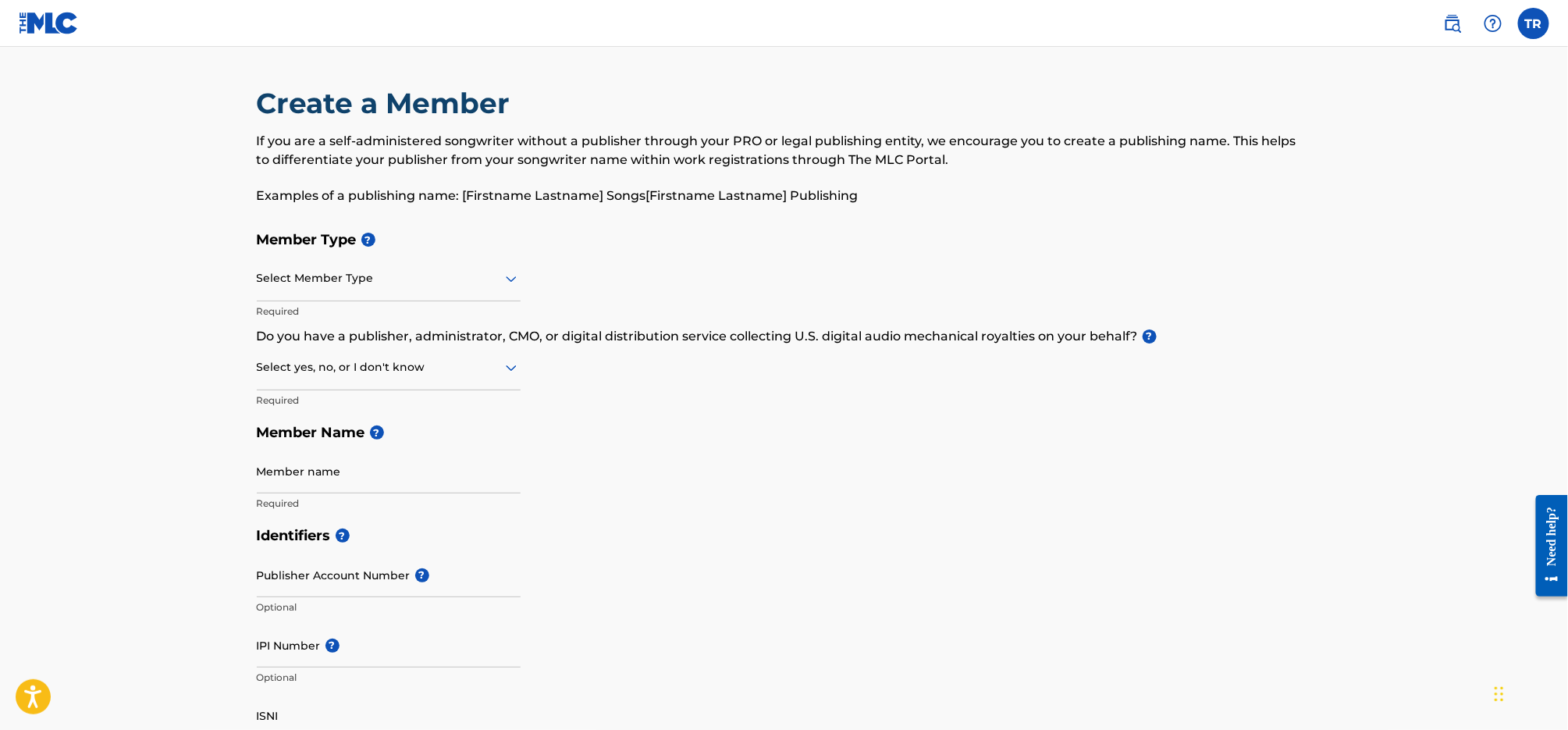
click at [1543, 29] on label at bounding box center [1533, 23] width 31 height 31
click at [1534, 23] on input "TR [PERSON_NAME] [EMAIL_ADDRESS][DOMAIN_NAME] Notification Preferences Profile …" at bounding box center [1534, 23] width 0 height 0
click at [1380, 189] on link "Profile" at bounding box center [1380, 195] width 31 height 14
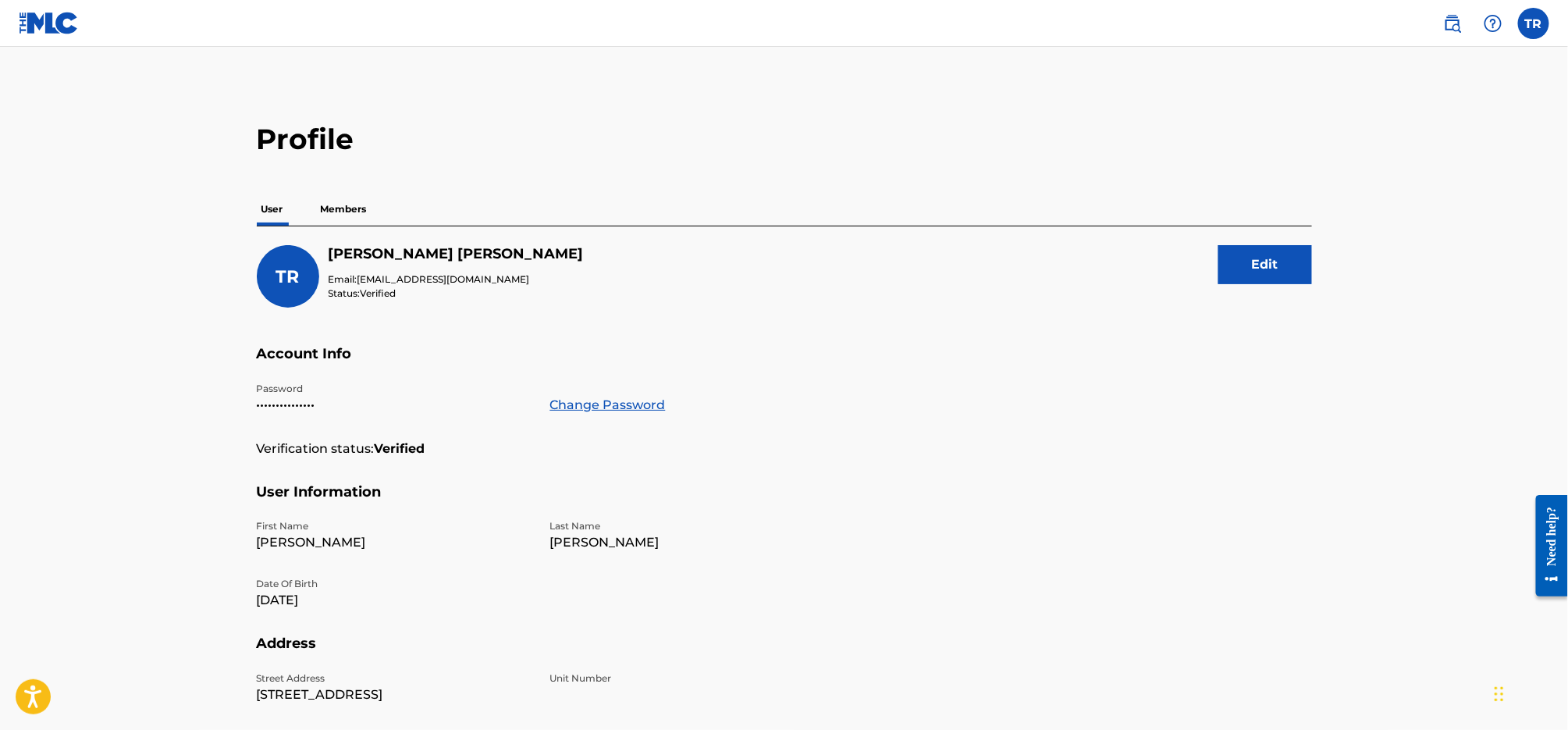
click at [357, 199] on p "Members" at bounding box center [344, 209] width 56 height 33
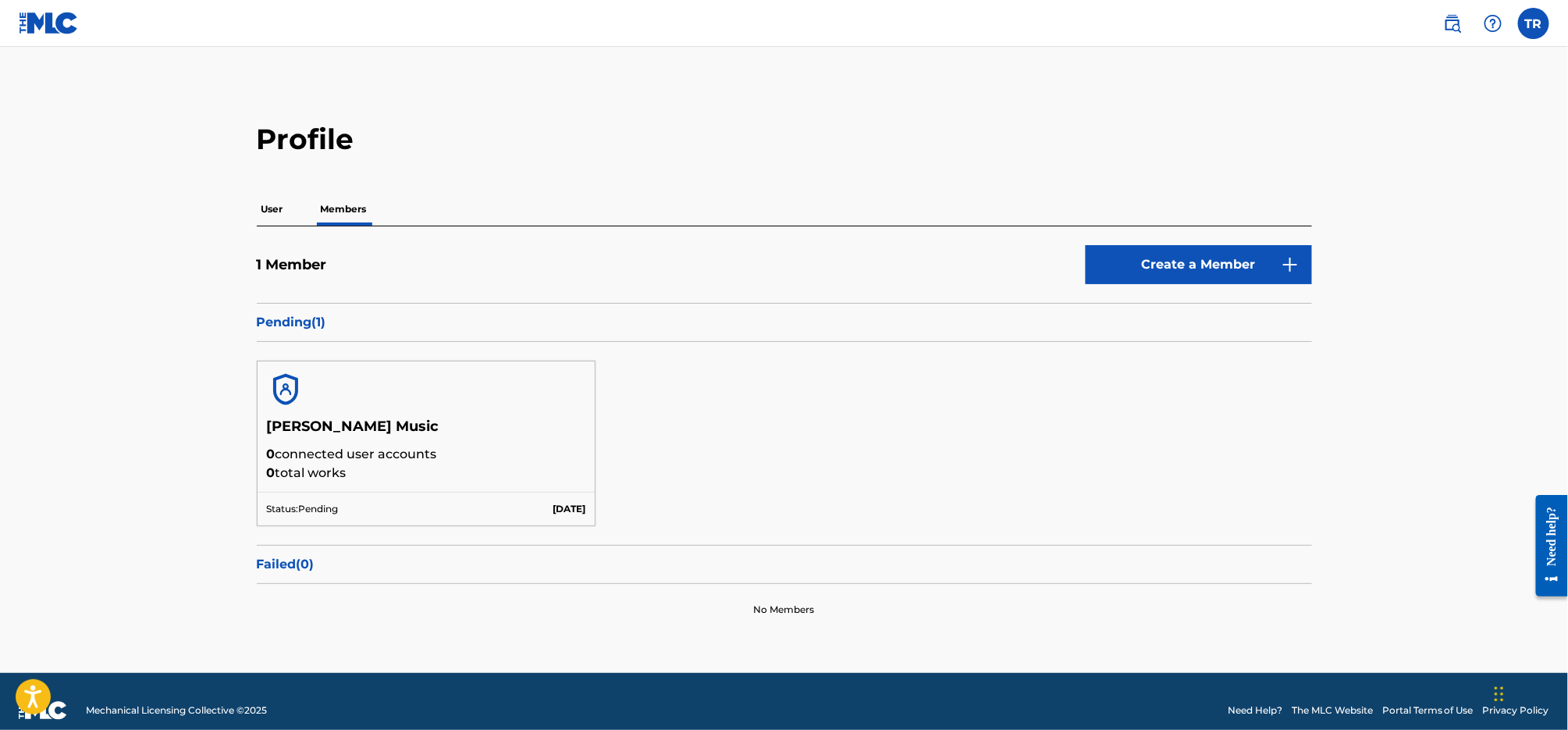
scroll to position [17, 0]
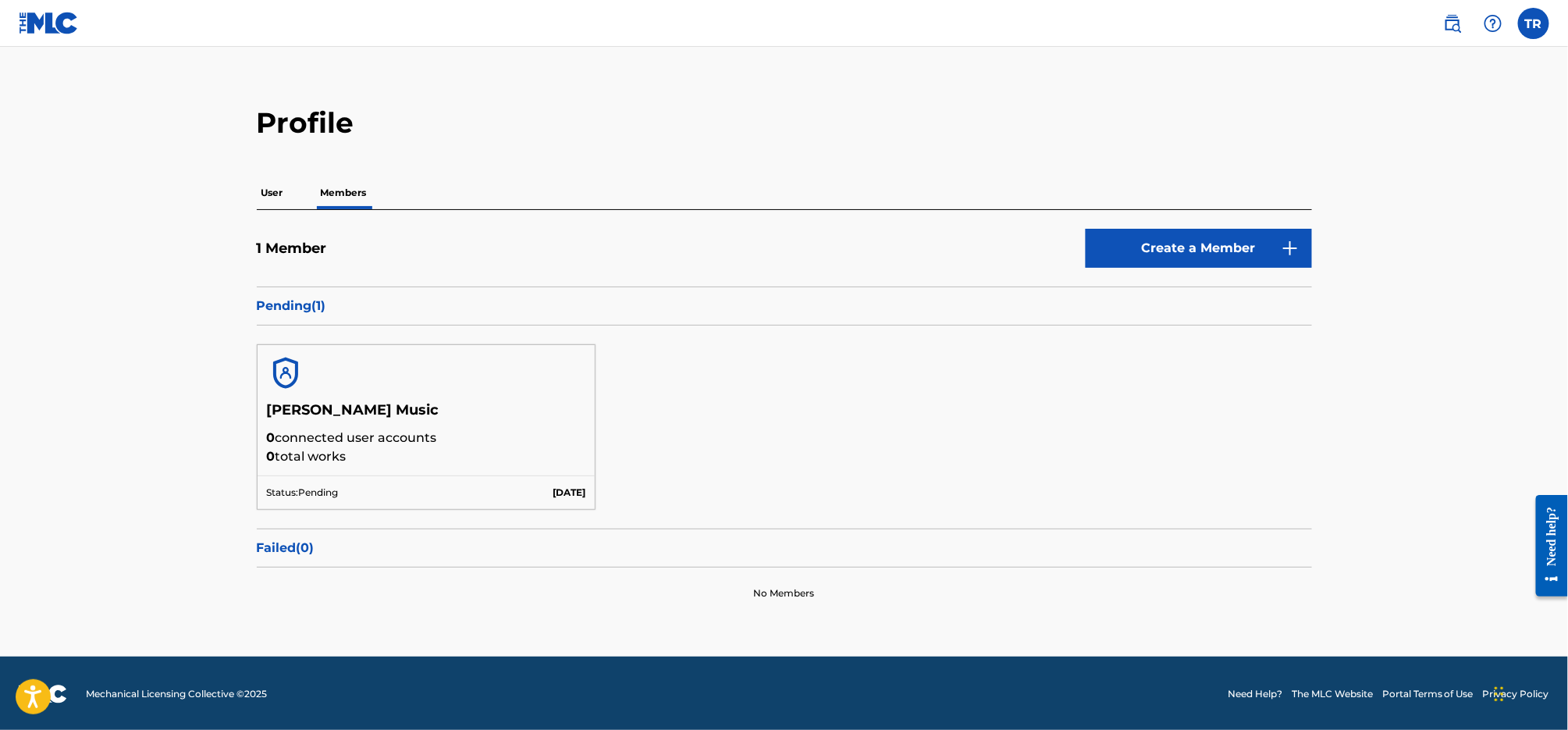
drag, startPoint x: 276, startPoint y: 193, endPoint x: 300, endPoint y: 194, distance: 24.0
click at [276, 193] on p "User" at bounding box center [272, 192] width 31 height 33
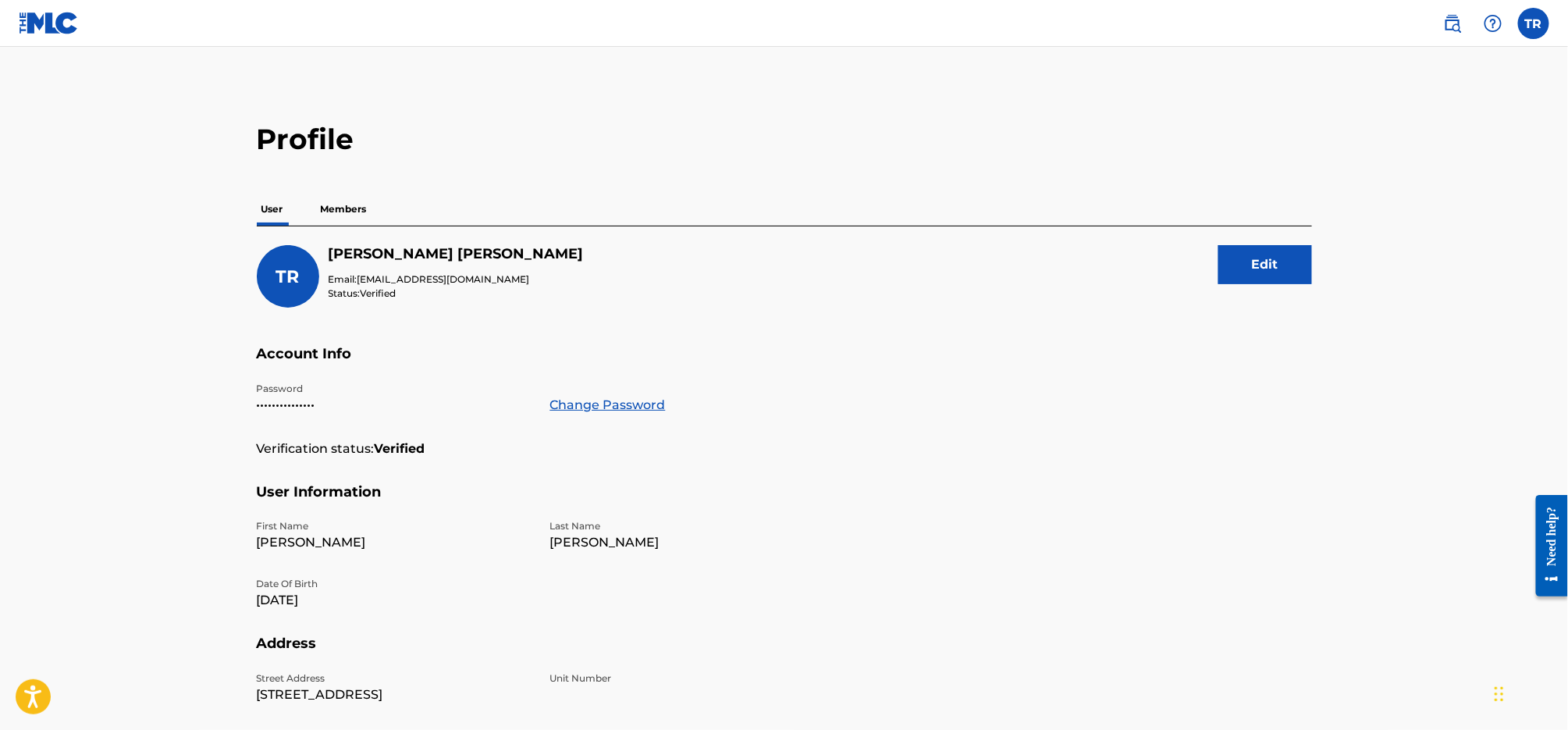
click at [342, 203] on p "Members" at bounding box center [344, 209] width 56 height 33
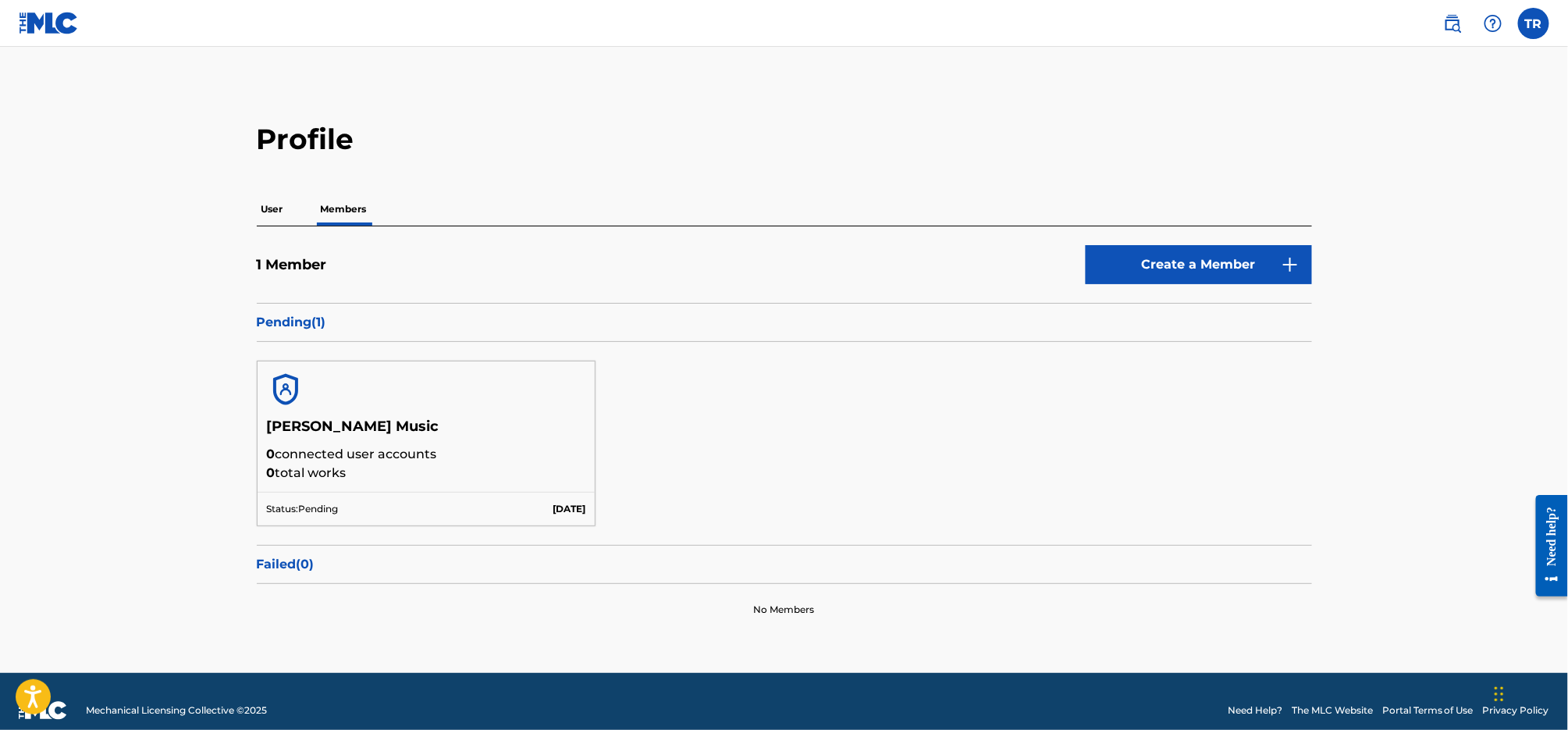
scroll to position [17, 0]
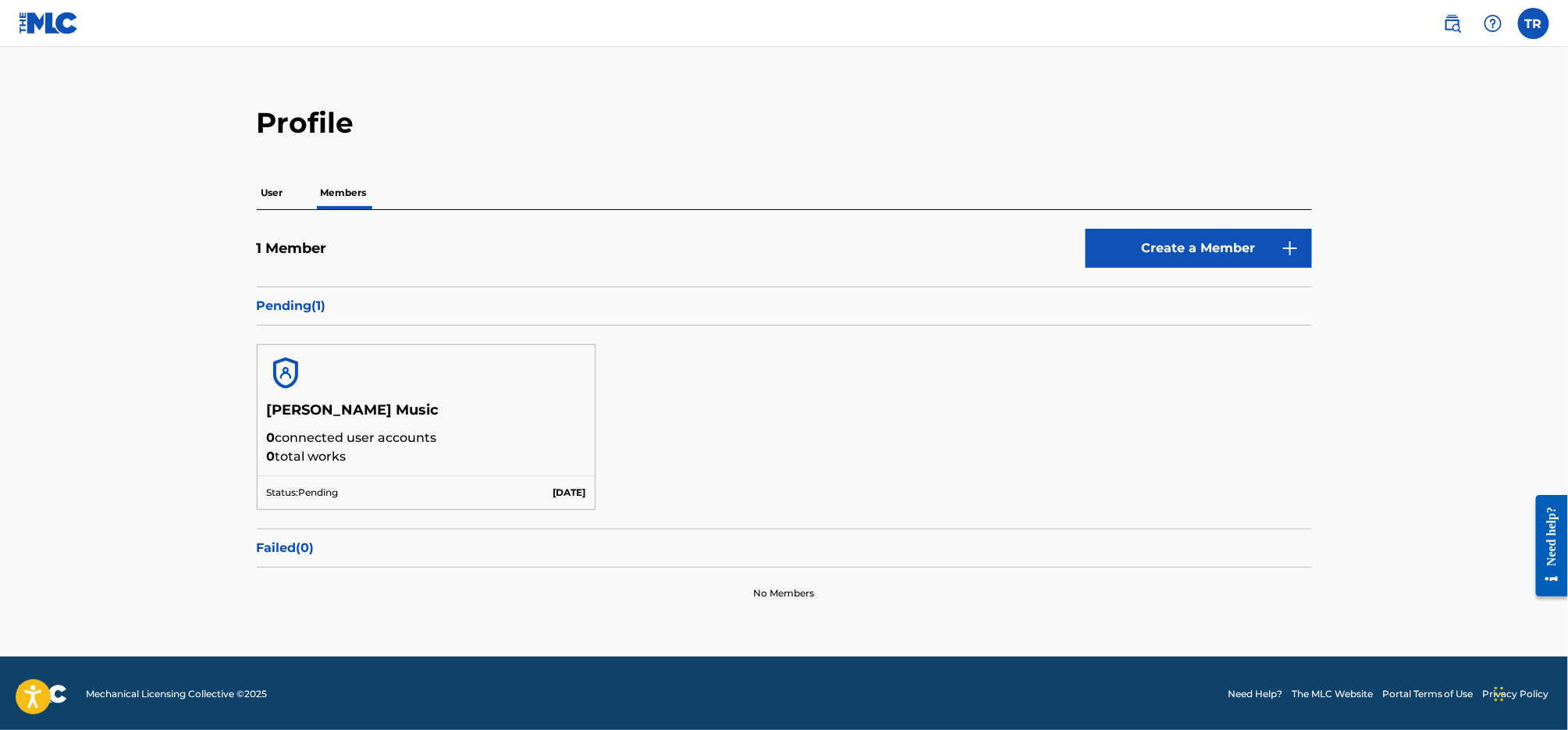
click at [1535, 21] on label at bounding box center [1533, 23] width 31 height 31
click at [1534, 23] on input "TR [PERSON_NAME] [EMAIL_ADDRESS][DOMAIN_NAME] Notification Preferences Profile …" at bounding box center [1534, 23] width 0 height 0
click at [1535, 22] on div "TR TR [PERSON_NAME] [EMAIL_ADDRESS][DOMAIN_NAME] Notification Preferences Profi…" at bounding box center [1533, 23] width 31 height 31
click at [1311, 60] on main "Profile User Members 1 Member Create a Member Pending ( 1 ) [PERSON_NAME] Music…" at bounding box center [784, 344] width 1568 height 627
click at [842, 125] on h2 "Profile" at bounding box center [784, 123] width 1055 height 35
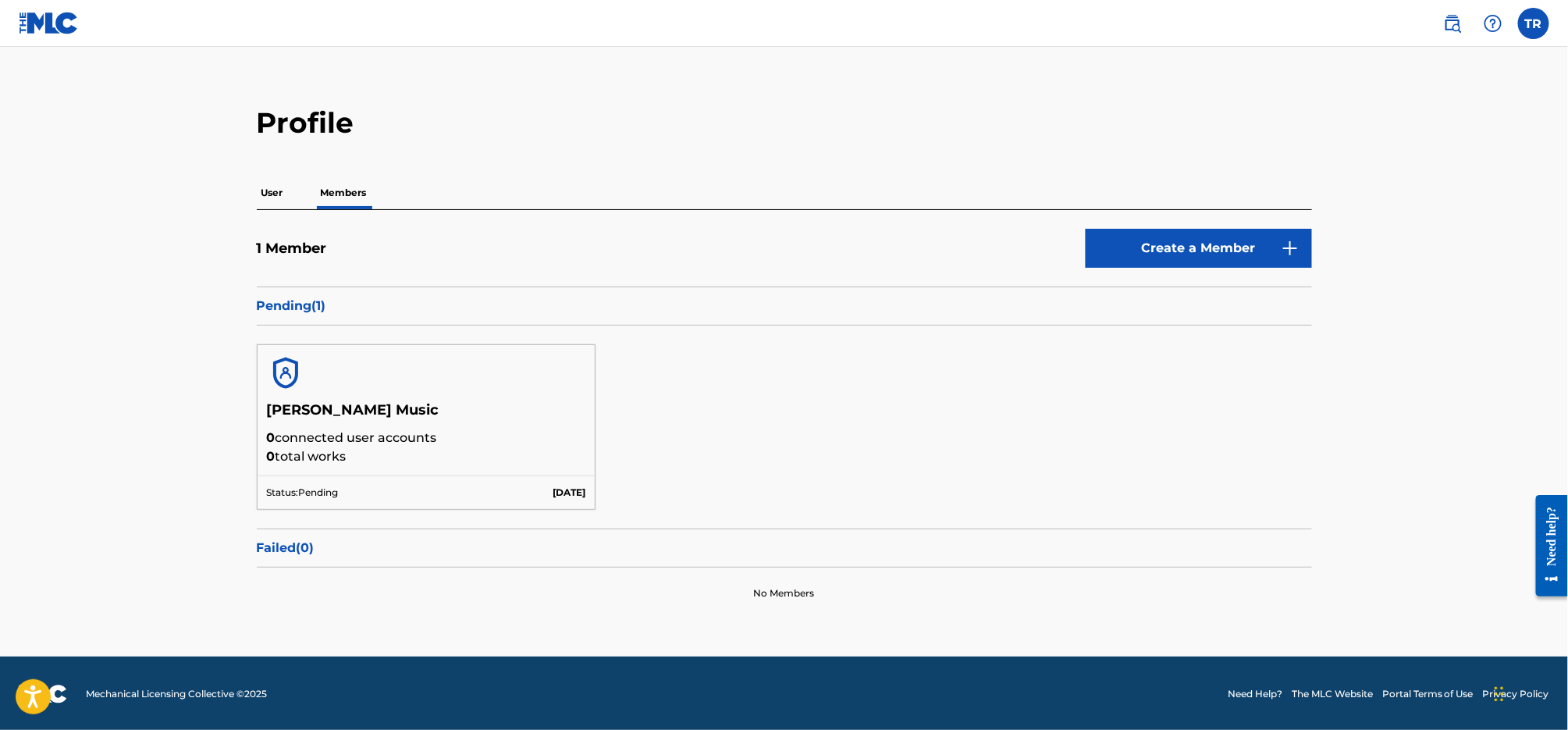
click at [1018, 67] on main "Profile User Members 1 Member Create a Member Pending ( 1 ) [PERSON_NAME] Music…" at bounding box center [784, 344] width 1568 height 627
click at [1496, 22] on img at bounding box center [1493, 24] width 19 height 19
click at [1278, 118] on h2 "Profile" at bounding box center [784, 123] width 1055 height 35
